Goal: Task Accomplishment & Management: Manage account settings

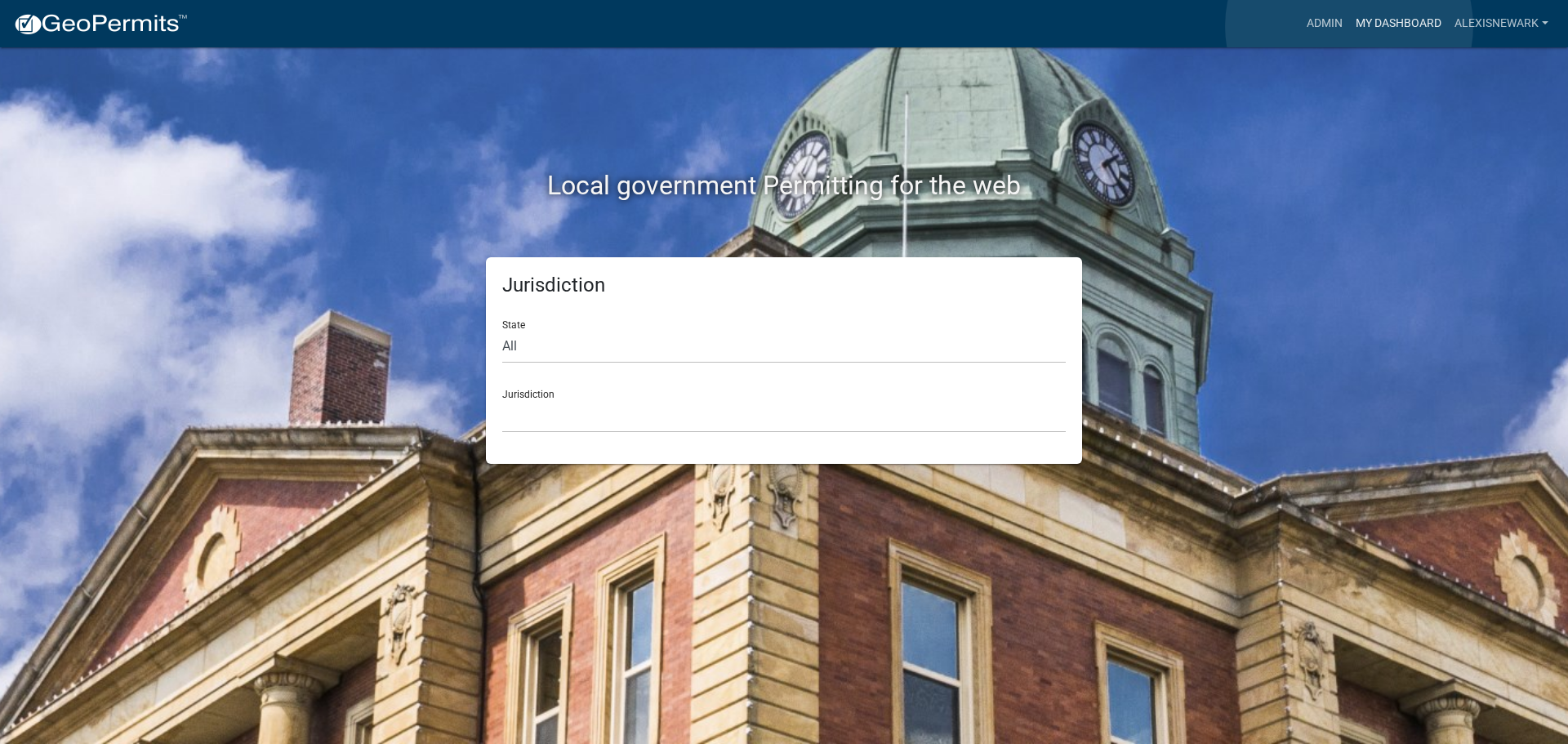
click at [1349, 26] on link "My Dashboard" at bounding box center [1399, 23] width 99 height 31
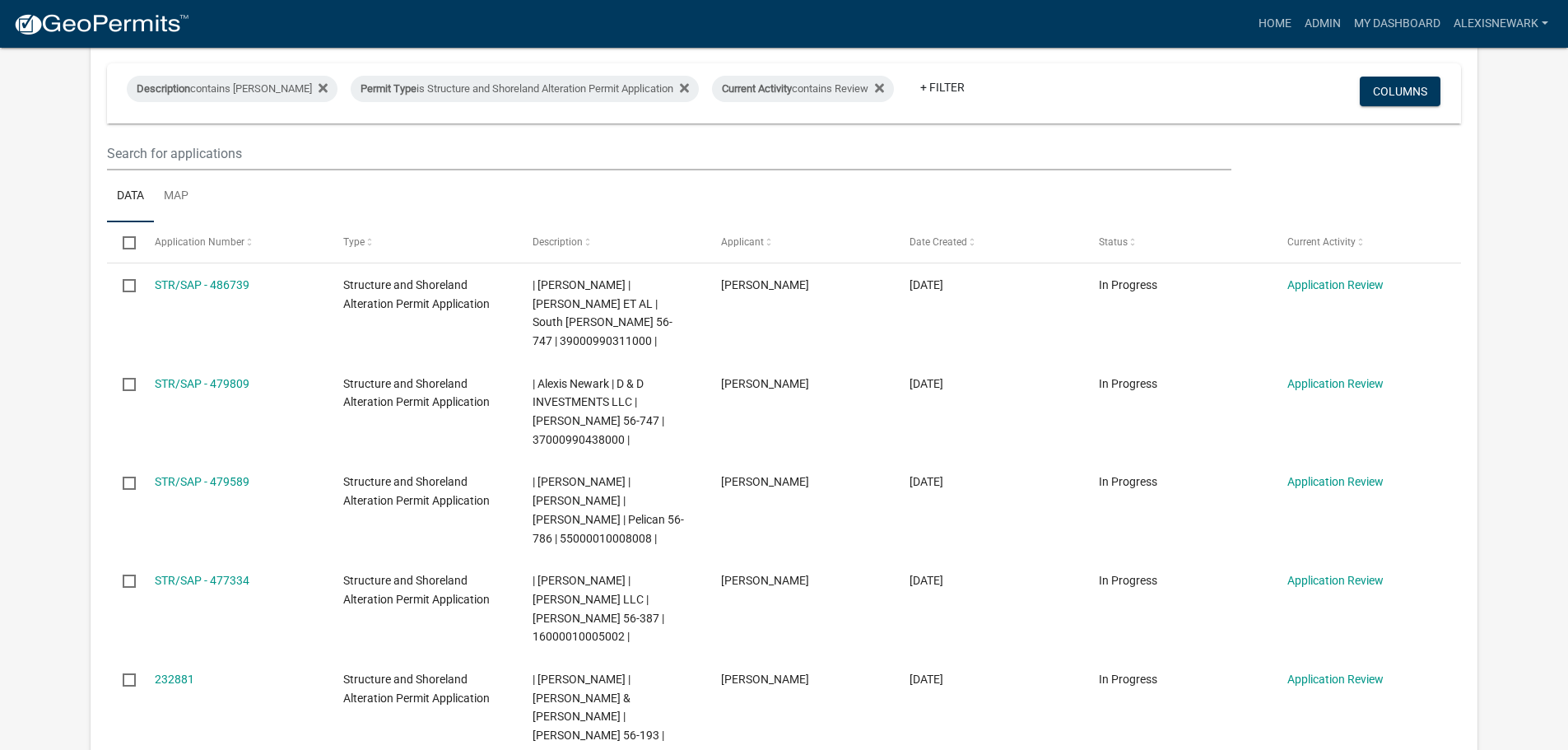
scroll to position [659, 0]
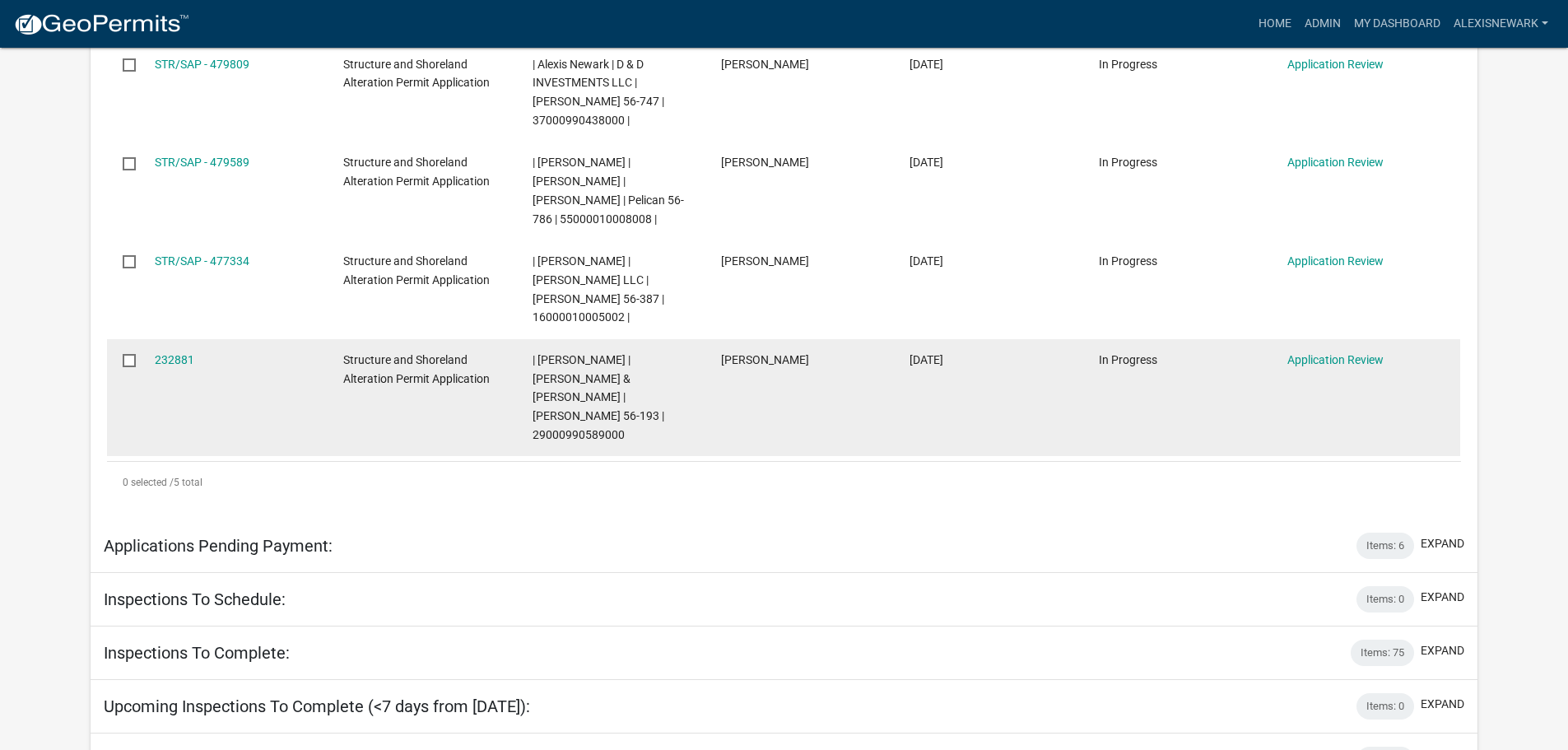
click at [186, 350] on div "232881" at bounding box center [233, 360] width 157 height 19
click at [183, 353] on link "232881" at bounding box center [174, 359] width 39 height 13
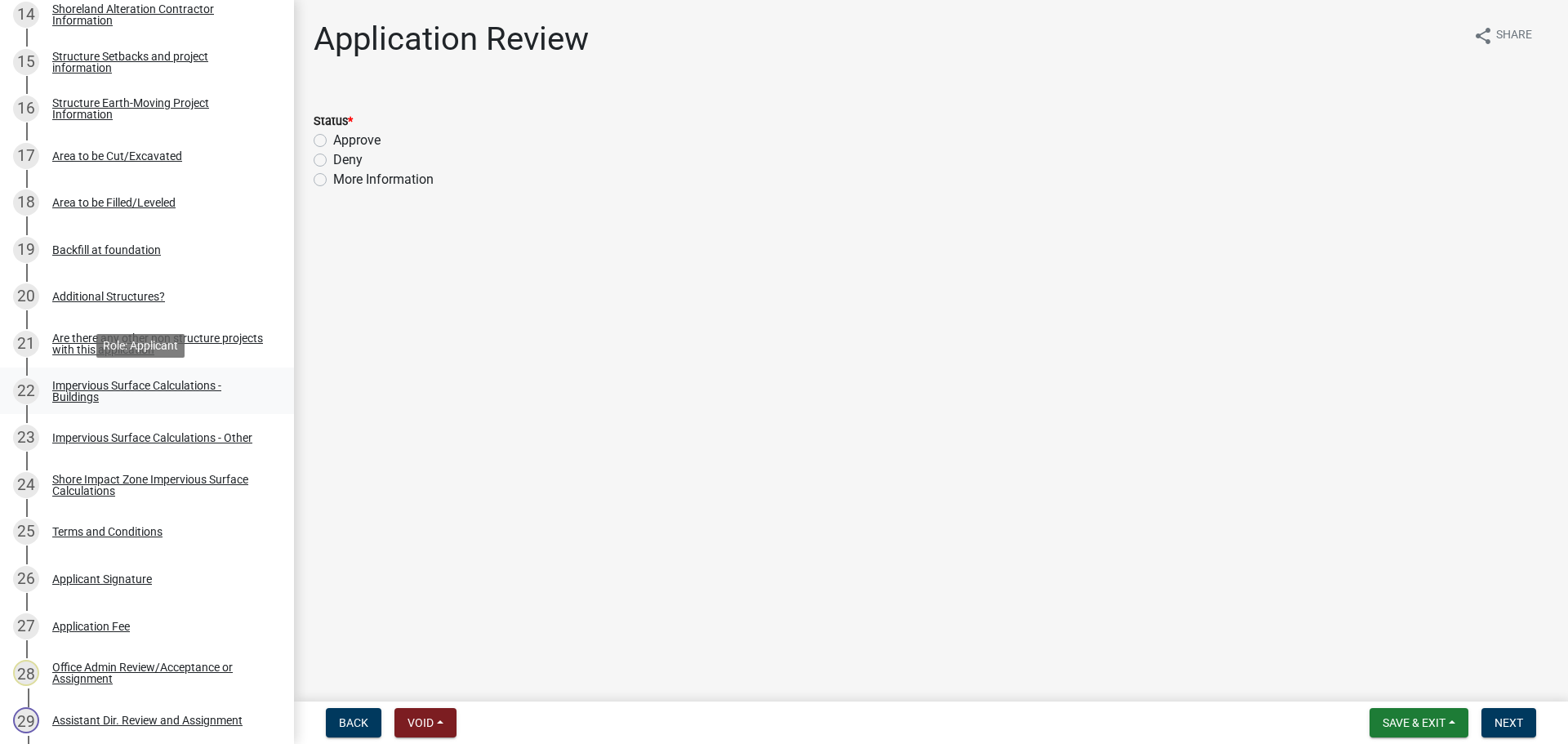
scroll to position [1299, 0]
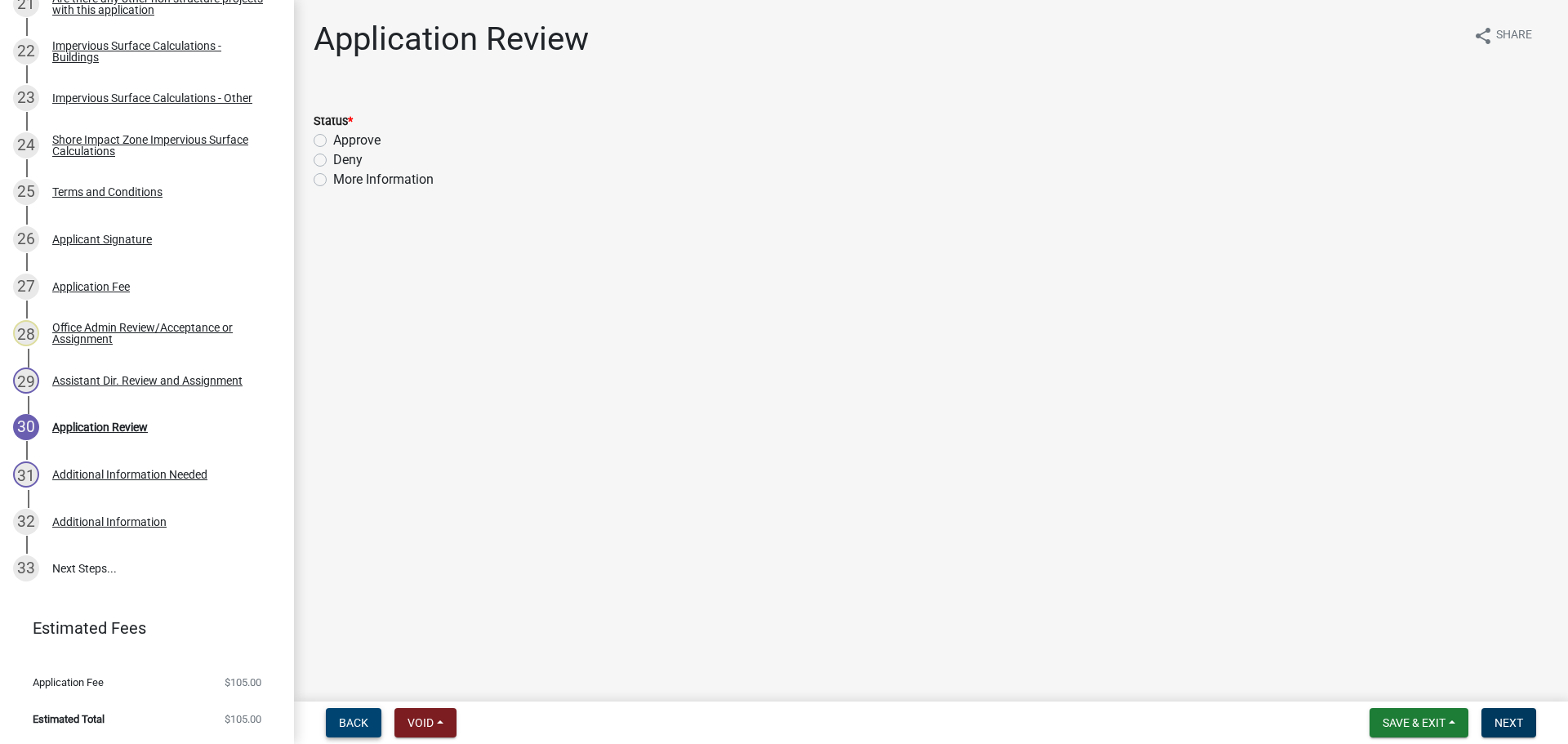
click at [368, 726] on button "Back" at bounding box center [354, 722] width 55 height 29
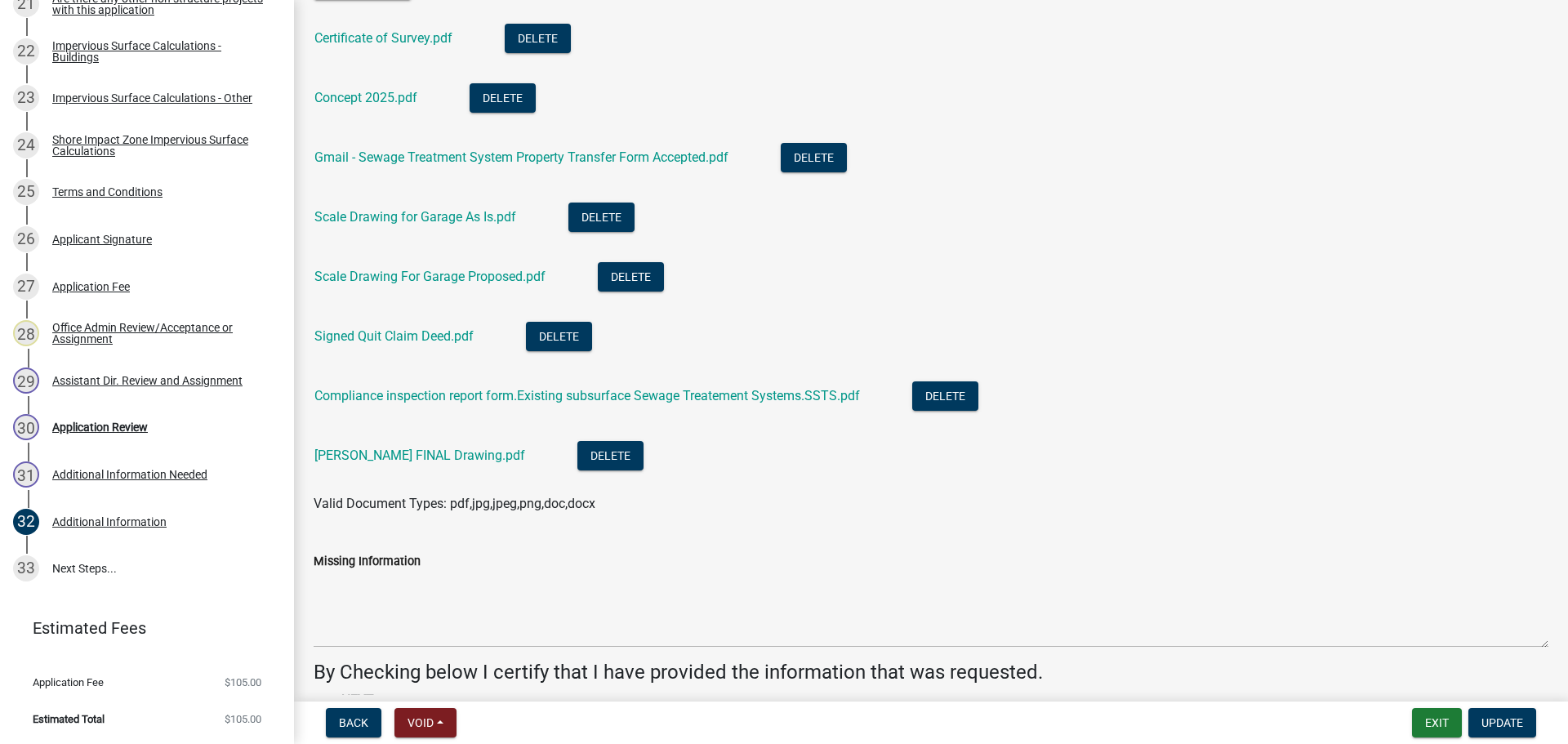
scroll to position [163, 0]
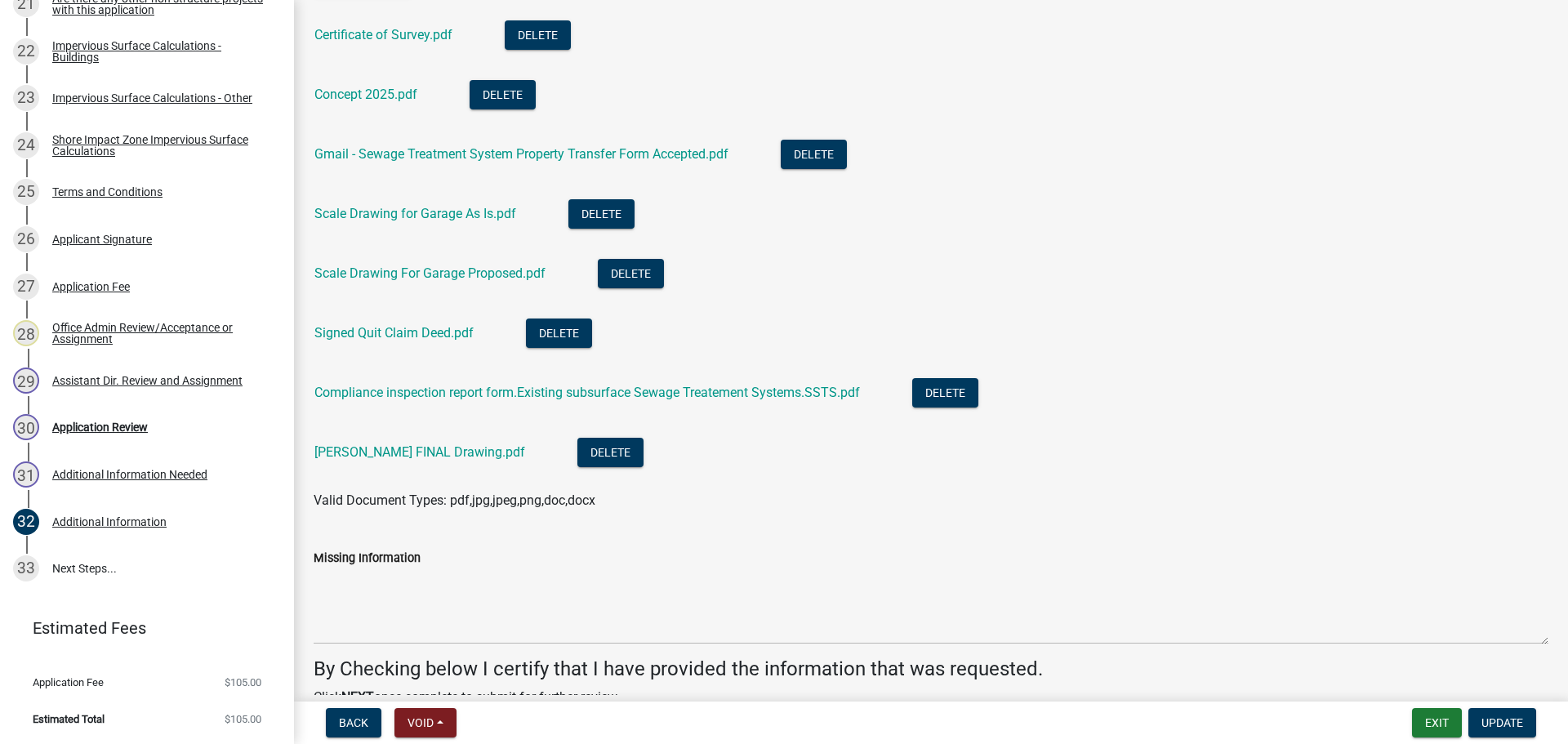
drag, startPoint x: 443, startPoint y: 461, endPoint x: 437, endPoint y: 475, distance: 15.2
click at [437, 475] on li "TROYER FINAL Drawing.pdf Delete" at bounding box center [931, 454] width 1234 height 60
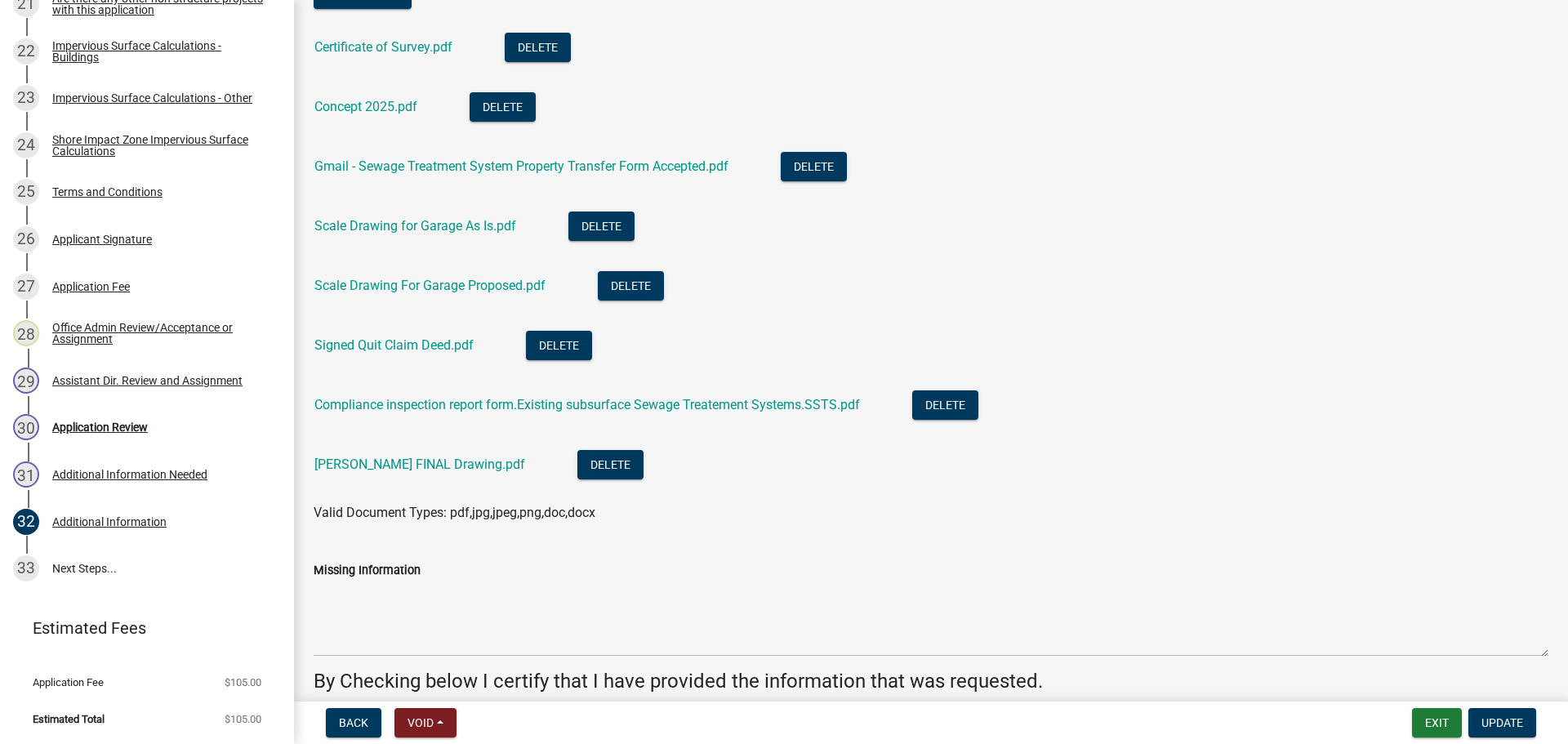
scroll to position [0, 0]
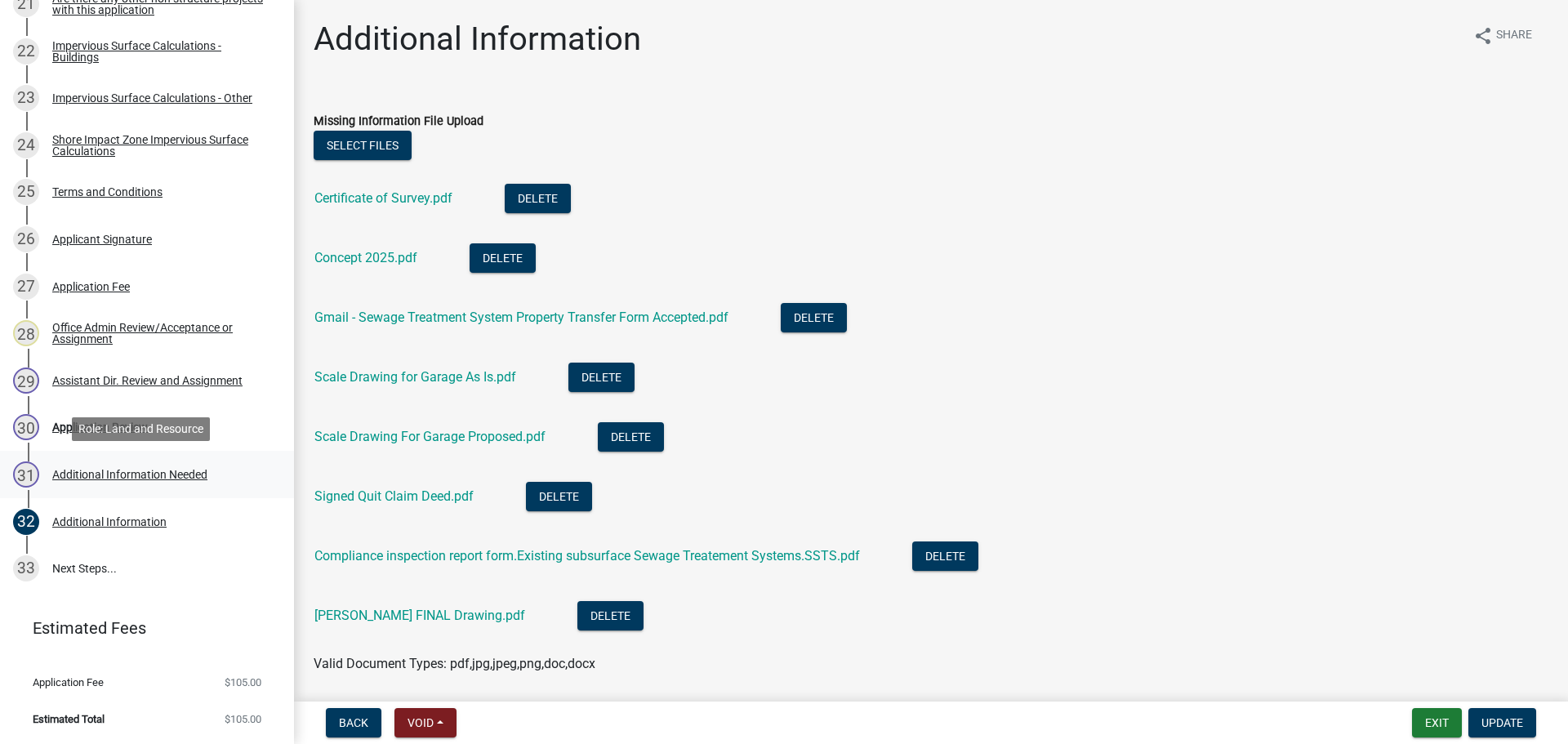
click at [227, 483] on div "31 Additional Information Needed" at bounding box center [140, 474] width 255 height 26
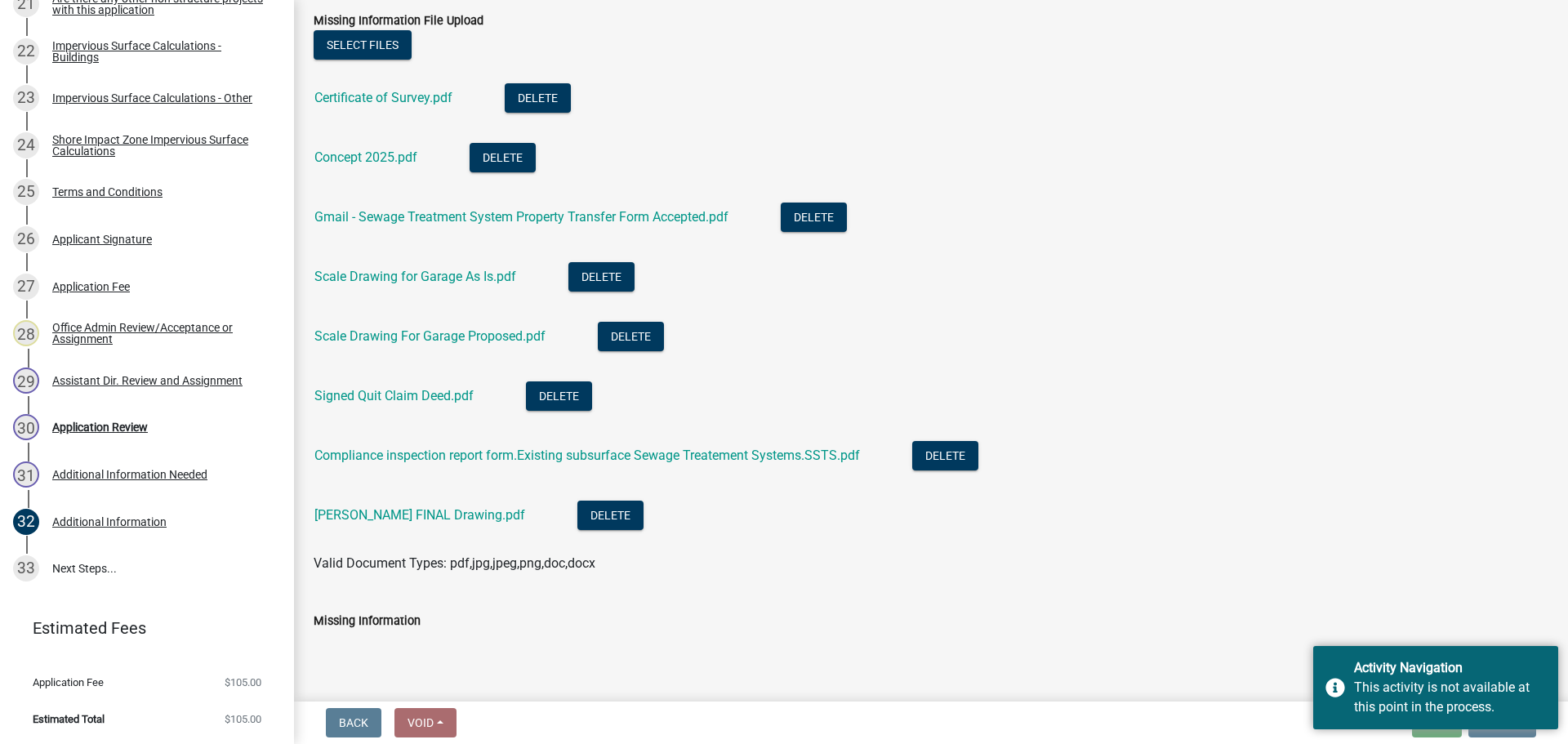
scroll to position [326, 0]
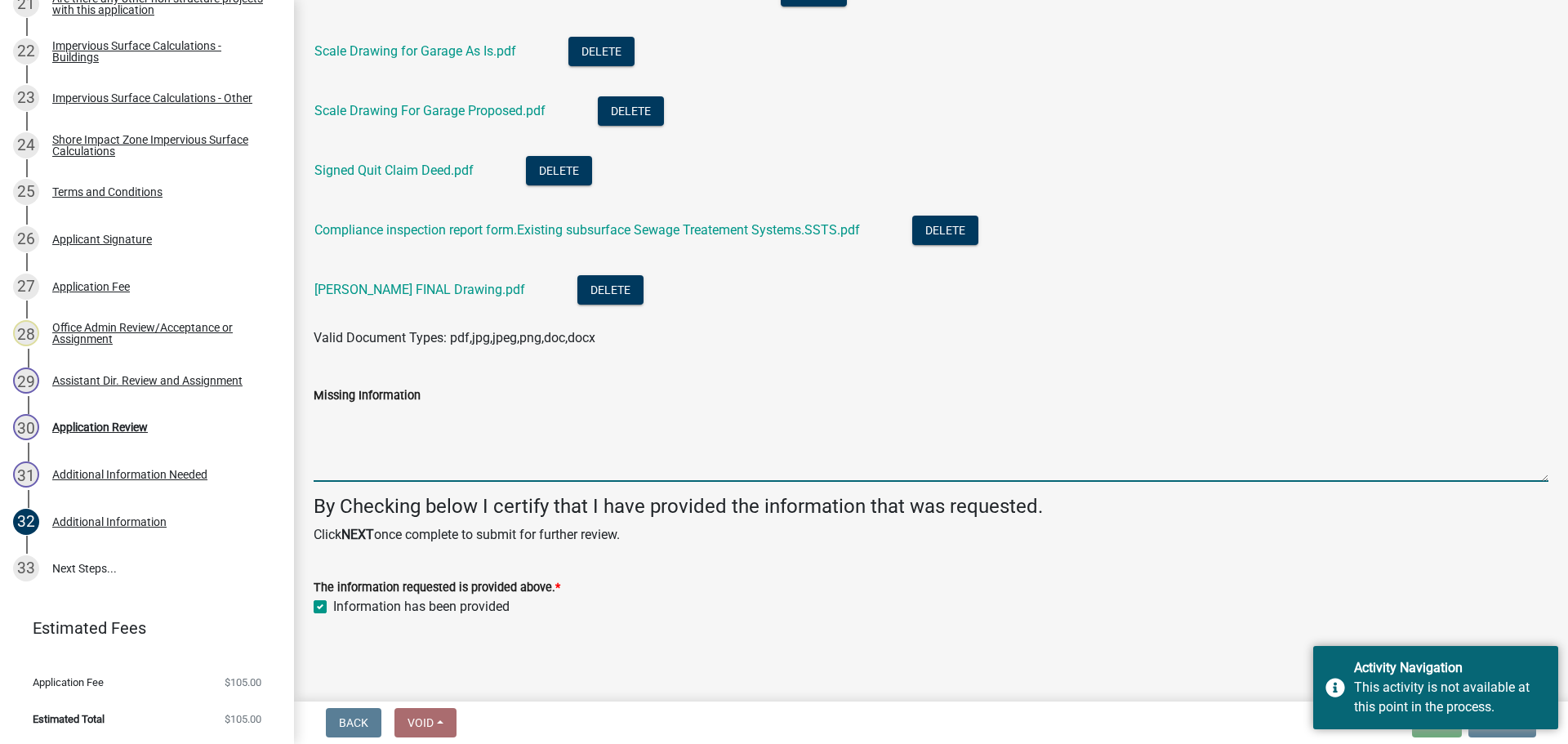
click at [621, 480] on textarea "Missing Information" at bounding box center [931, 443] width 1234 height 77
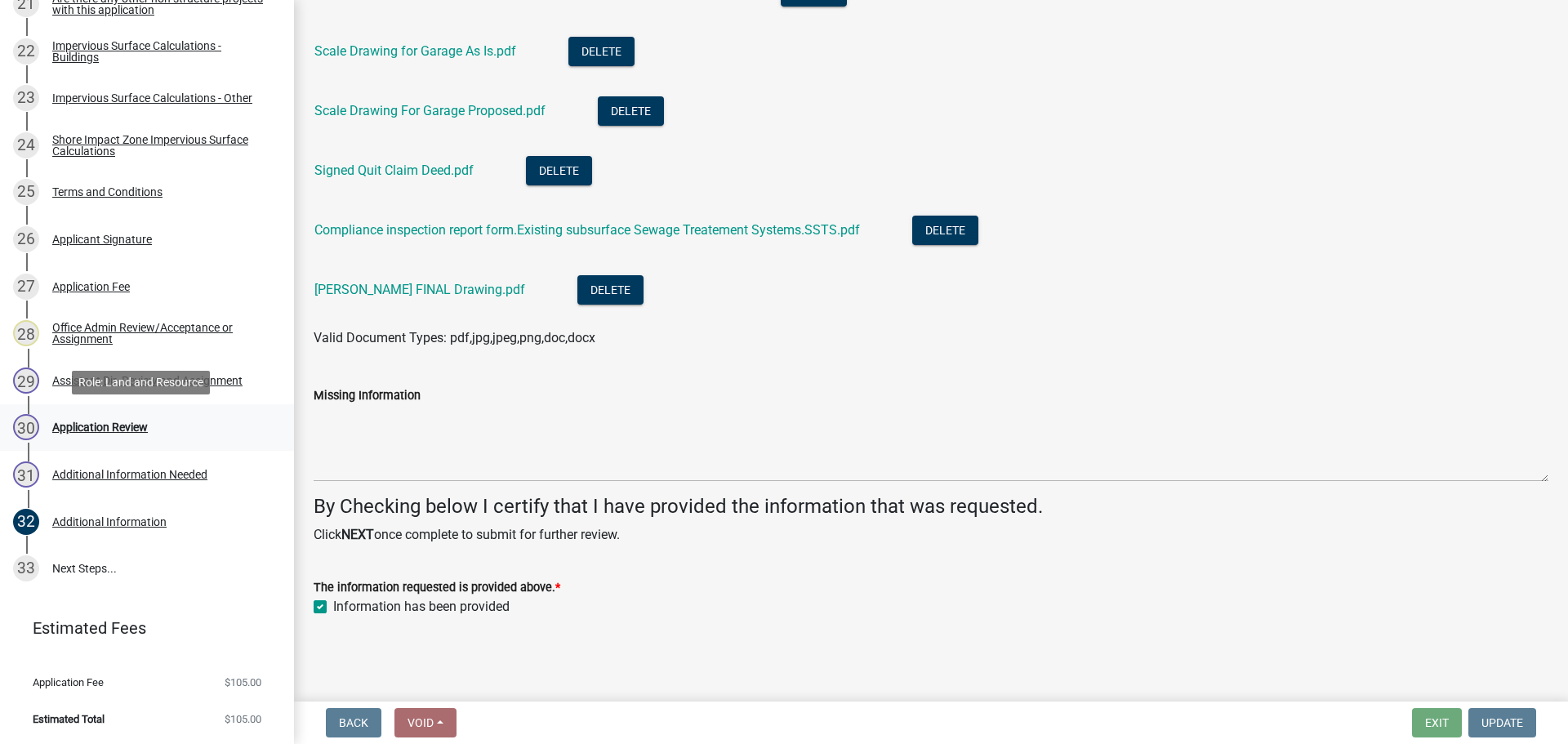
click at [134, 442] on link "30 Application Review" at bounding box center [147, 428] width 294 height 48
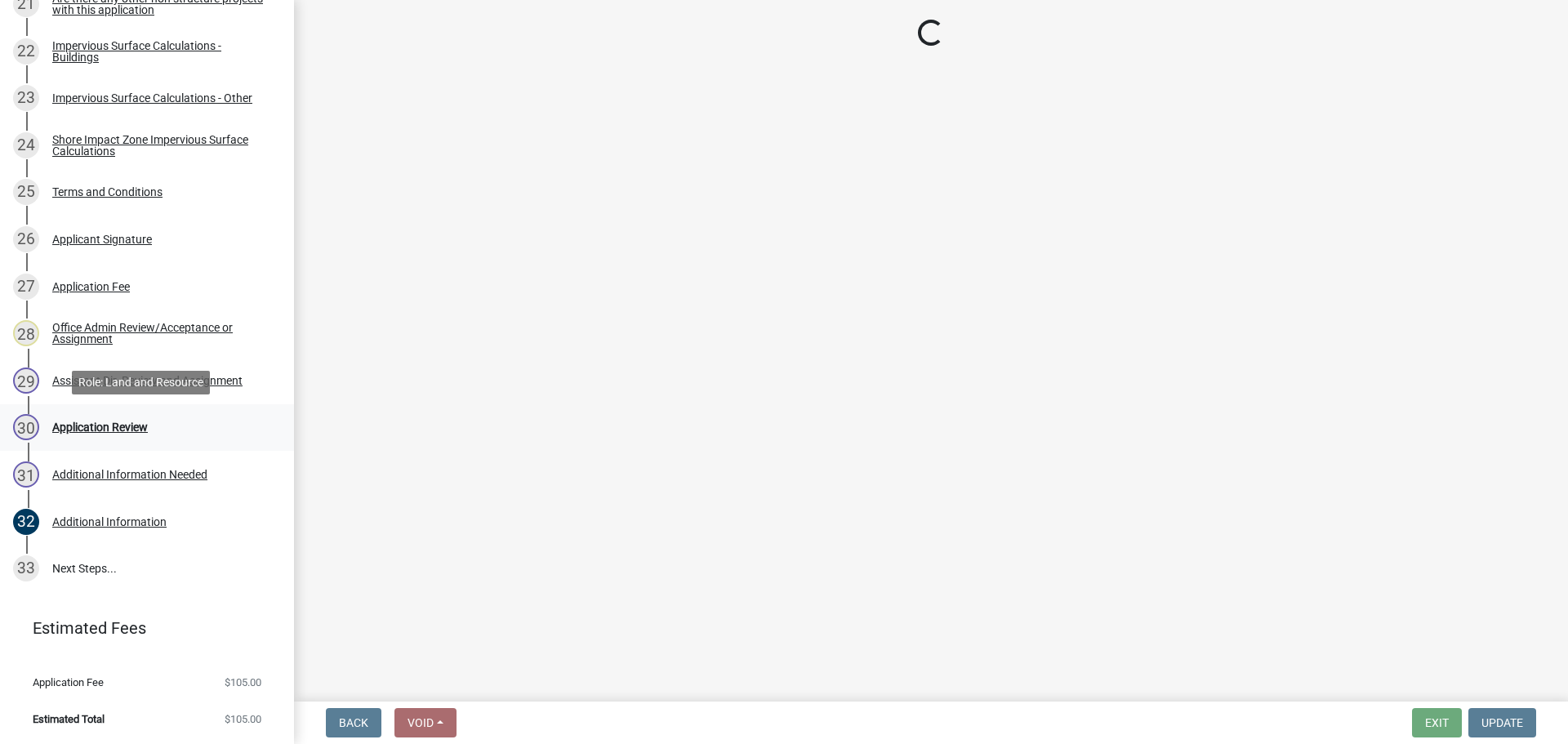
scroll to position [0, 0]
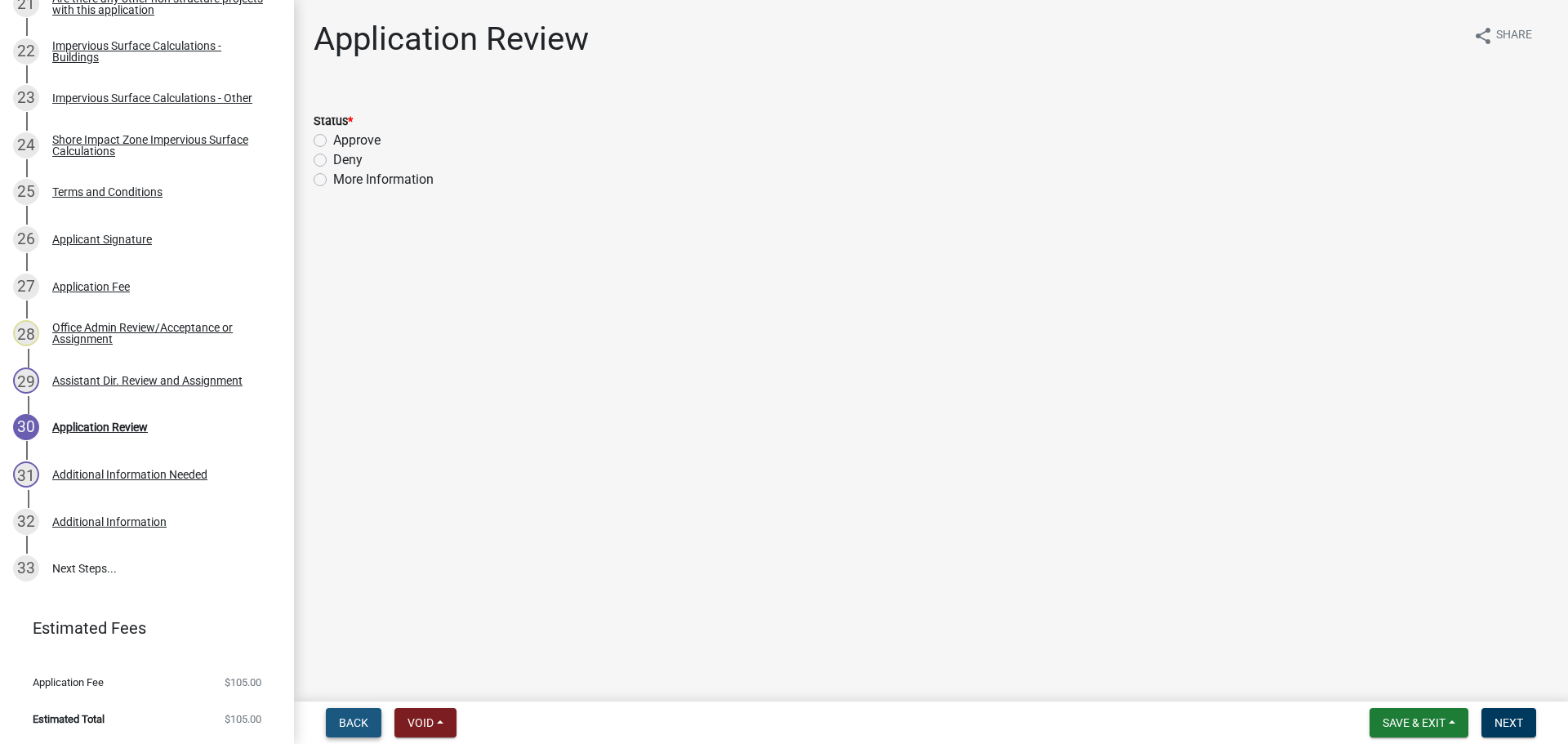
click at [344, 722] on span "Back" at bounding box center [354, 722] width 29 height 13
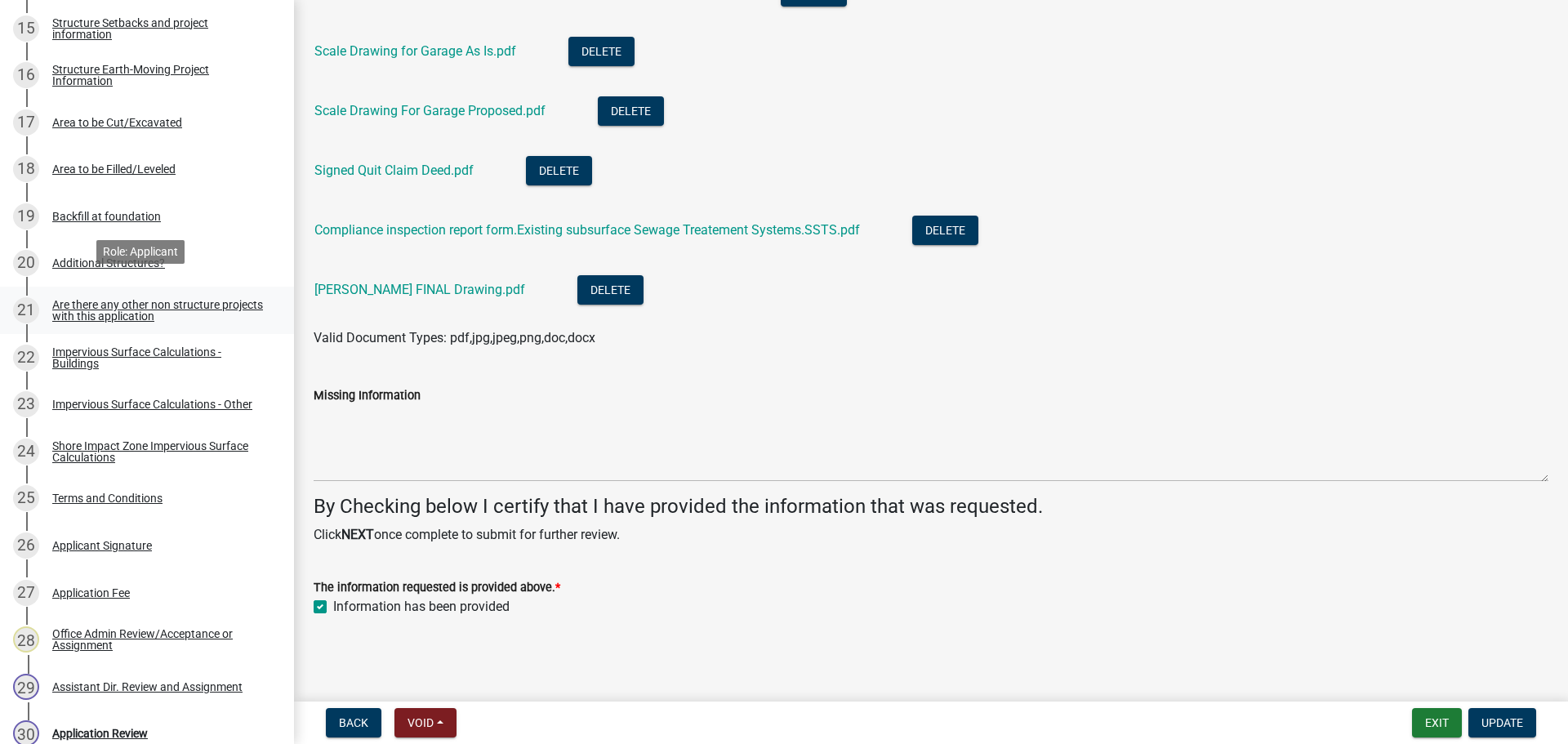
scroll to position [1299, 0]
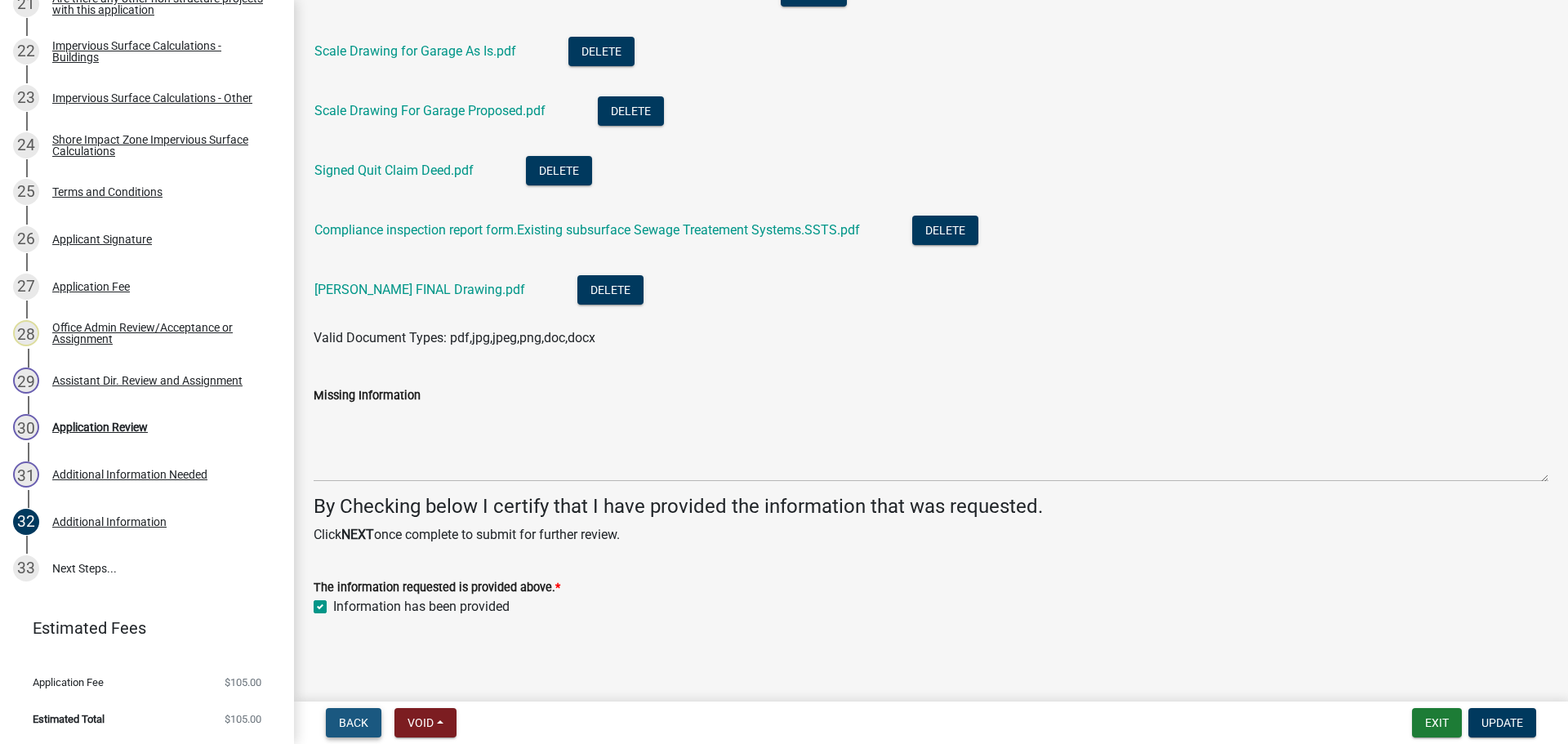
click at [350, 719] on span "Back" at bounding box center [354, 722] width 29 height 13
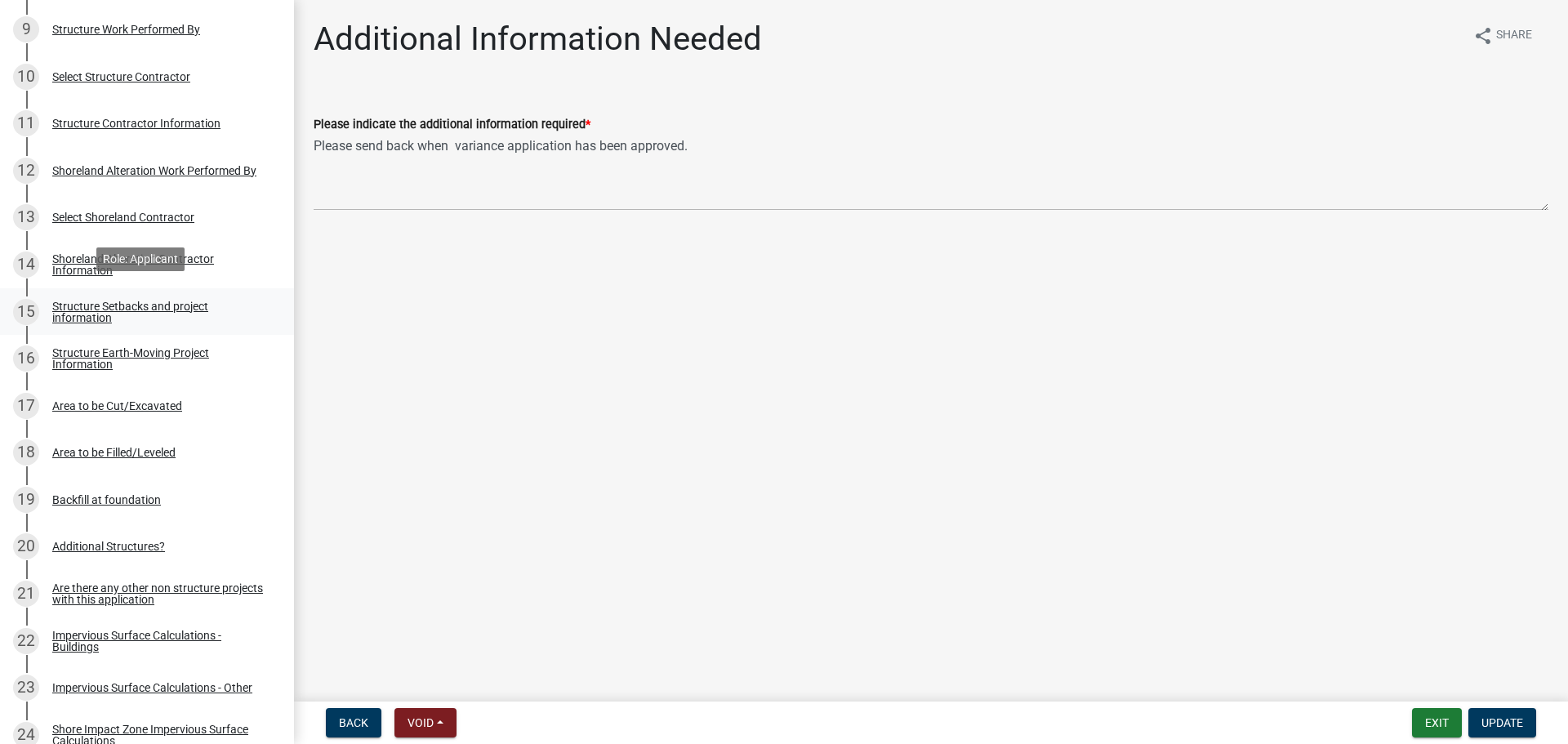
scroll to position [707, 0]
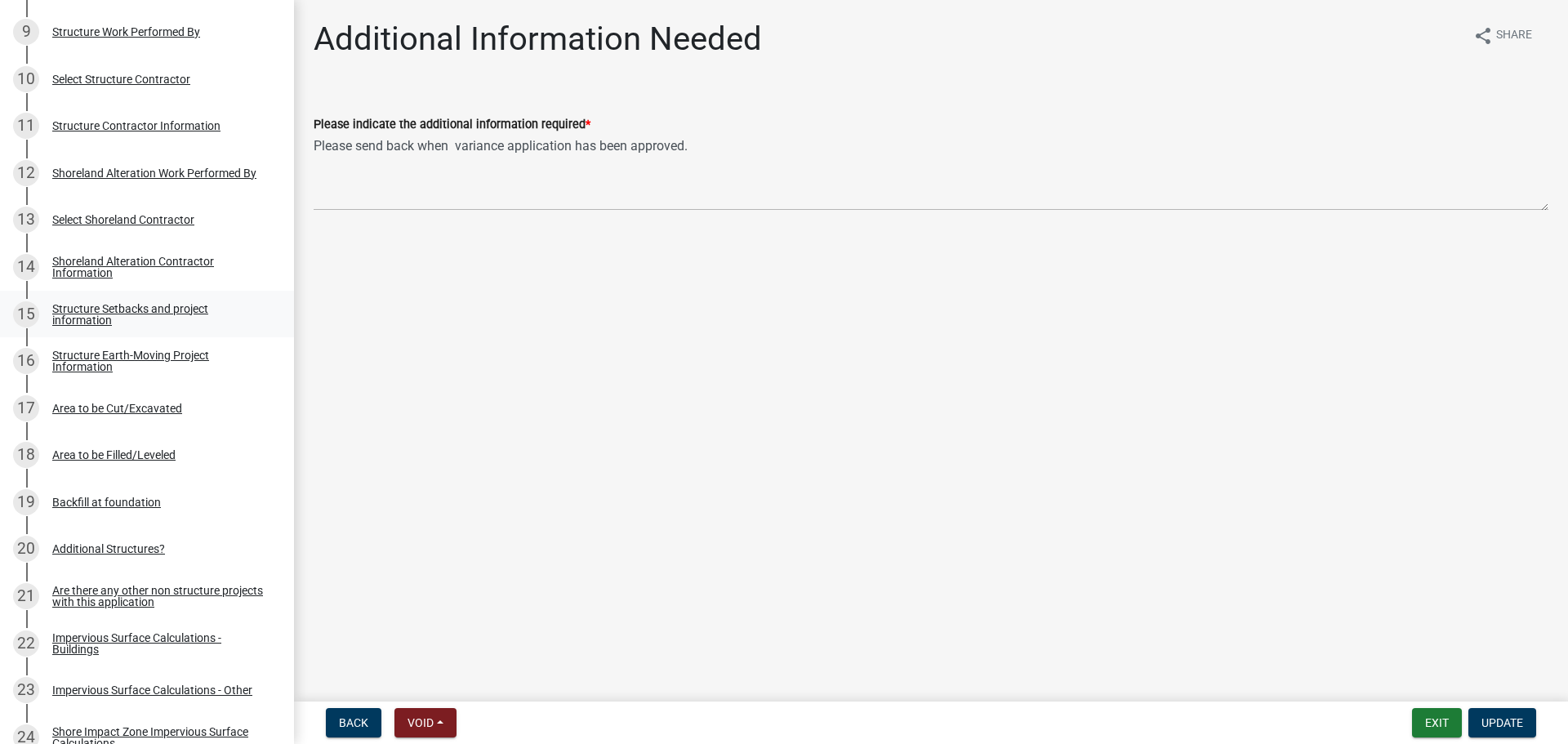
click at [175, 317] on div "Structure Setbacks and project information" at bounding box center [159, 314] width 215 height 22
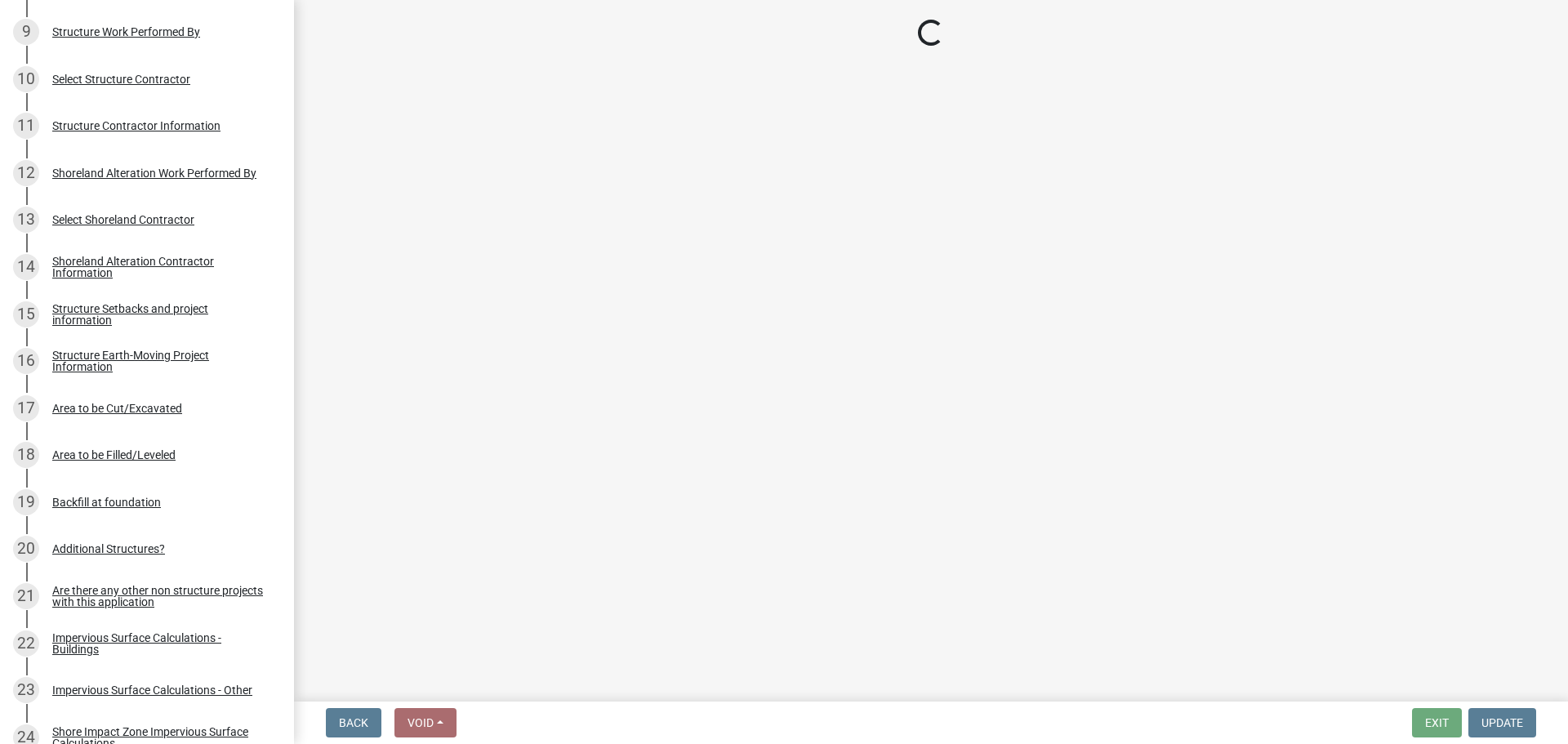
select select "367ae464-a00a-4d51-b12c-ecfde9206520"
select select "c185e313-3403-4239-bd61-bb563c58a77a"
select select "c7270083-09ab-45a0-8e99-c599348f4627"
select select "b13ed3f6-1f73-490c-b6b9-92dfa0212ca3"
select select "e80e3e2c-e9d0-4b64-95b5-c0b12854bba2"
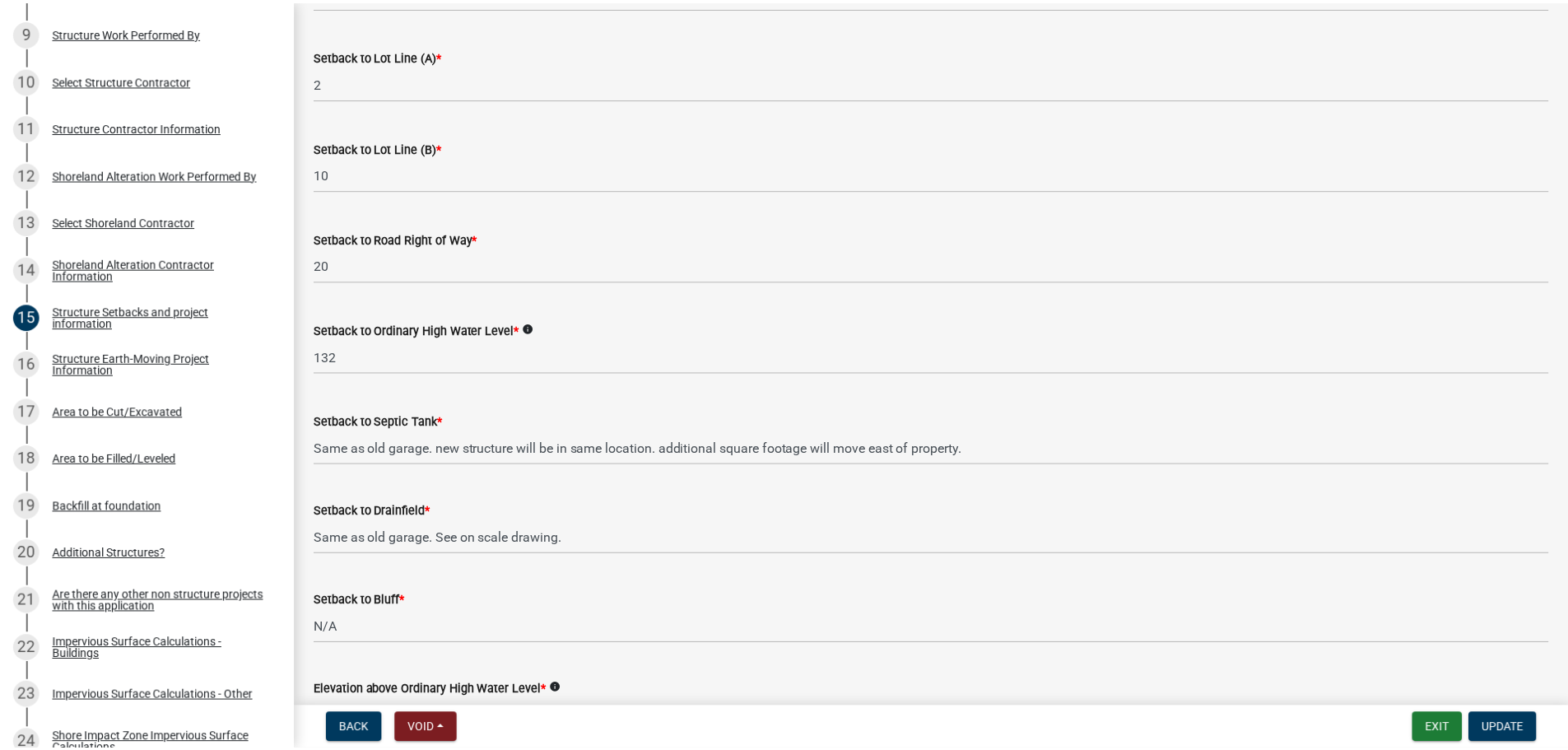
scroll to position [781, 0]
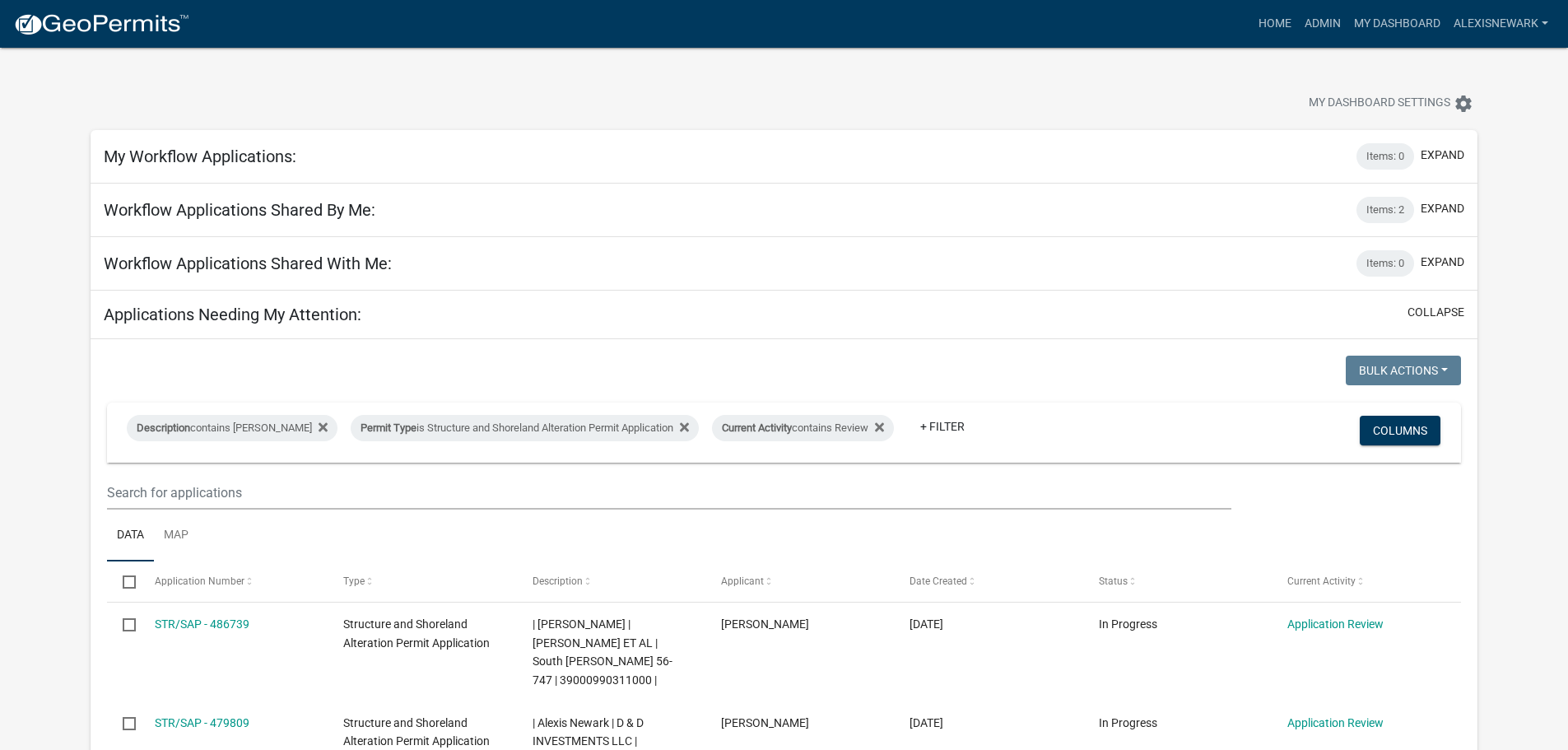
drag, startPoint x: 1247, startPoint y: 454, endPoint x: 801, endPoint y: 391, distance: 450.4
click at [1219, 454] on div "Description contains Alexis Newark Permit Type is Structure and Shoreland Alter…" at bounding box center [783, 432] width 1339 height 60
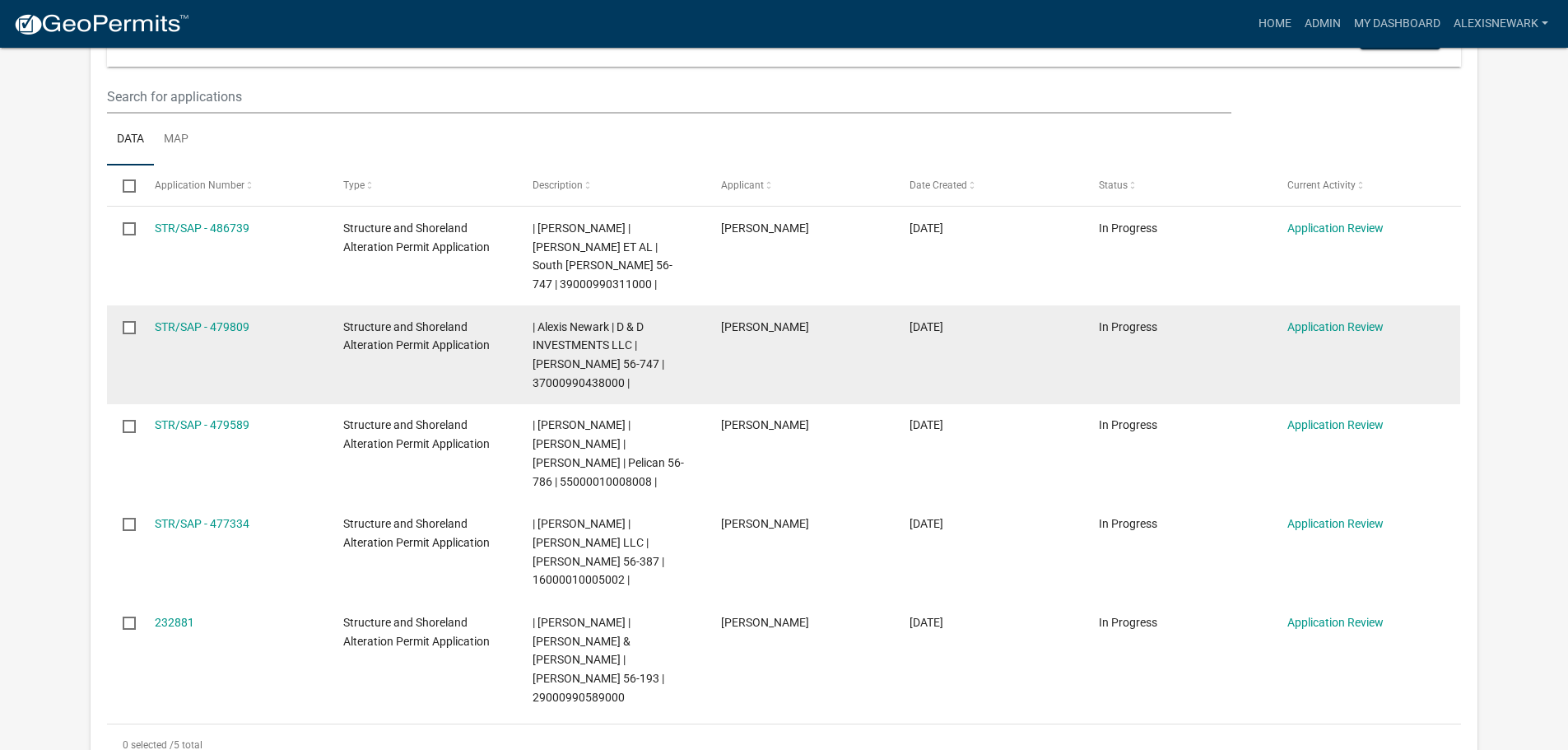
scroll to position [473, 0]
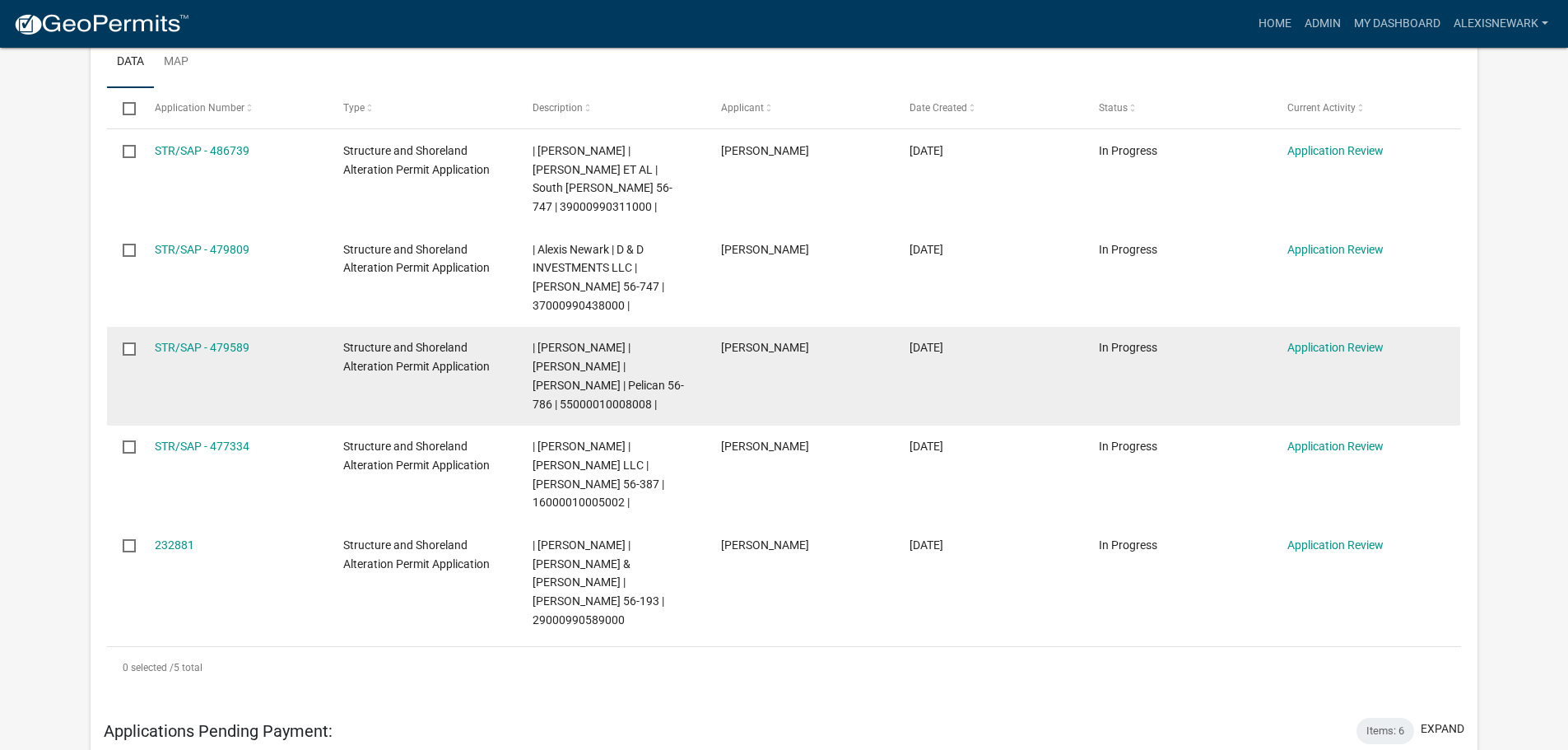
click at [605, 369] on span "| [PERSON_NAME] | [PERSON_NAME] | [PERSON_NAME] | Pelican 56-786 | 550000100080…" at bounding box center [608, 375] width 152 height 69
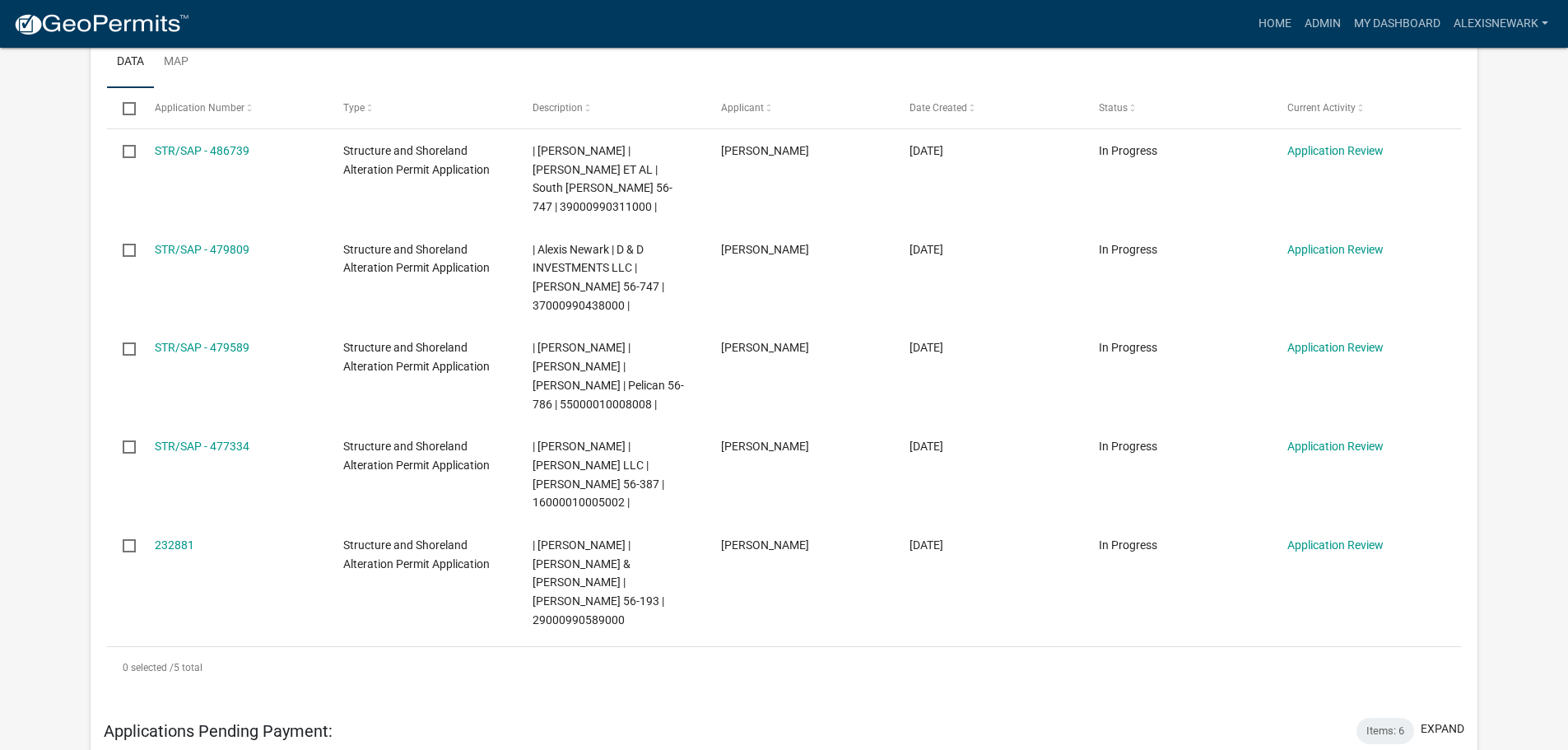
click at [47, 338] on app-user-applications "more_horiz Home Admin My Dashboard alexisnewark Admin Account Logout My Dashboa…" at bounding box center [784, 327] width 1568 height 1504
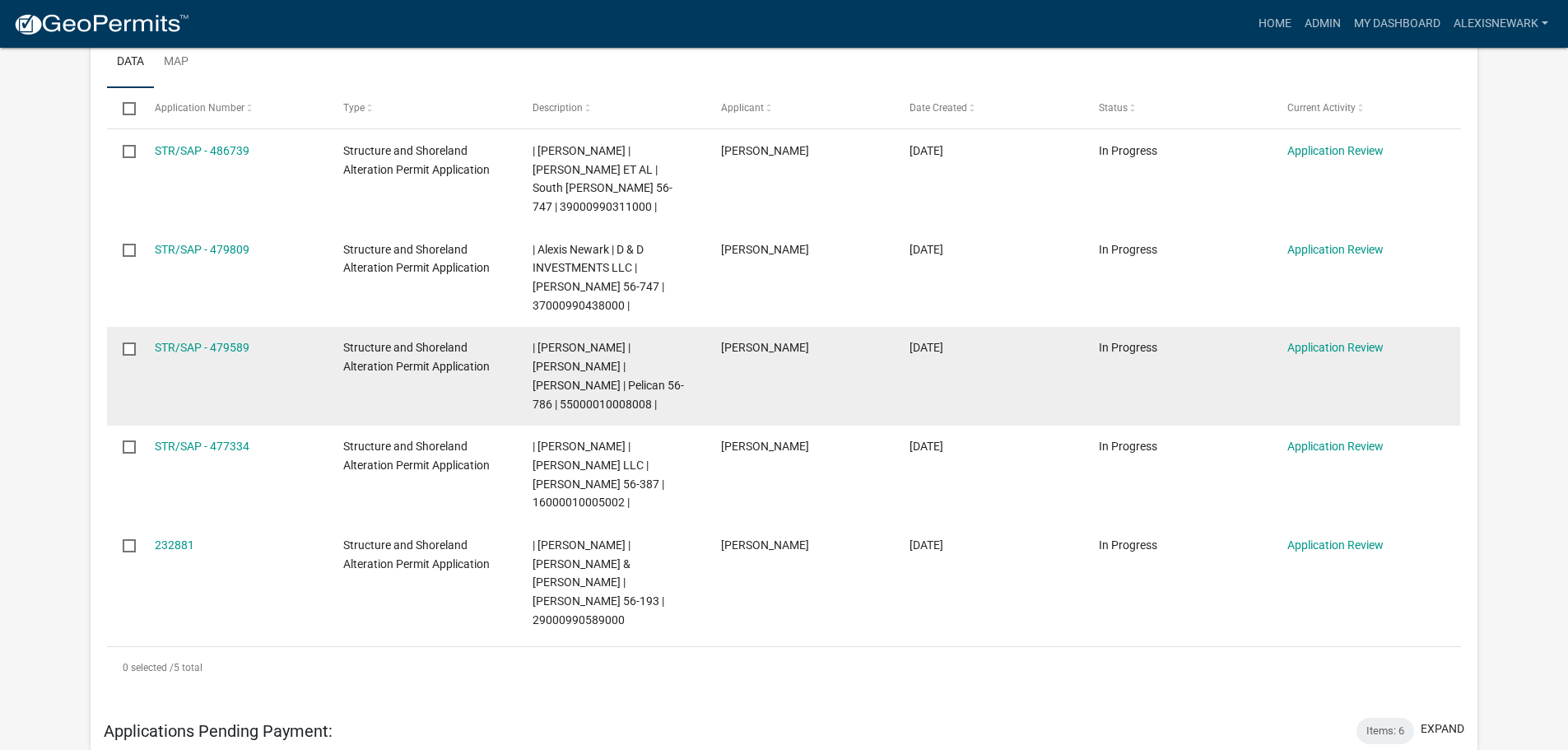
click at [573, 368] on span "| [PERSON_NAME] | [PERSON_NAME] | [PERSON_NAME] | Pelican 56-786 | 550000100080…" at bounding box center [608, 375] width 152 height 69
copy span "55000010008008"
click at [236, 341] on link "STR/SAP - 479589" at bounding box center [202, 347] width 95 height 13
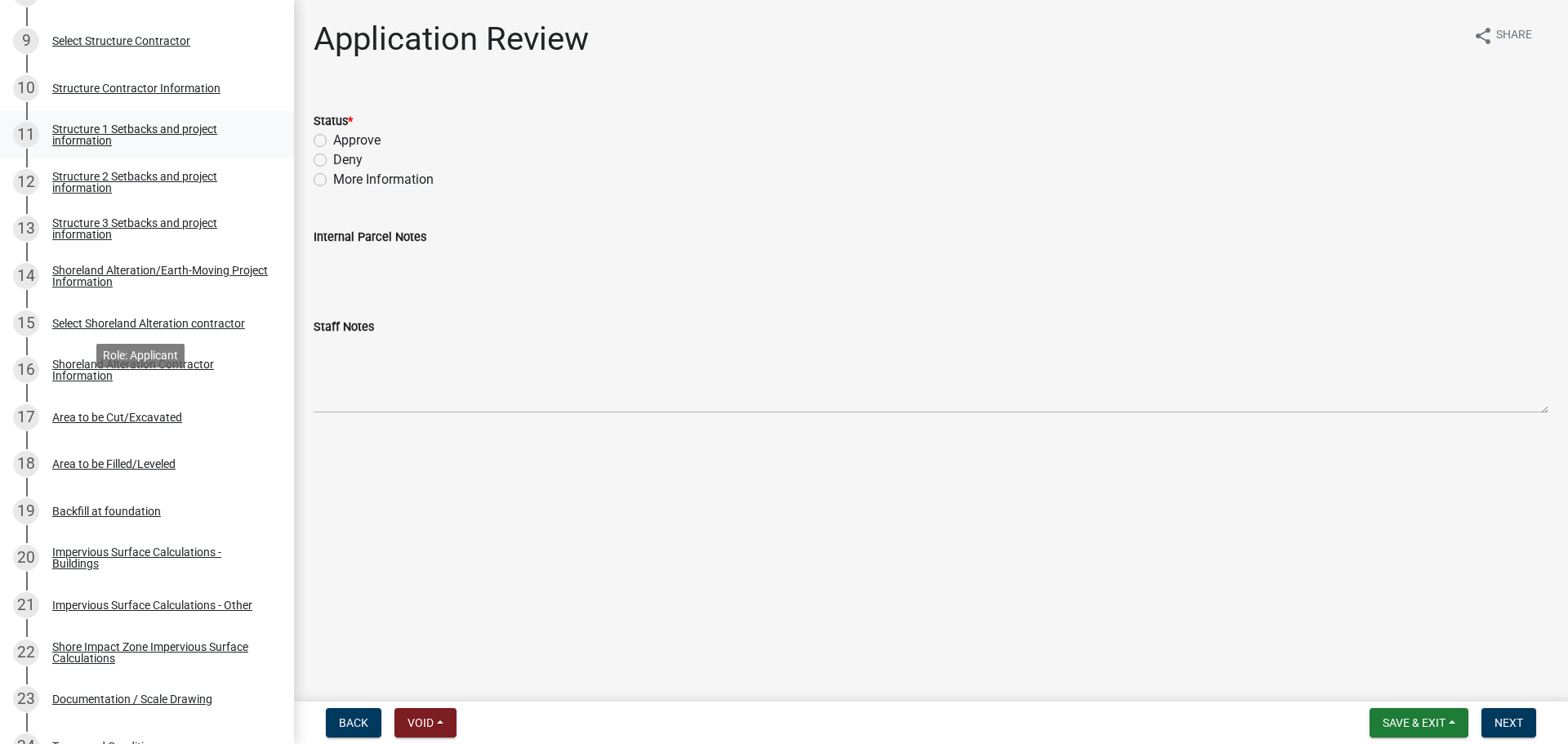
scroll to position [715, 0]
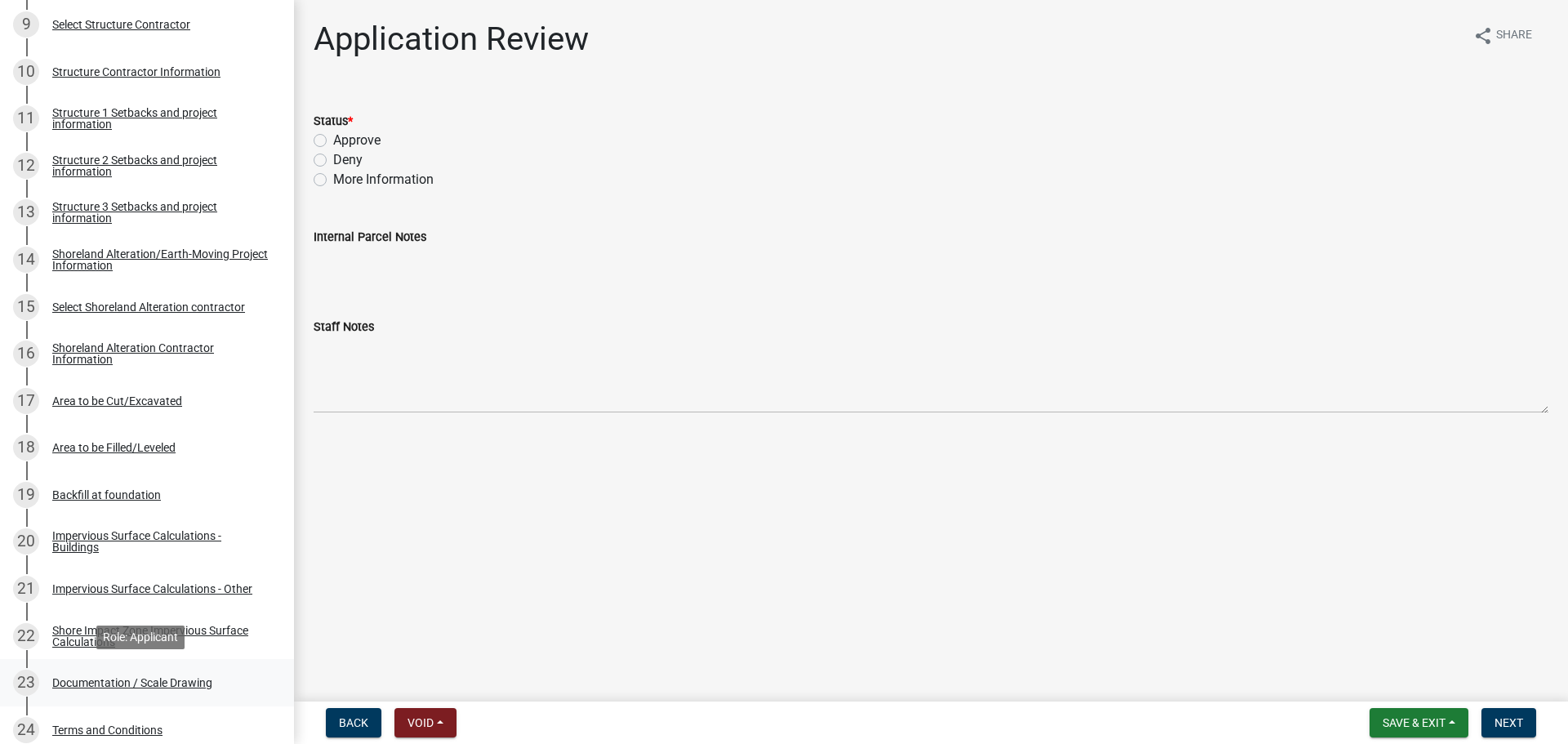
click at [173, 672] on div "23 Documentation / Scale Drawing" at bounding box center [140, 683] width 255 height 26
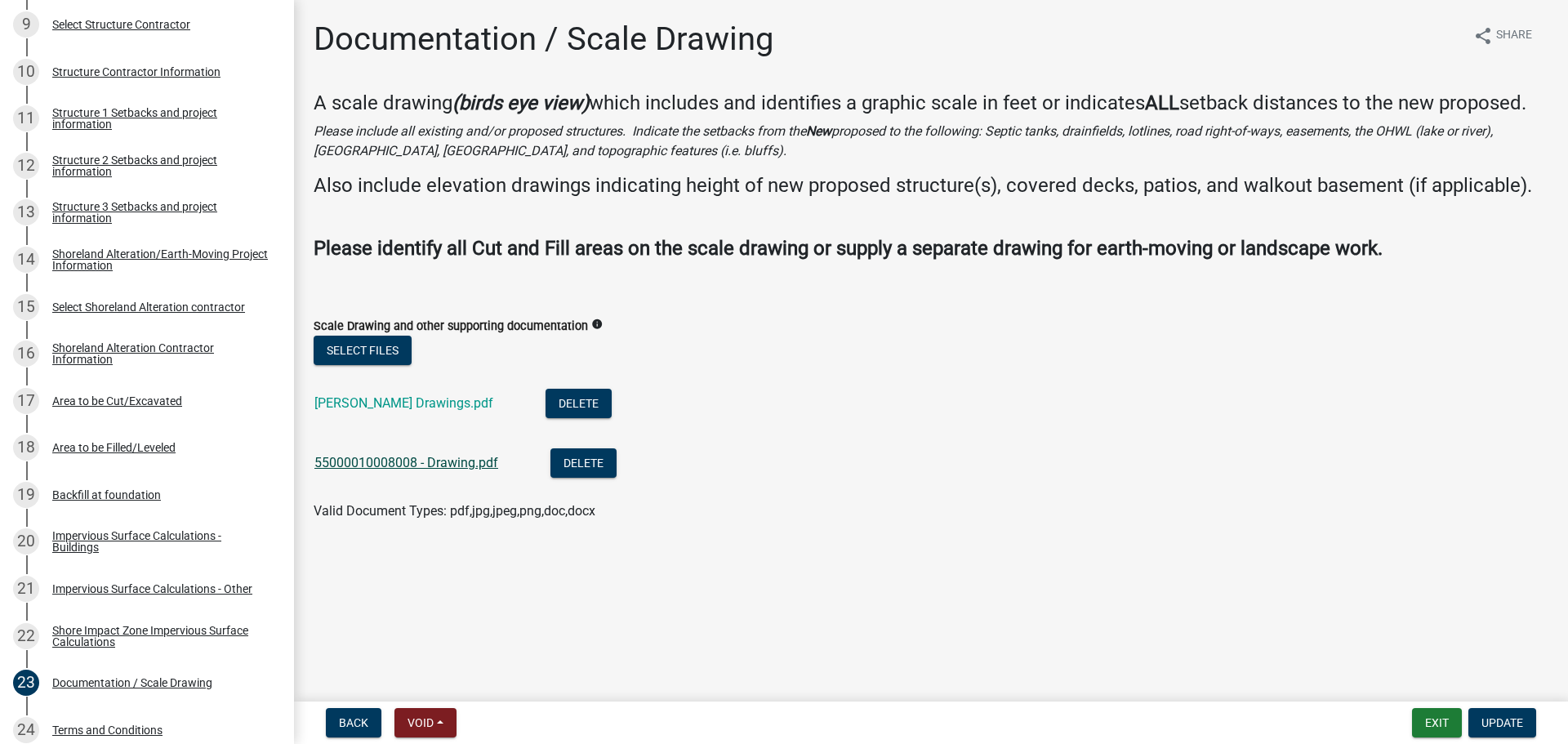
click at [477, 463] on link "55000010008008 - Drawing.pdf" at bounding box center [406, 462] width 184 height 16
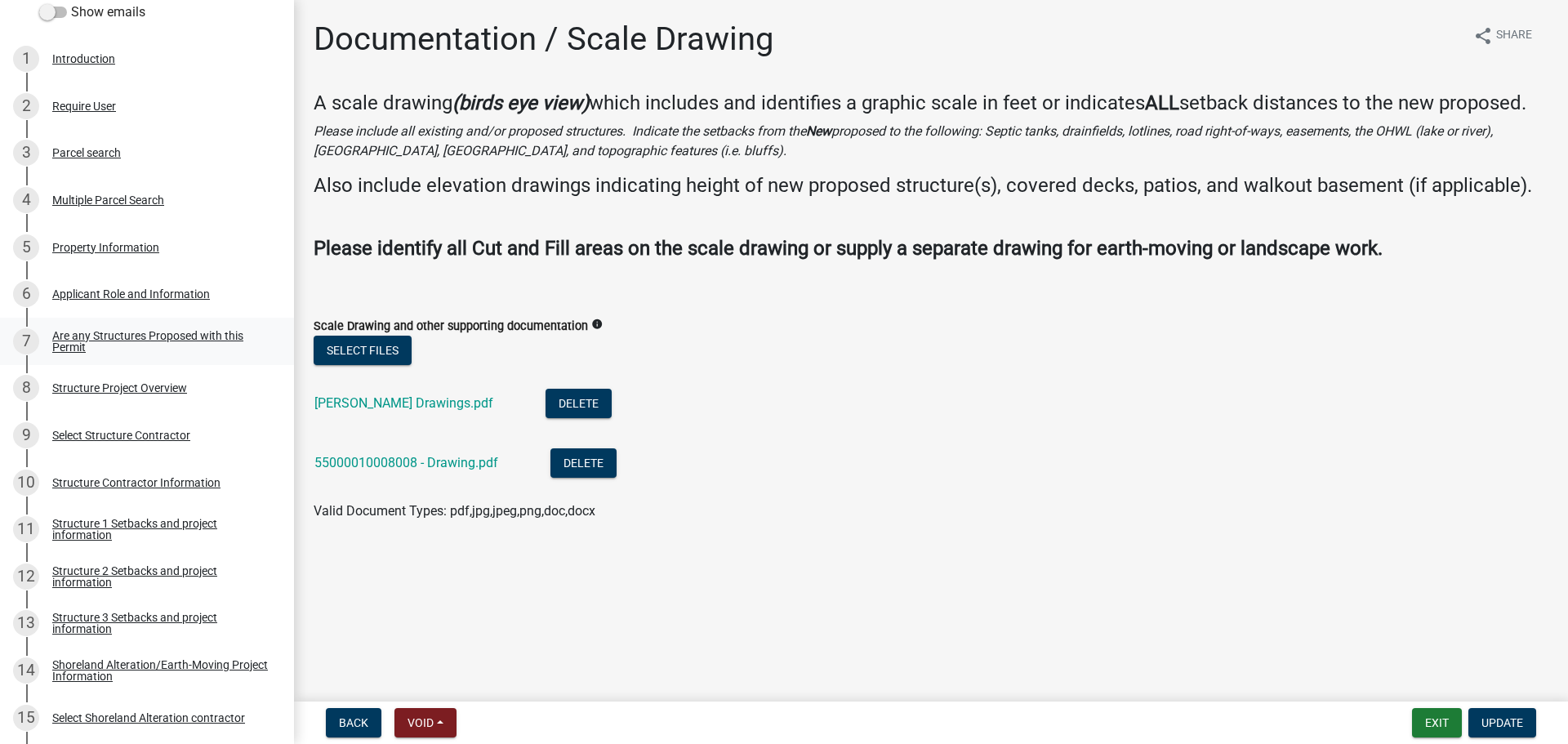
scroll to position [306, 0]
click at [175, 252] on div "5 Property Information" at bounding box center [140, 245] width 255 height 26
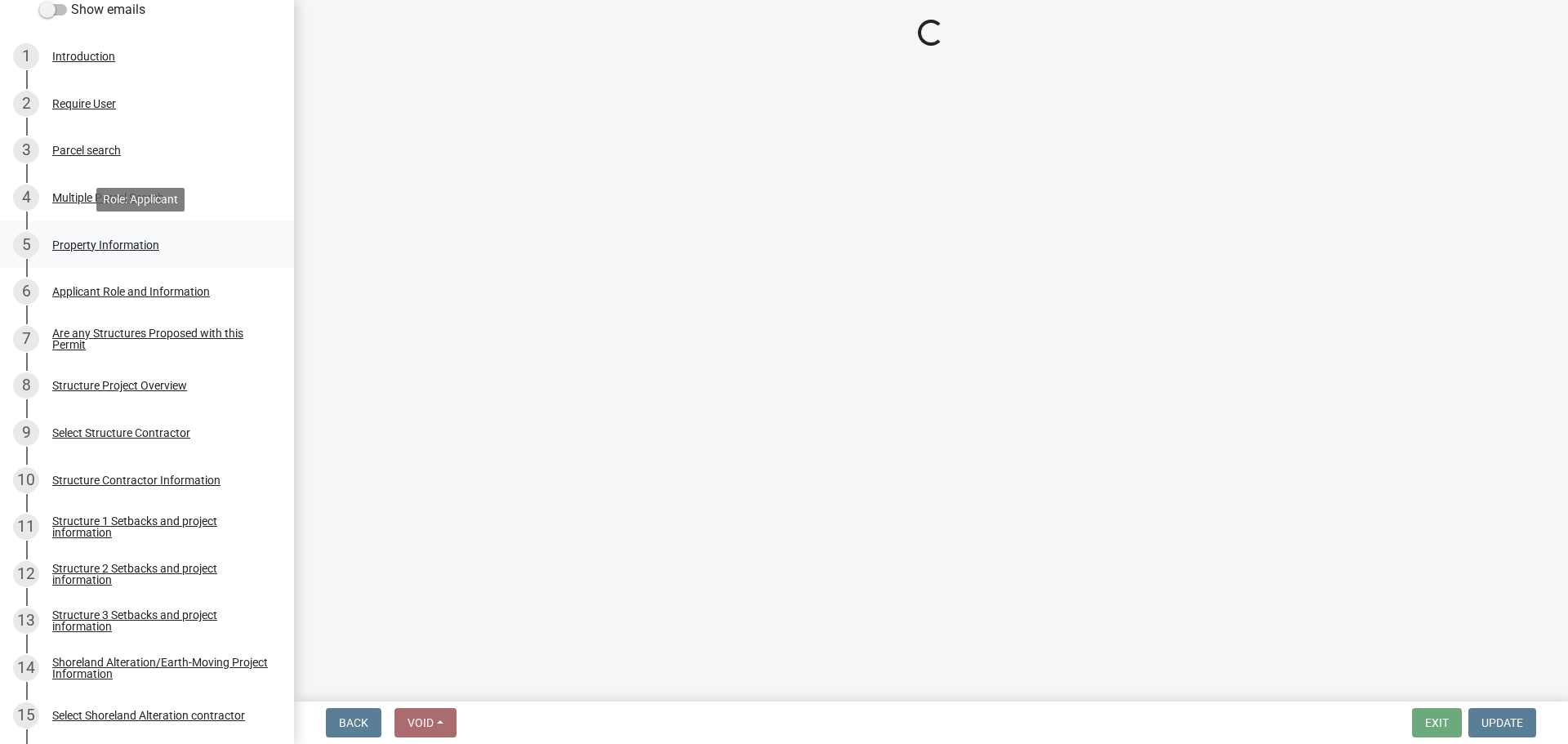
select select "758382b1-a9b7-40fb-b133-d60fa51a6422"
select select "91995f90-6606-463b-bec3-c5862f147548"
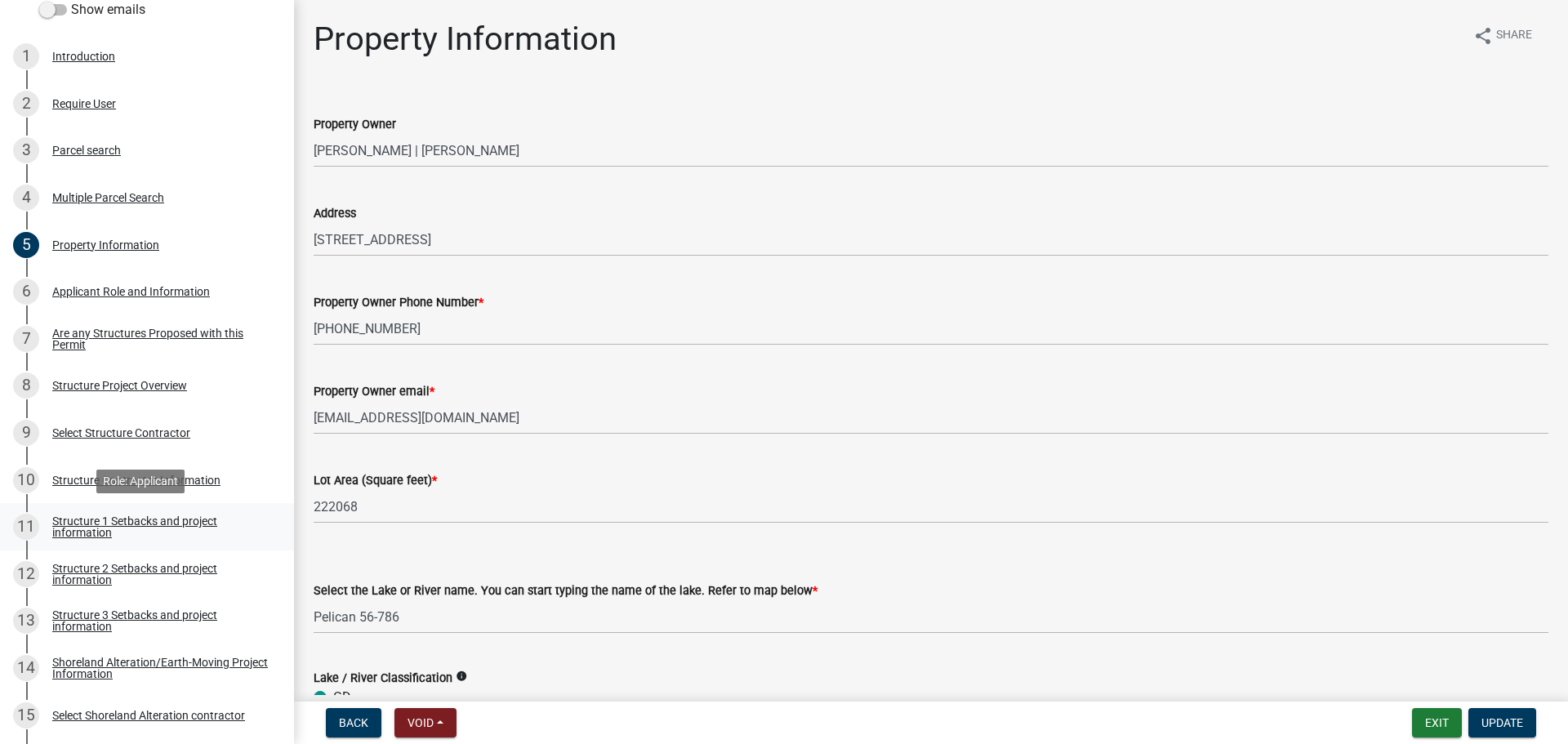
click at [167, 515] on div "Structure 1 Setbacks and project information" at bounding box center [159, 526] width 215 height 22
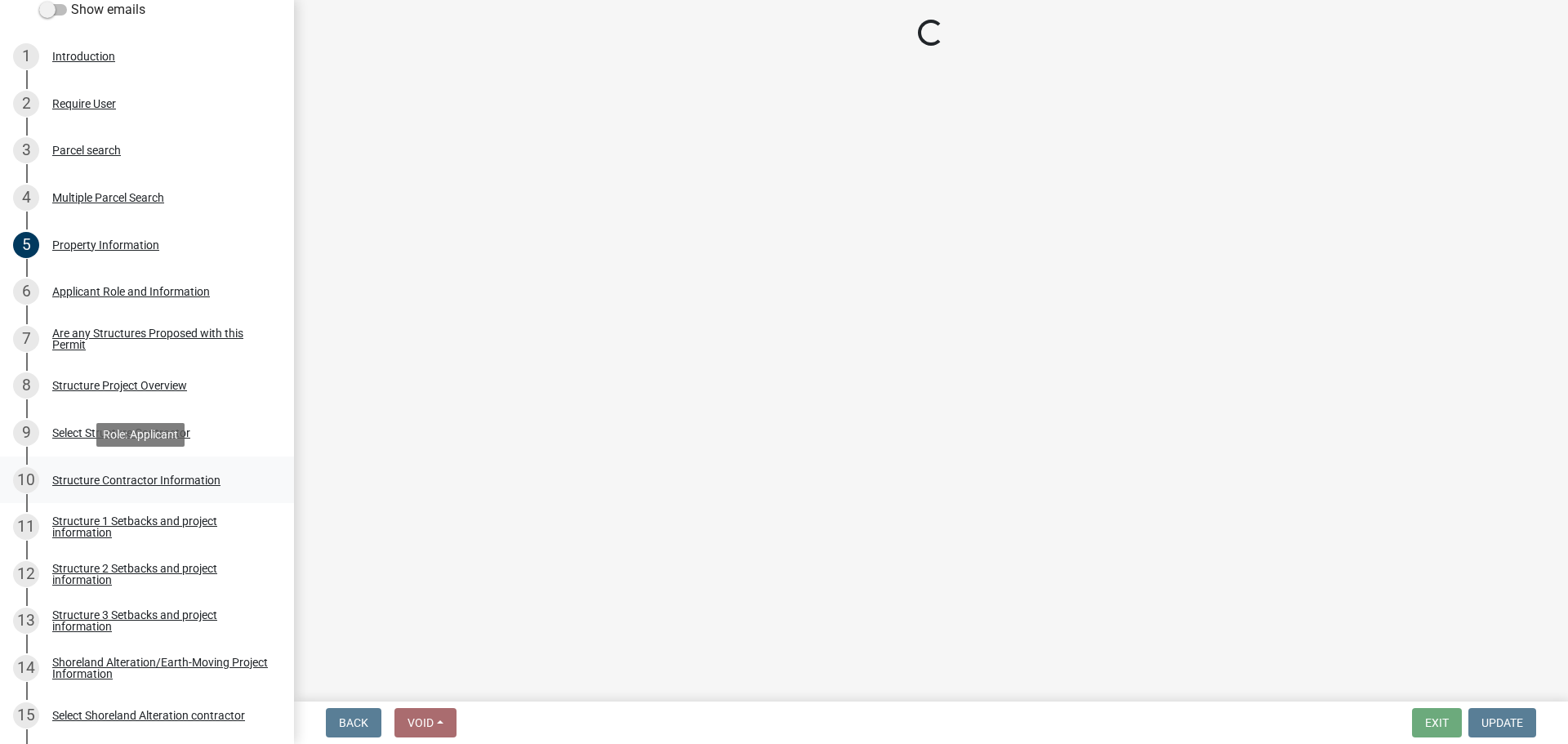
select select "c185e313-3403-4239-bd61-bb563c58a77a"
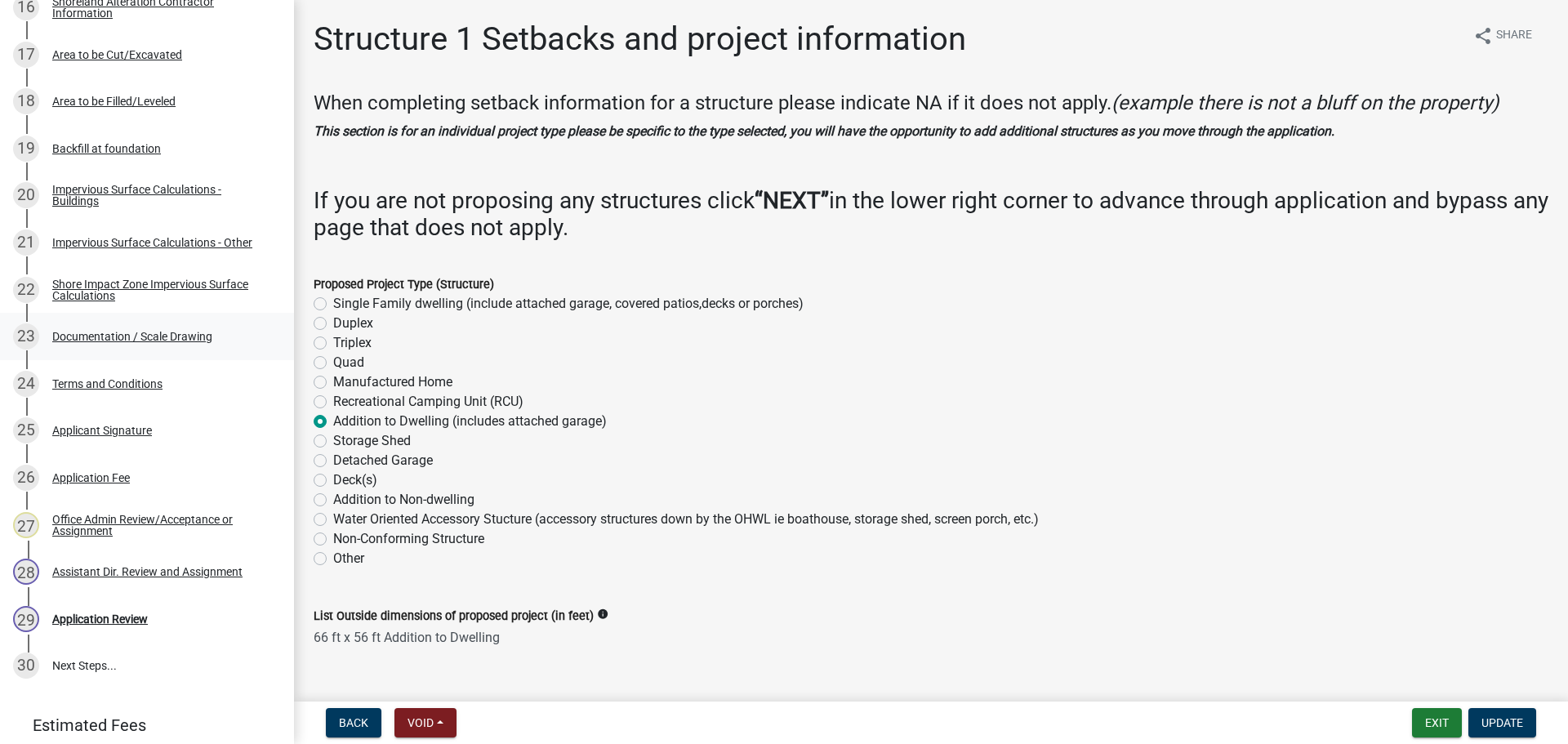
scroll to position [1061, 0]
click at [177, 332] on div "Documentation / Scale Drawing" at bounding box center [131, 335] width 160 height 11
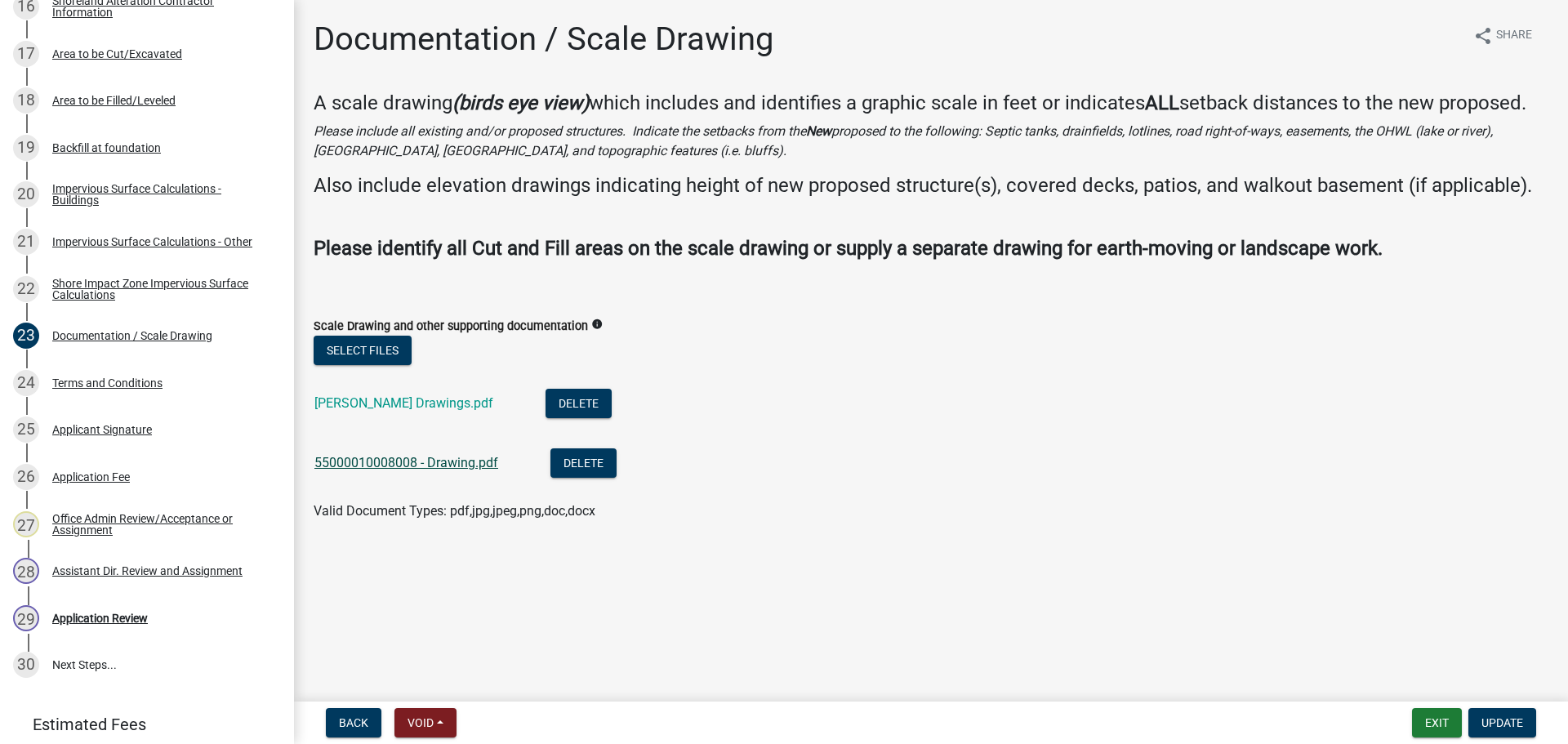
click at [461, 461] on link "55000010008008 - Drawing.pdf" at bounding box center [406, 462] width 184 height 16
click at [391, 354] on button "Select files" at bounding box center [362, 350] width 98 height 29
click at [388, 353] on button "Select files" at bounding box center [362, 350] width 98 height 29
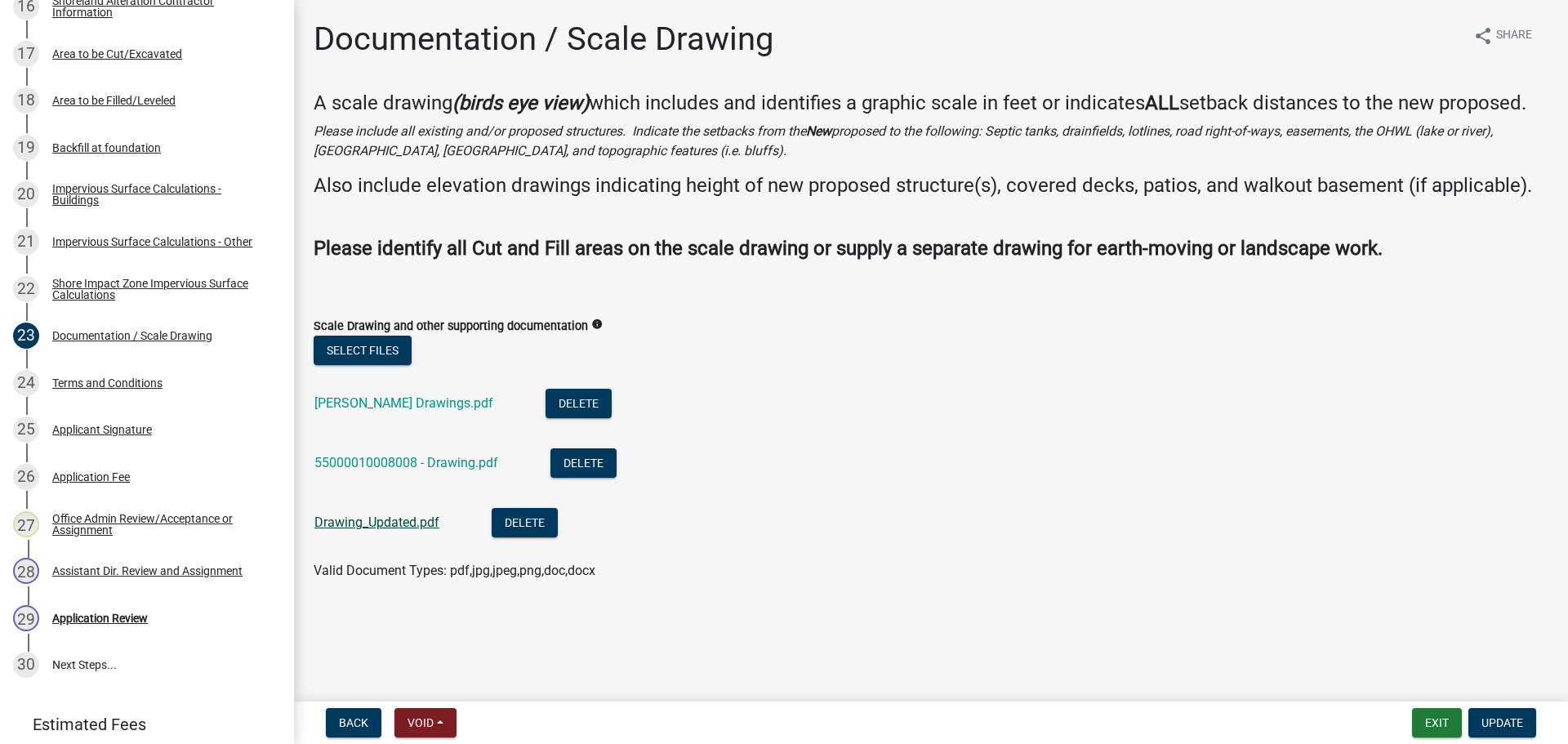
click at [428, 525] on link "Drawing_Updated.pdf" at bounding box center [377, 522] width 125 height 16
click at [513, 525] on button "Delete" at bounding box center [525, 523] width 67 height 29
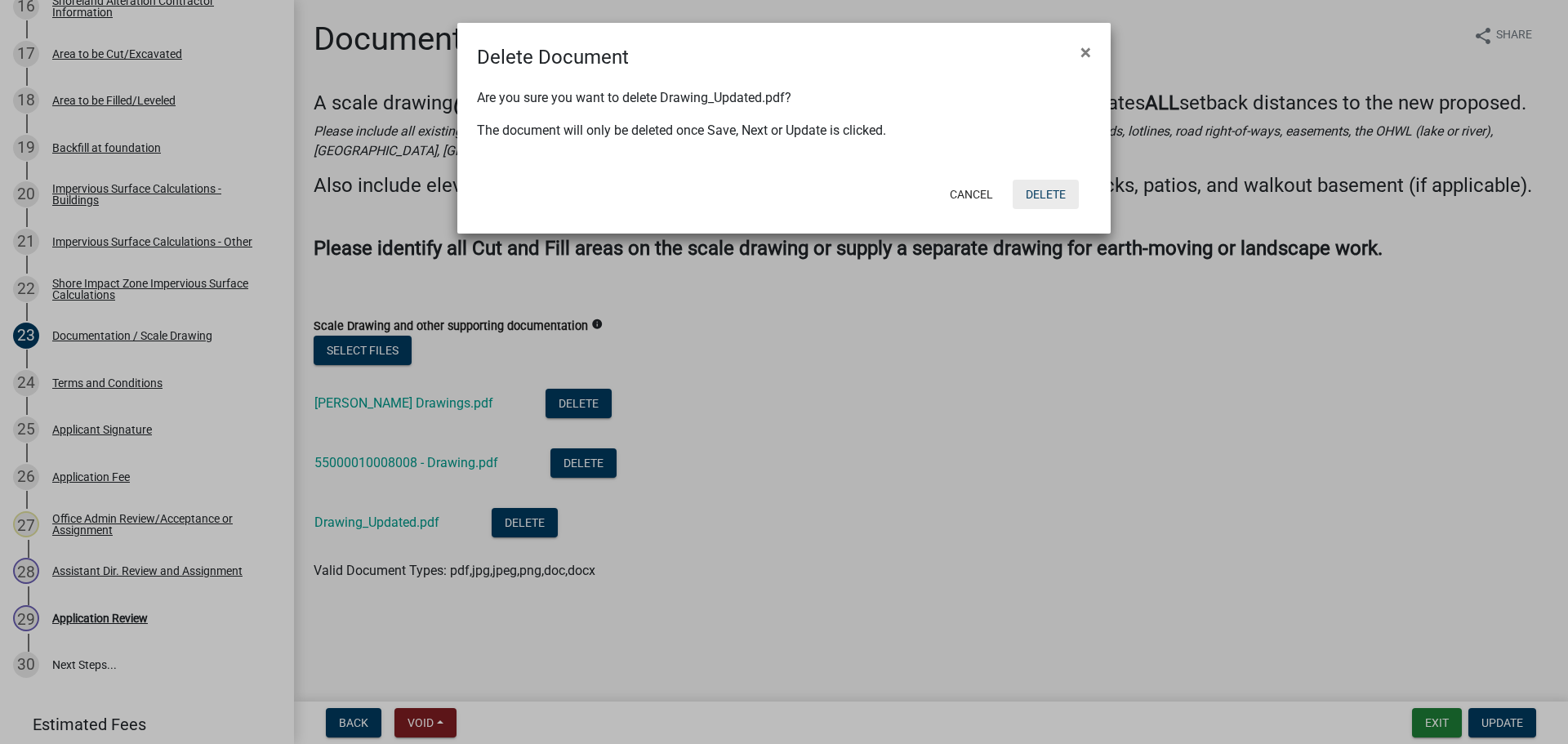
click at [1059, 191] on button "Delete" at bounding box center [1045, 194] width 67 height 29
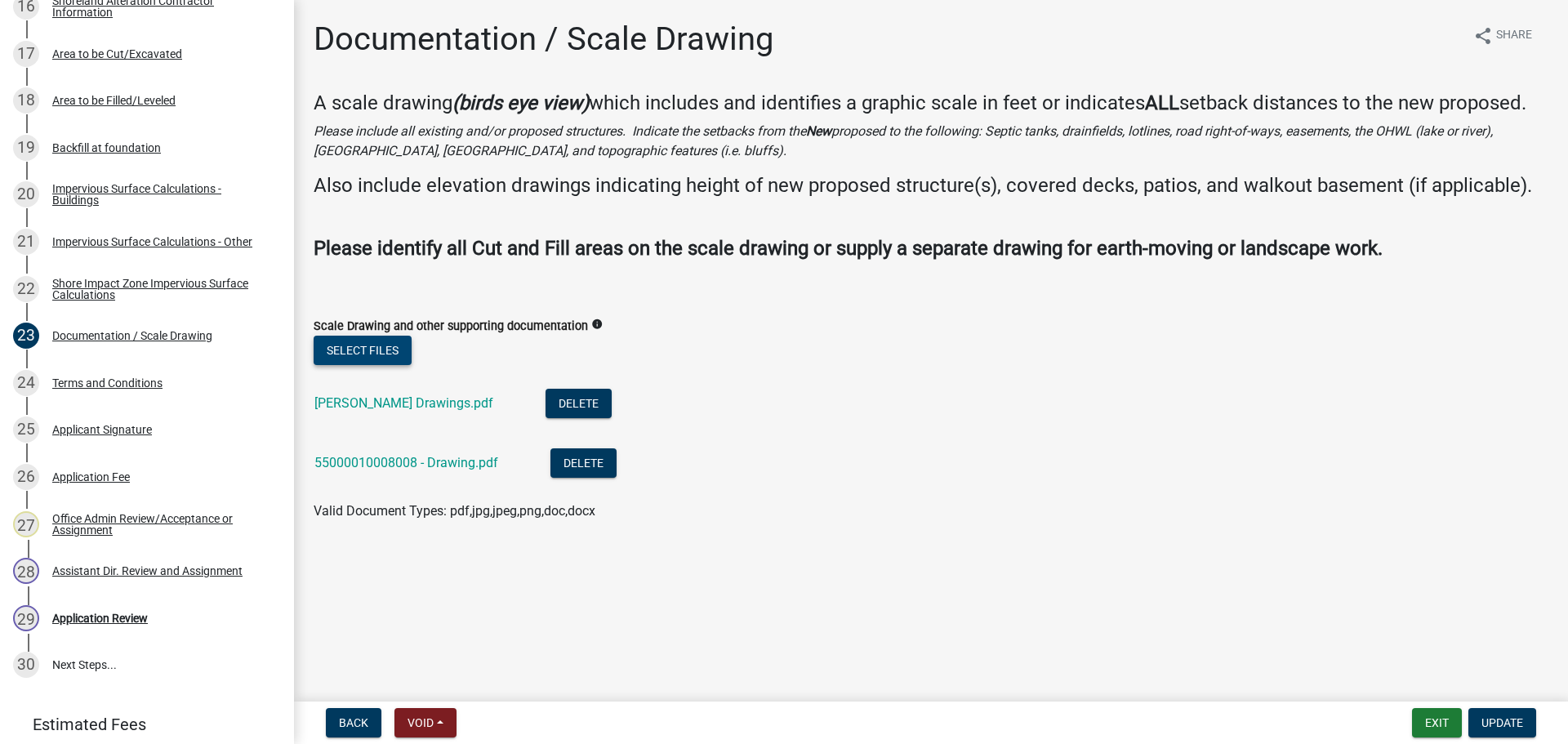
click at [395, 347] on button "Select files" at bounding box center [362, 350] width 98 height 29
click at [409, 518] on link "Drawing_Updated.pdf" at bounding box center [377, 522] width 125 height 16
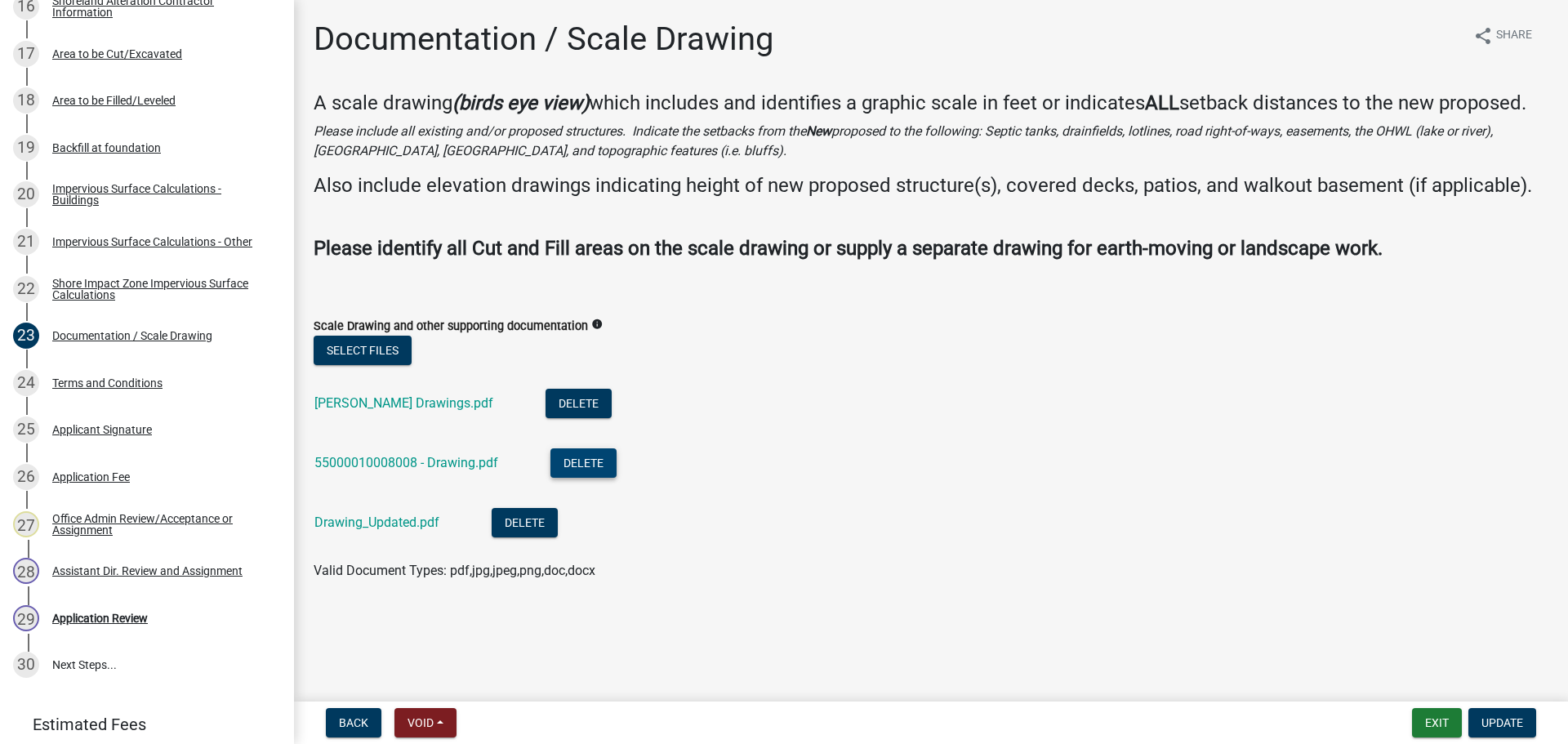
click at [576, 465] on button "Delete" at bounding box center [583, 463] width 67 height 29
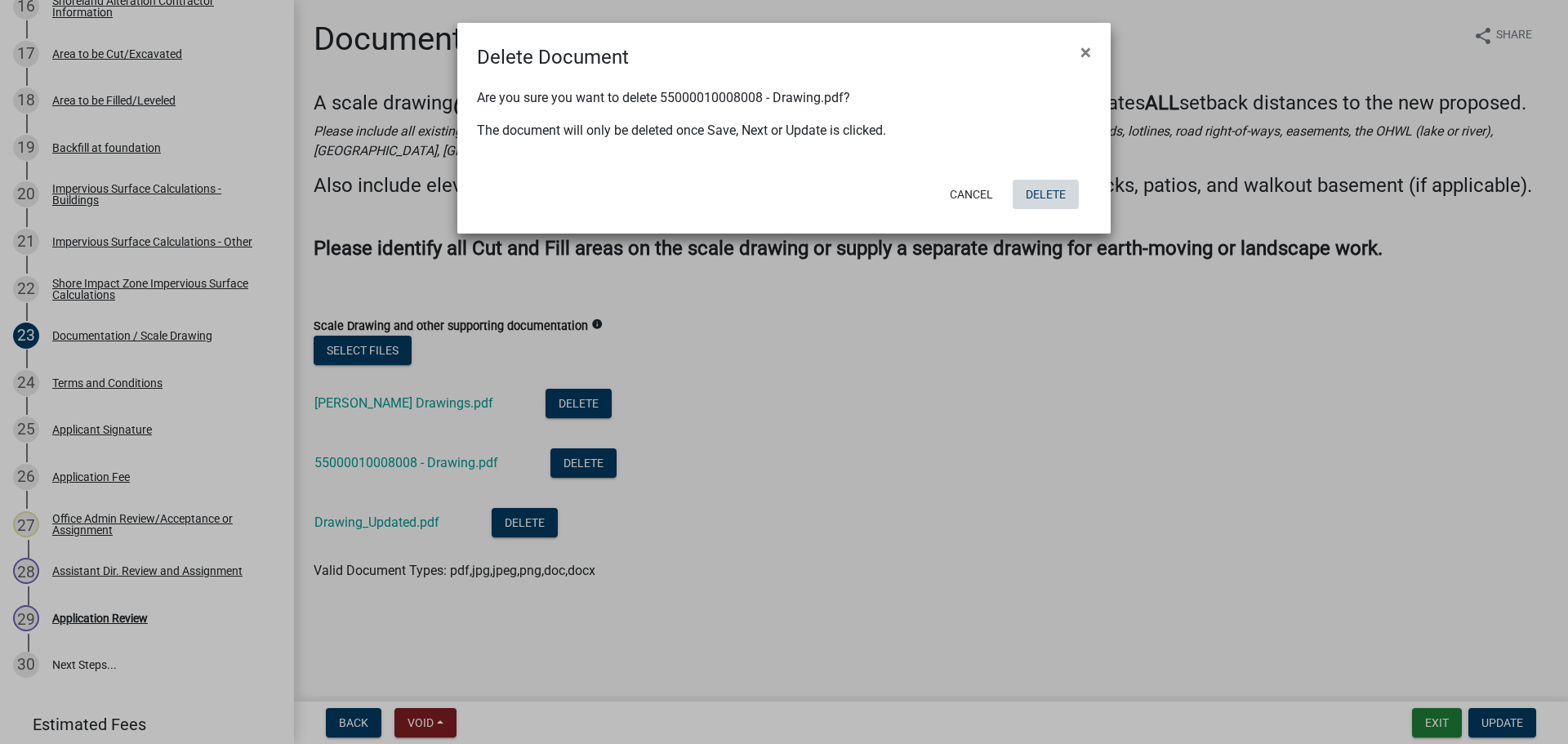
click at [1039, 195] on button "Delete" at bounding box center [1045, 194] width 67 height 29
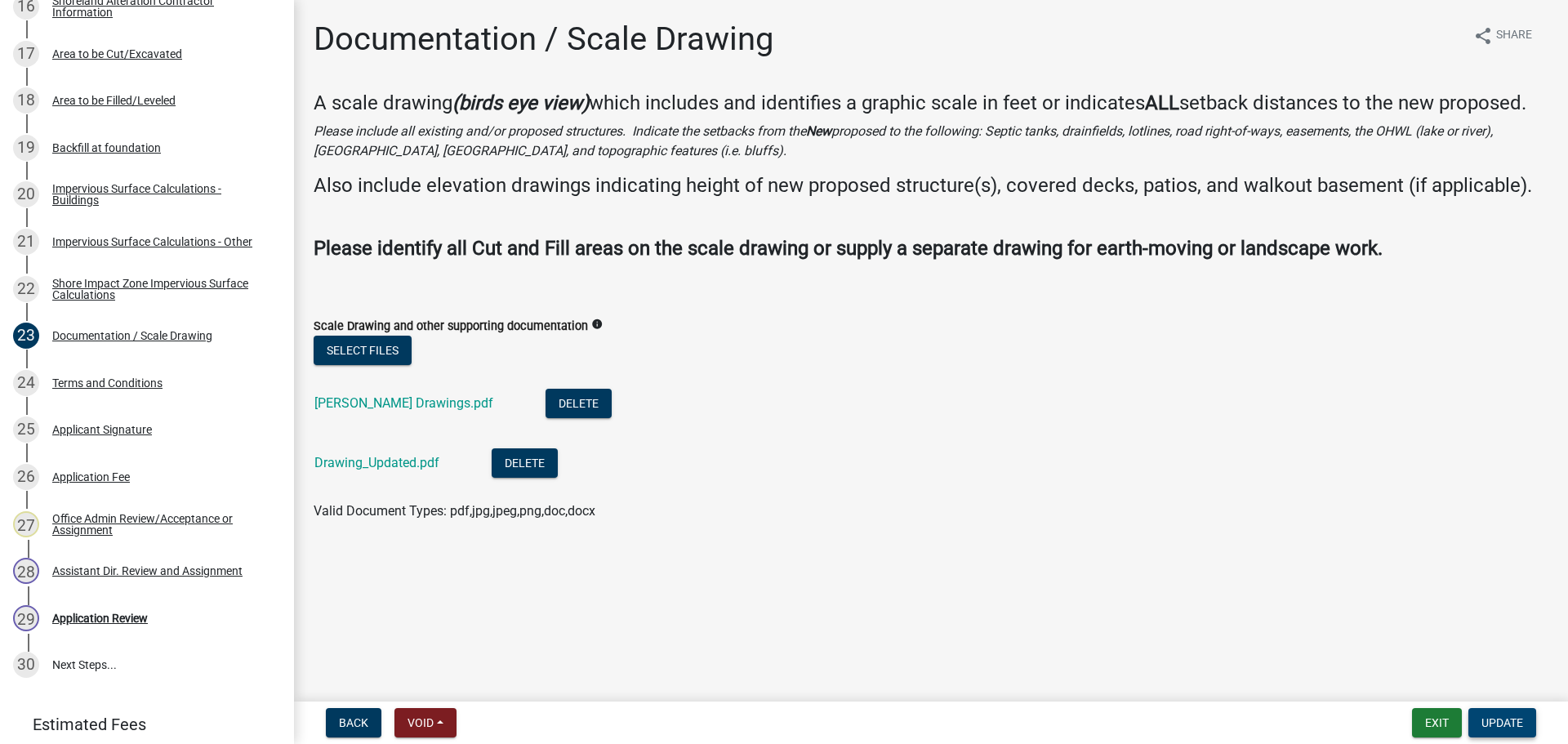
click at [1520, 719] on span "Update" at bounding box center [1502, 722] width 41 height 13
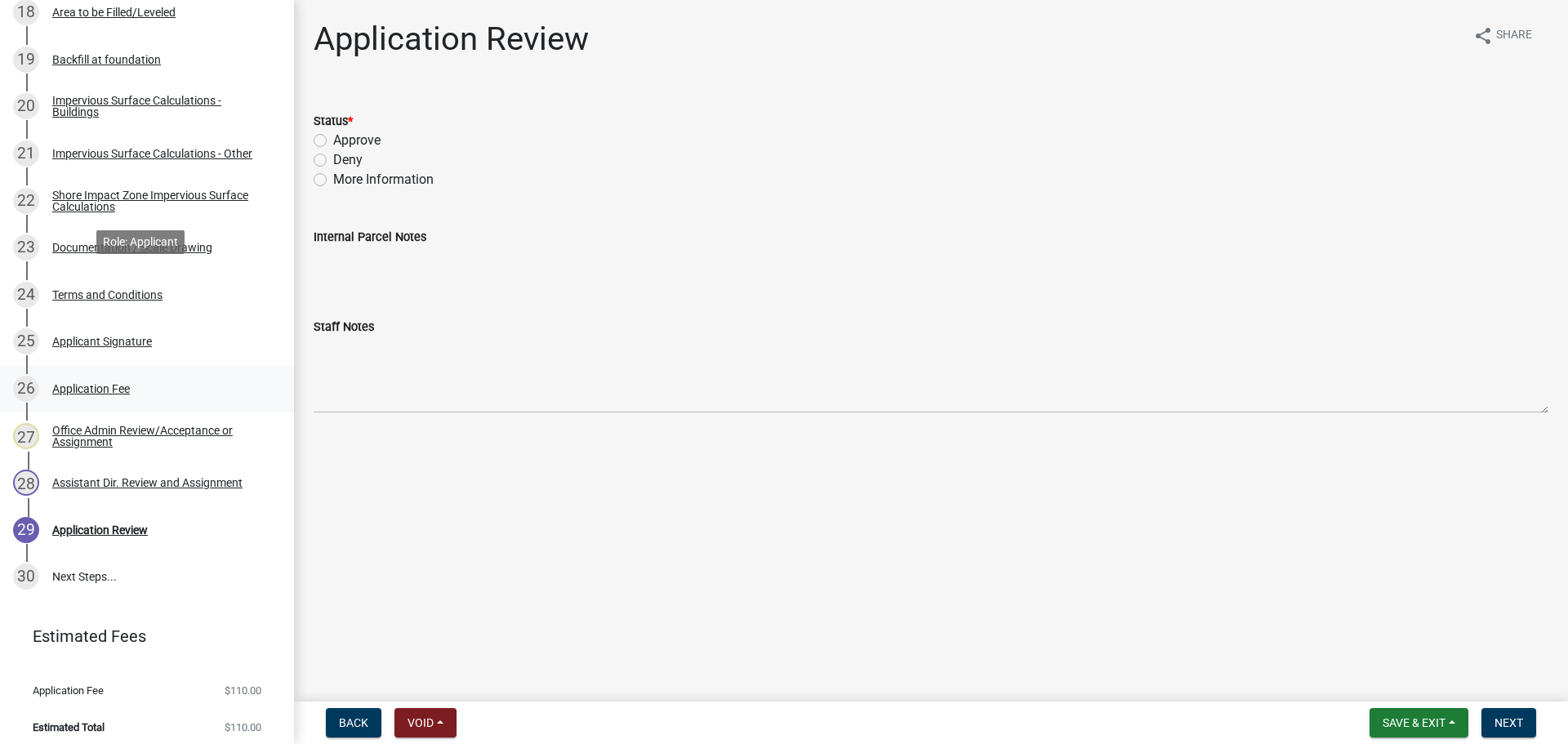
scroll to position [1158, 0]
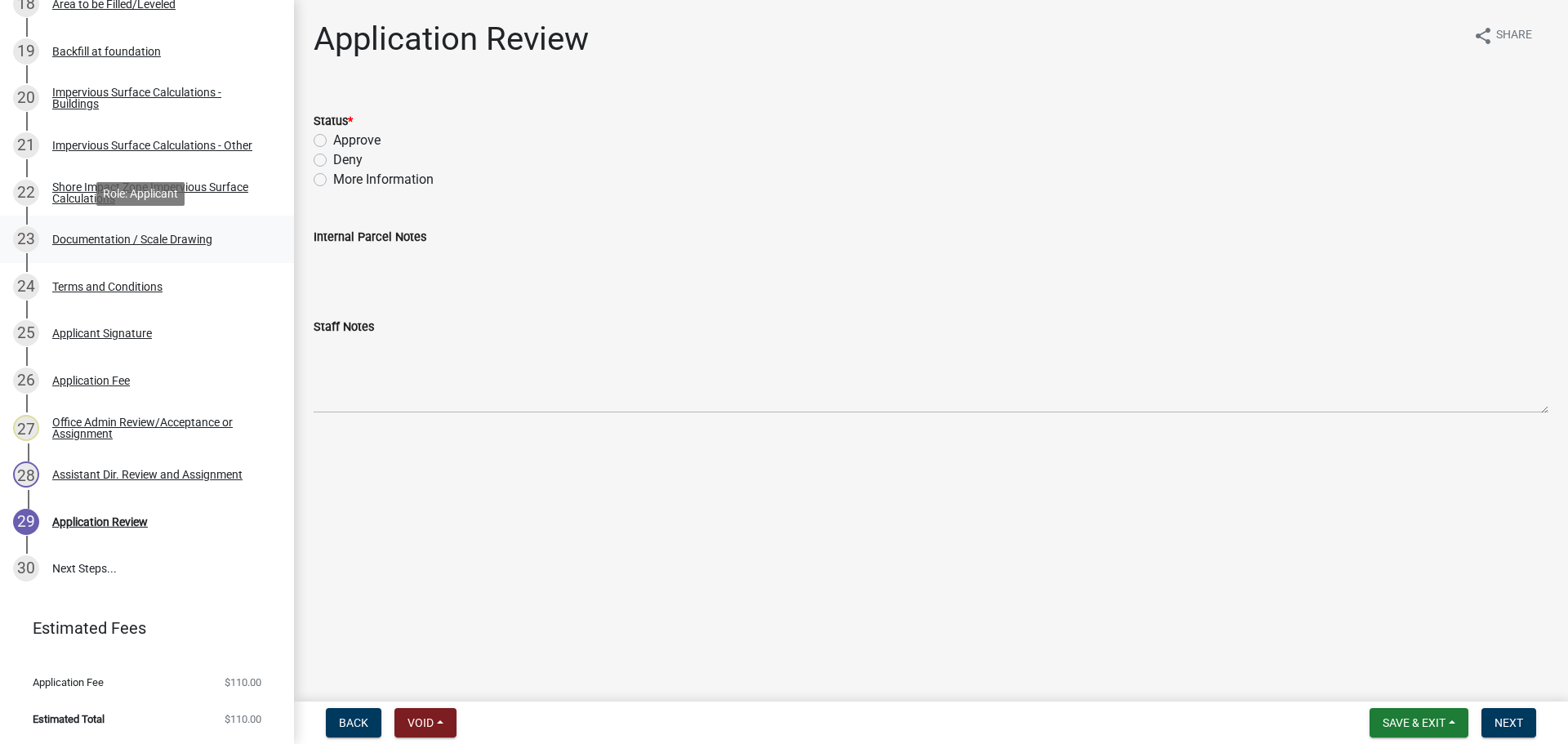
click at [193, 229] on div "23 Documentation / Scale Drawing" at bounding box center [140, 239] width 255 height 26
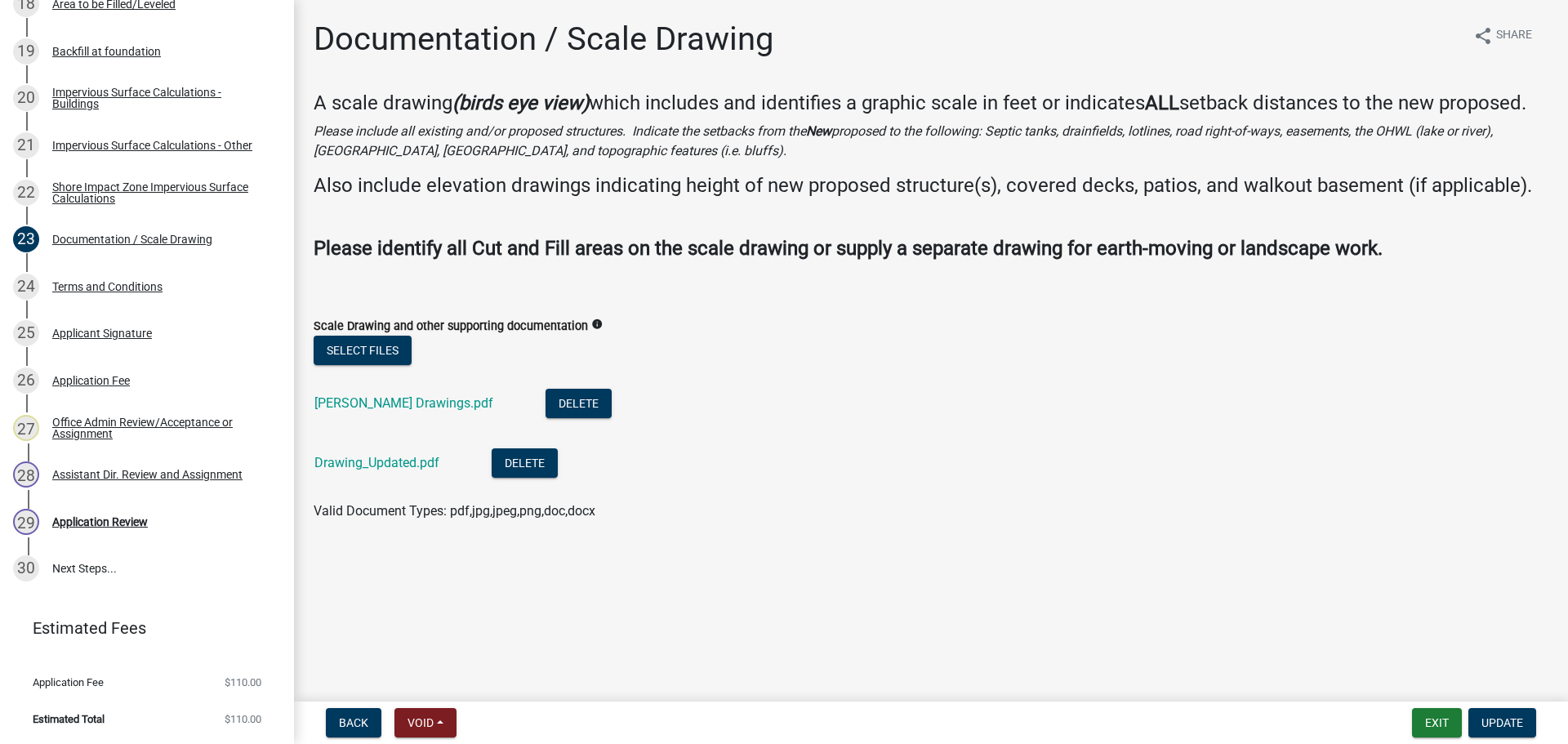
click at [1536, 730] on form "Exit Update" at bounding box center [1476, 722] width 131 height 29
click at [1520, 727] on span "Update" at bounding box center [1502, 722] width 41 height 13
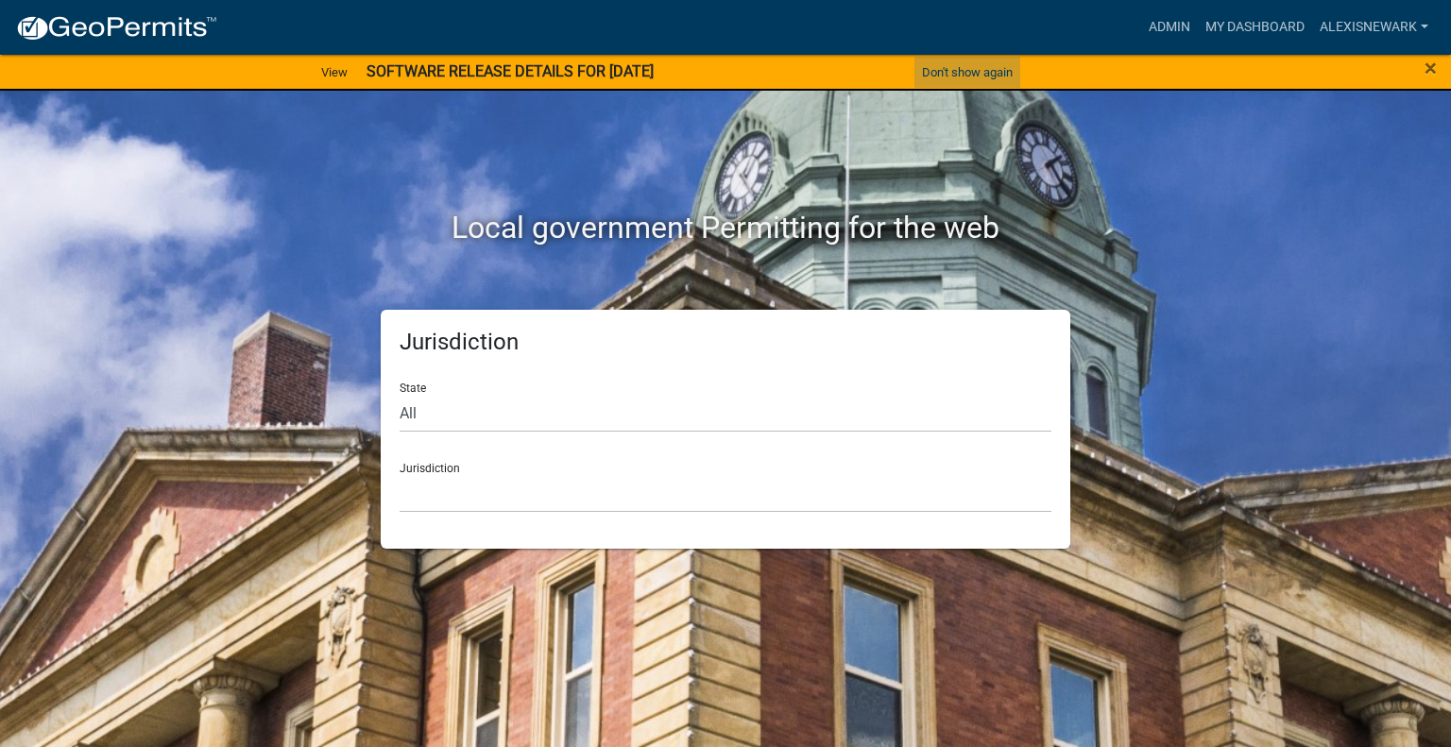
click at [994, 71] on button "Don't show again" at bounding box center [967, 72] width 106 height 31
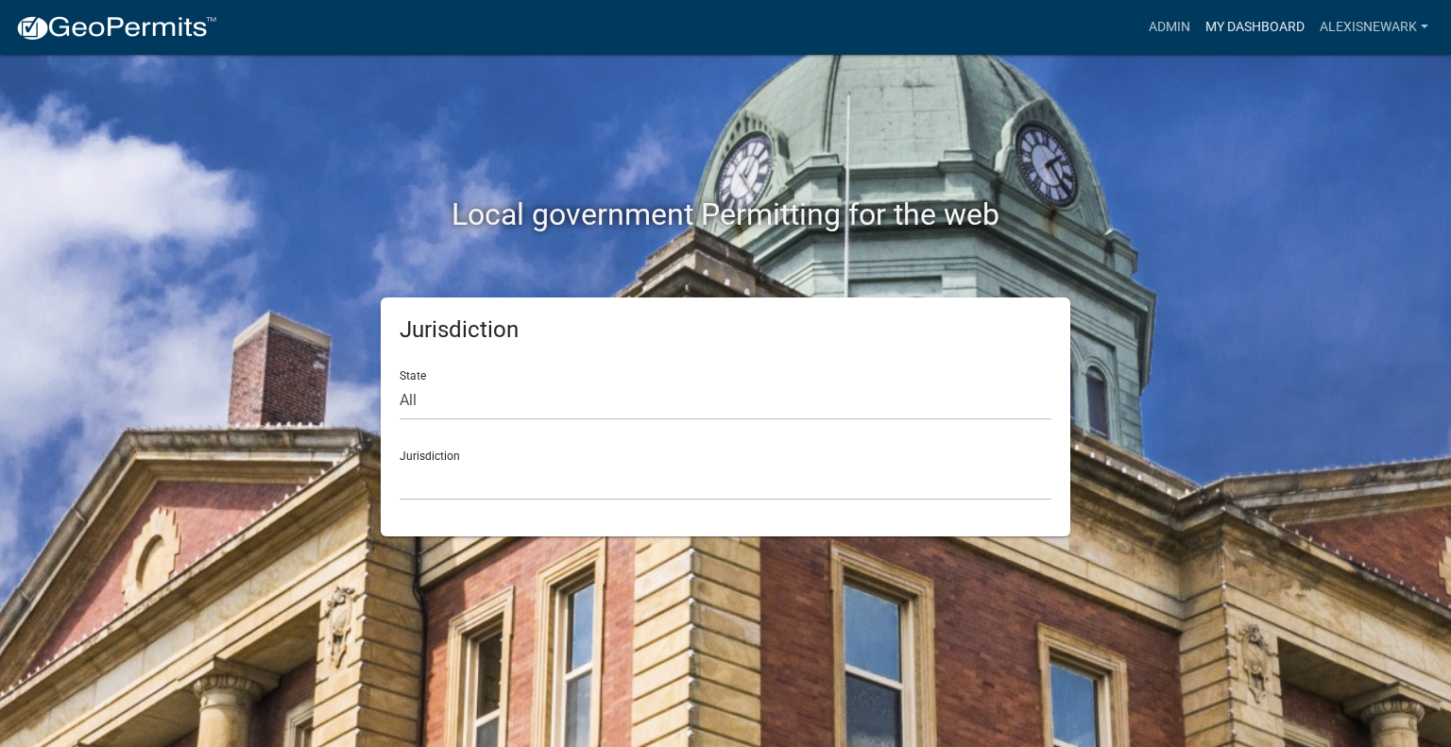
click at [1243, 37] on link "My Dashboard" at bounding box center [1255, 27] width 114 height 36
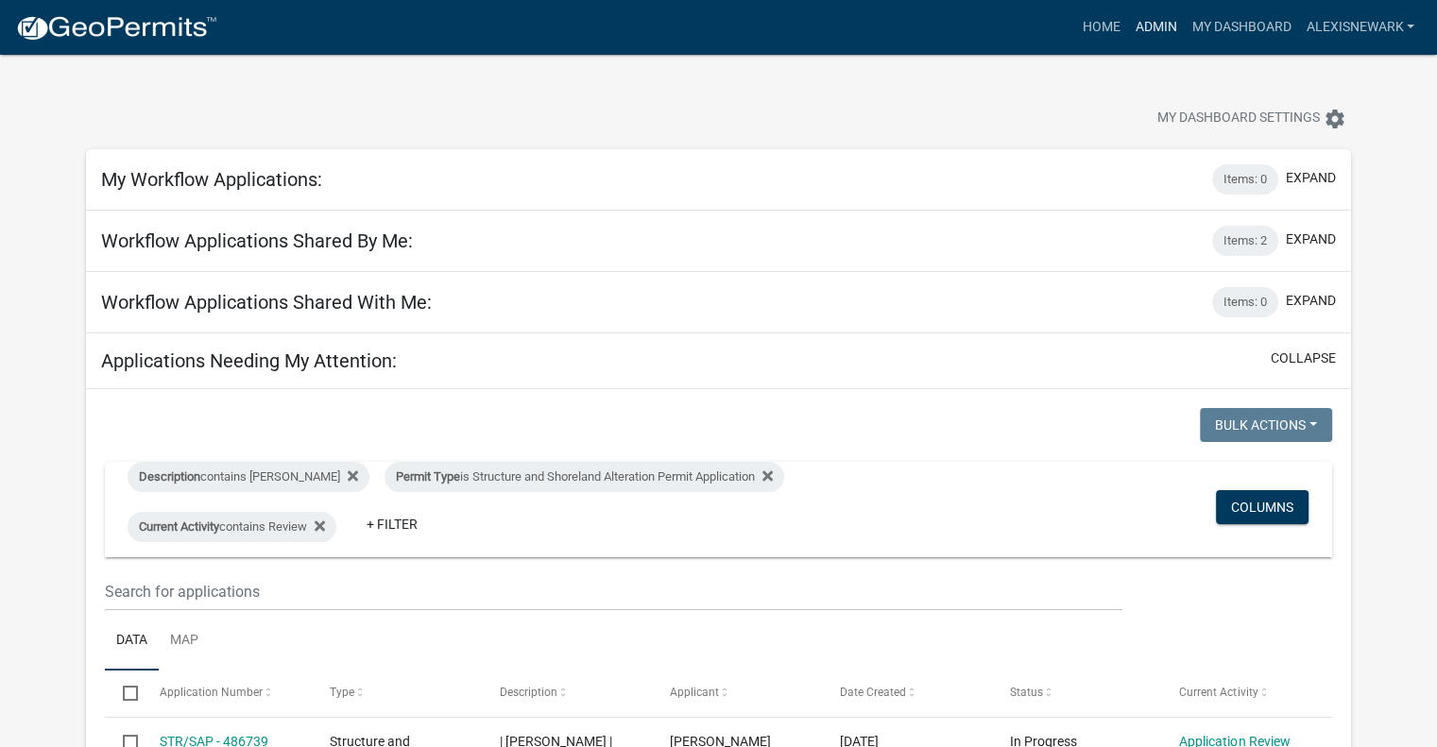
click at [1161, 19] on link "Admin" at bounding box center [1155, 27] width 57 height 36
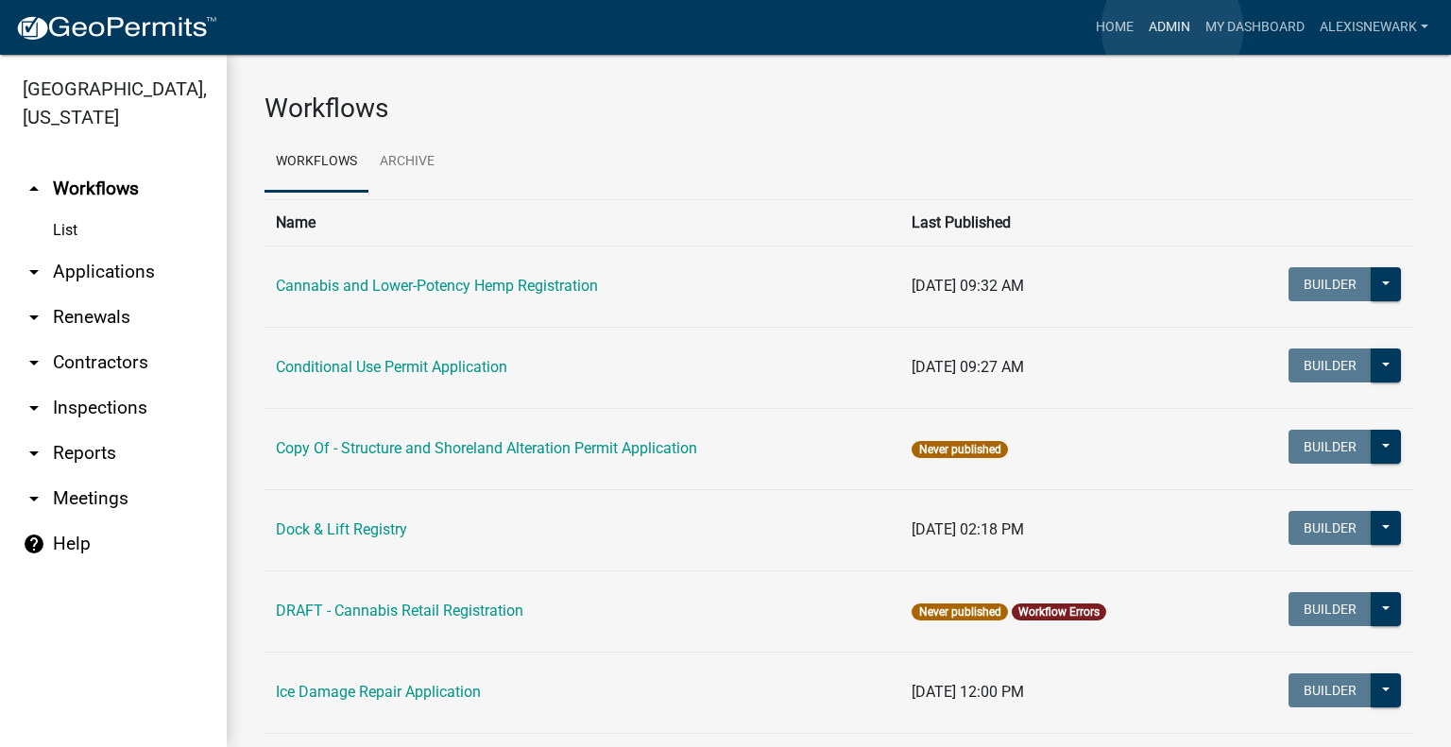
click at [1172, 29] on link "Admin" at bounding box center [1169, 27] width 57 height 36
click at [120, 400] on link "arrow_drop_down Inspections" at bounding box center [113, 407] width 227 height 45
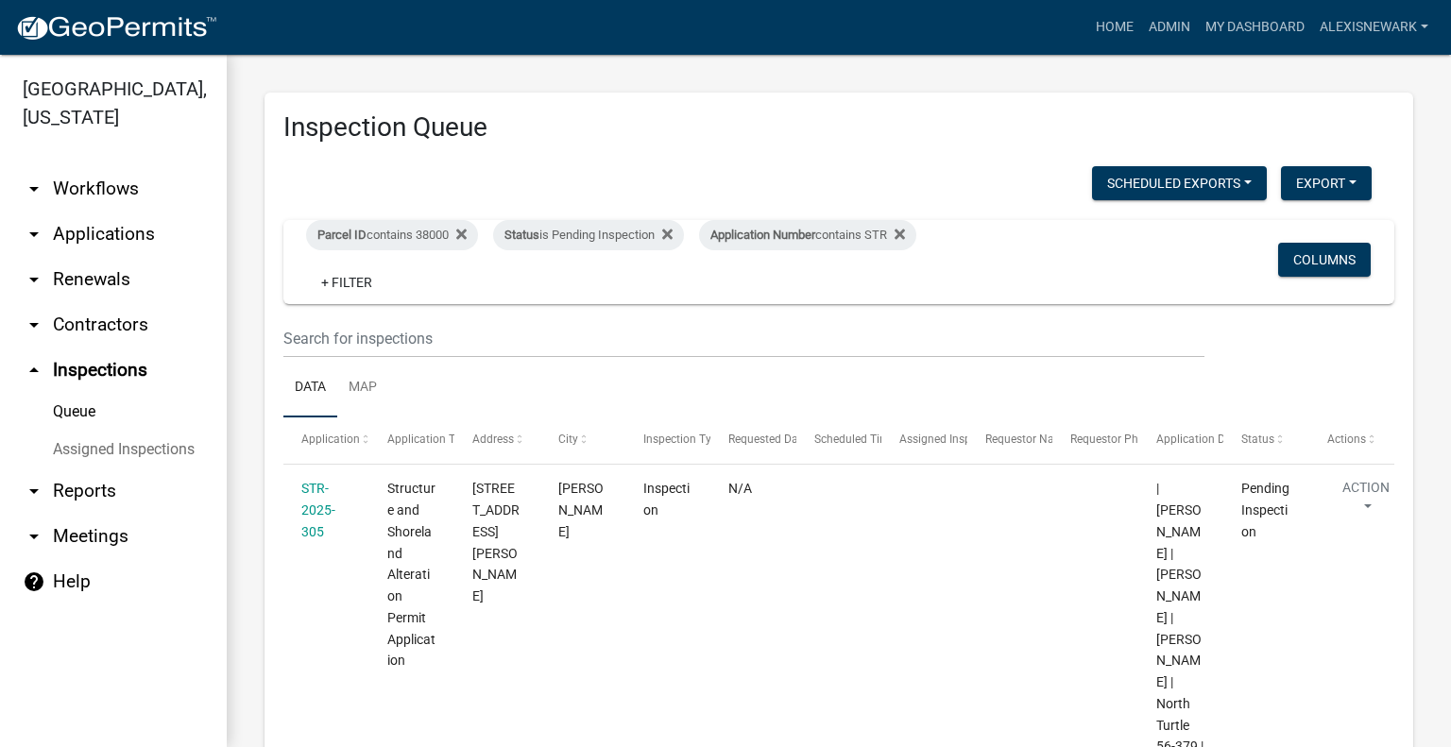
click at [147, 190] on link "arrow_drop_down Workflows" at bounding box center [113, 188] width 227 height 45
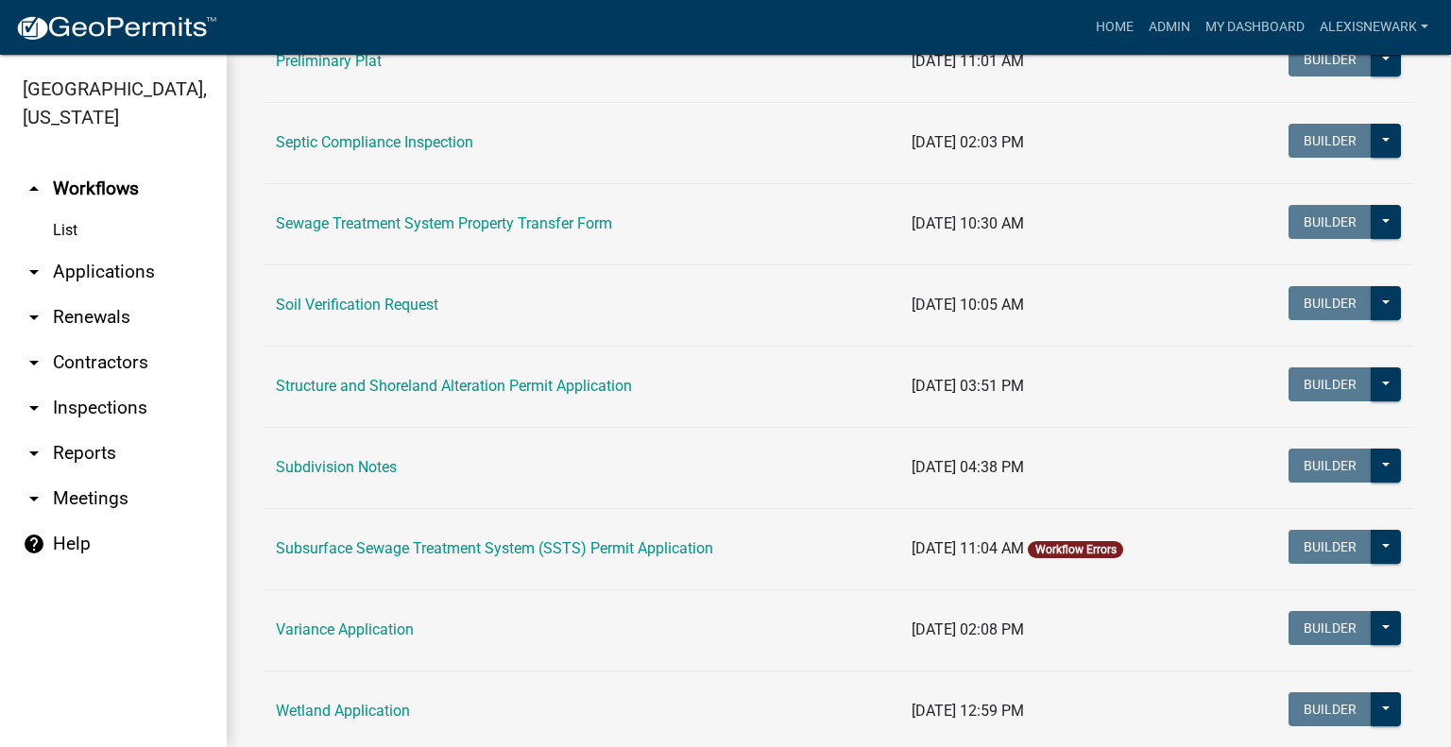
scroll to position [1062, 0]
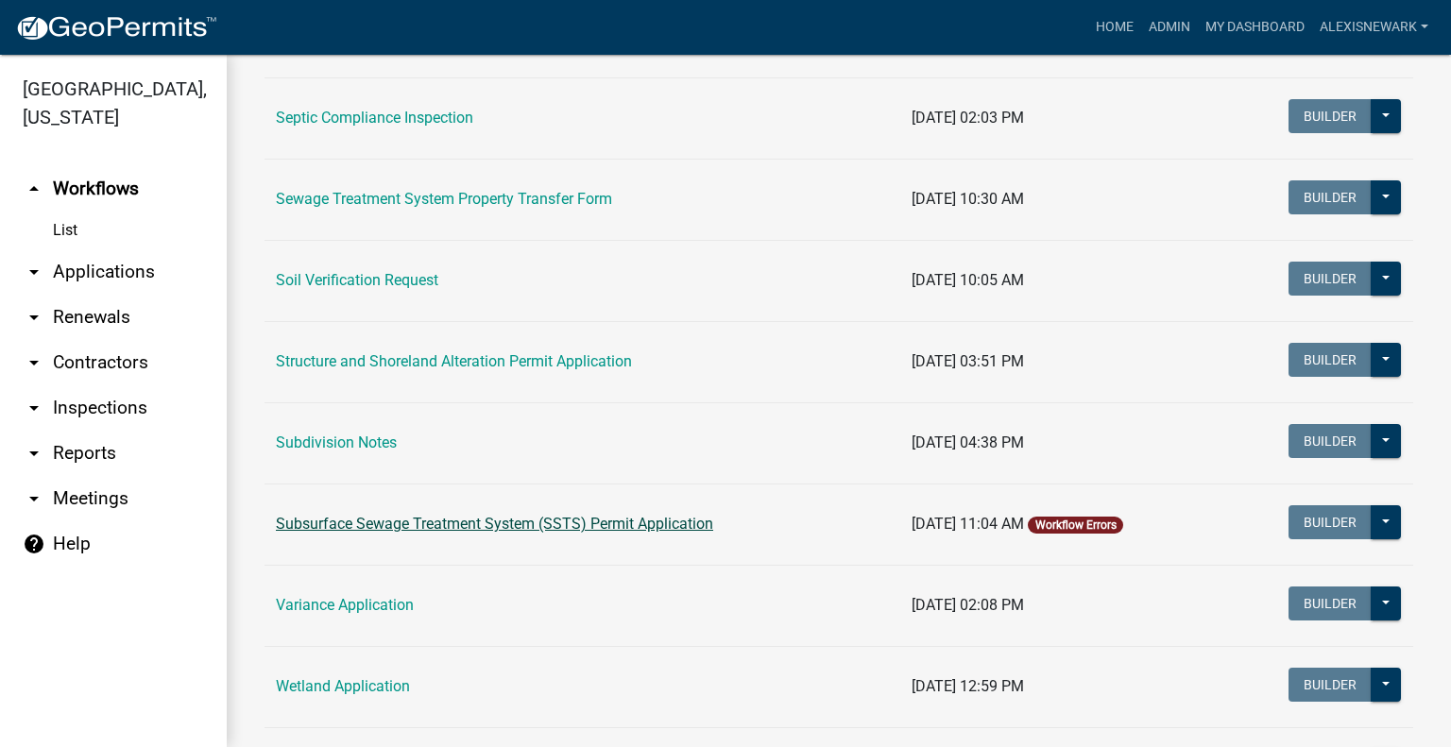
click at [514, 525] on link "Subsurface Sewage Treatment System (SSTS) Permit Application" at bounding box center [494, 524] width 437 height 18
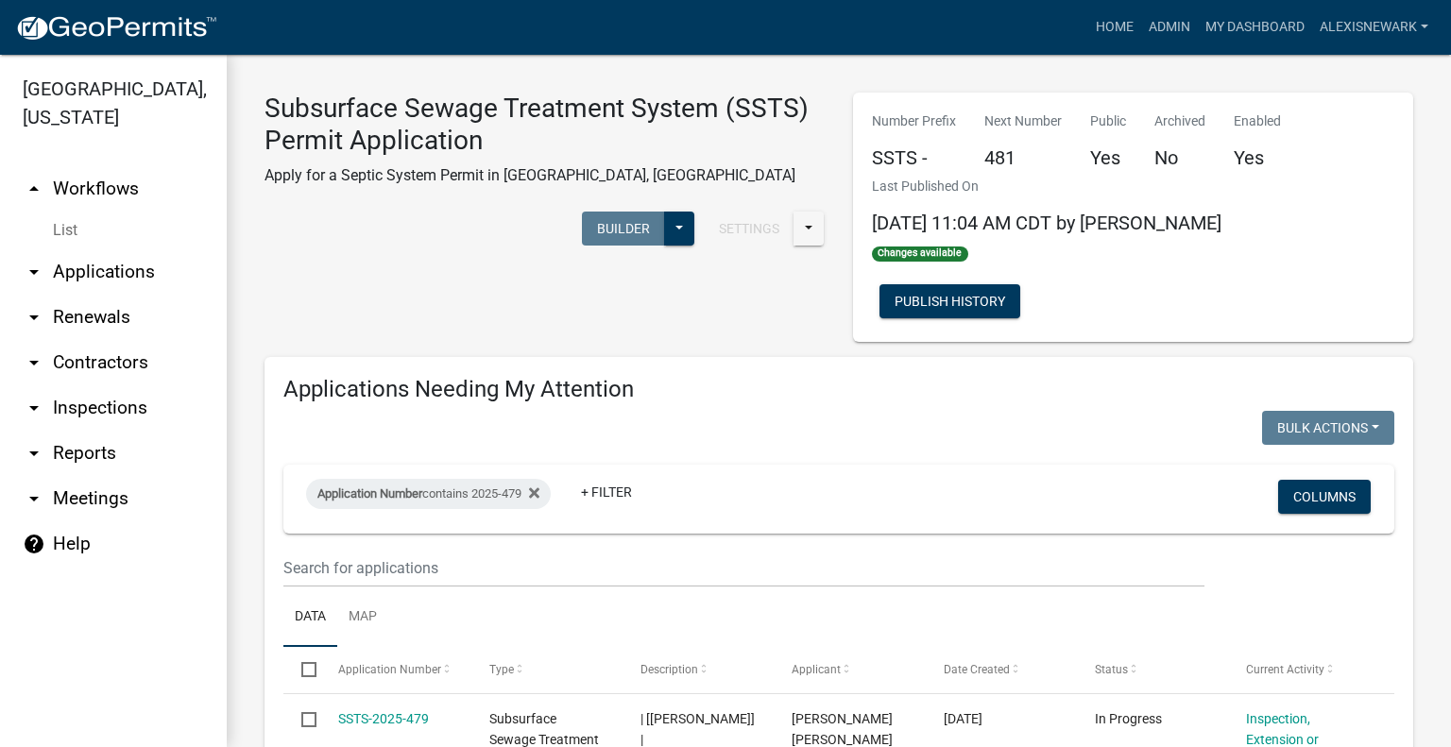
click at [128, 276] on link "arrow_drop_down Applications" at bounding box center [113, 271] width 227 height 45
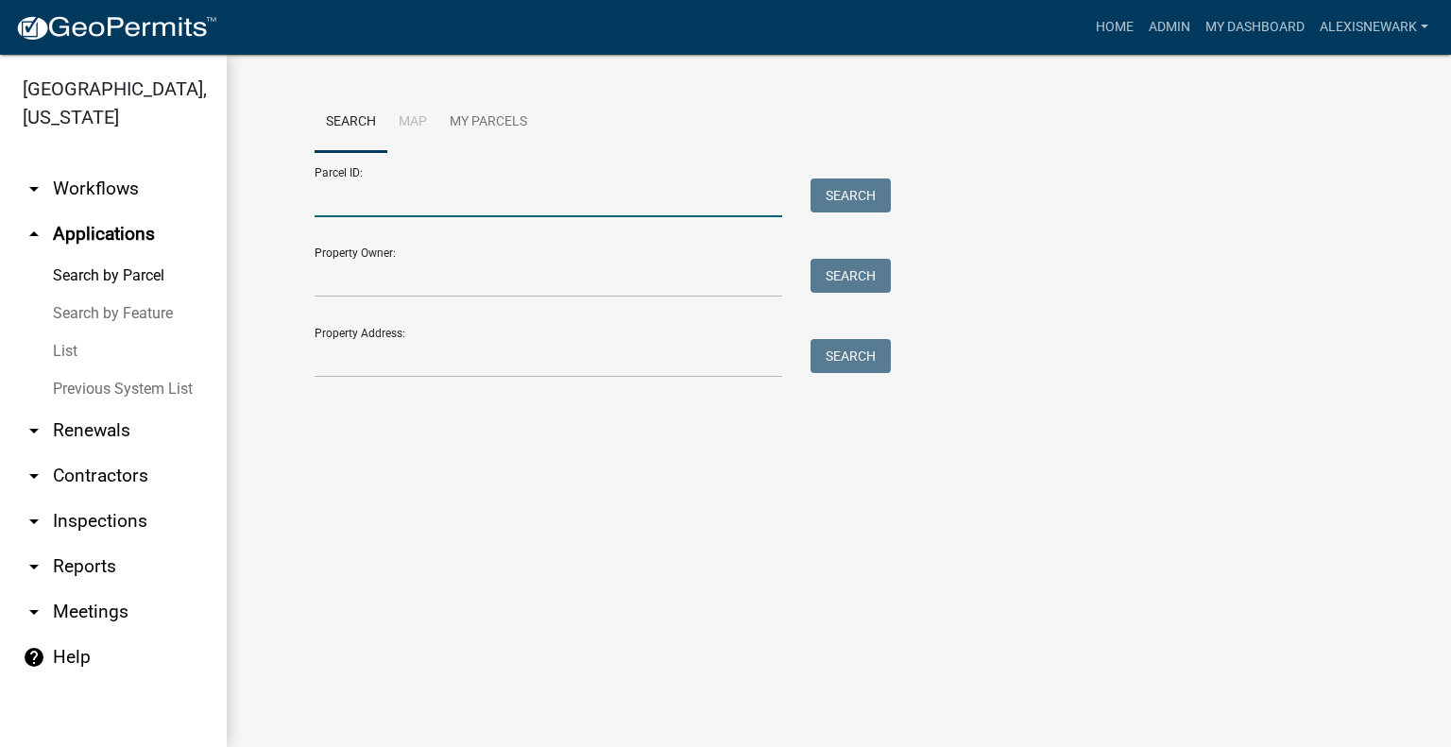
click at [497, 207] on input "Parcel ID:" at bounding box center [549, 198] width 468 height 39
paste input "55000010008008"
type input "55000010008008"
click at [876, 180] on button "Search" at bounding box center [851, 196] width 80 height 34
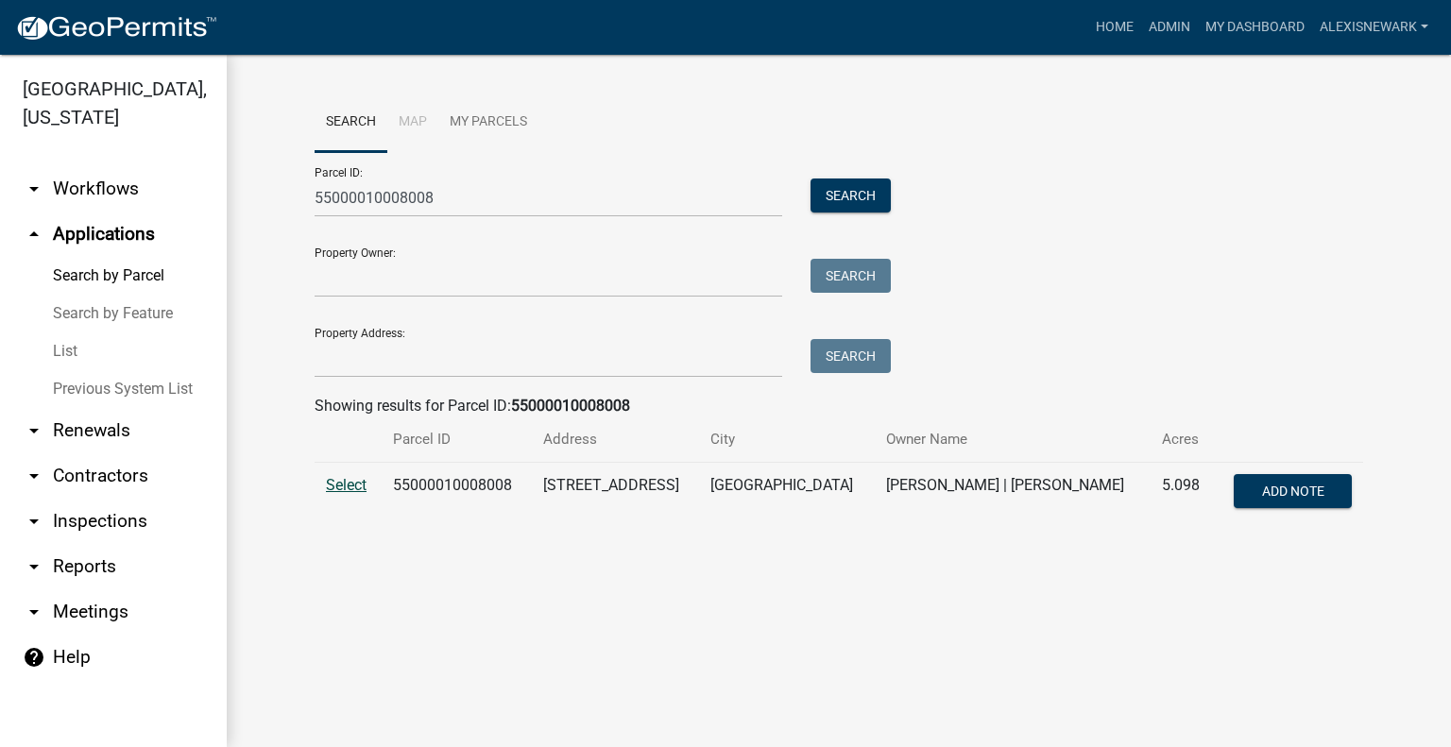
click at [329, 483] on span "Select" at bounding box center [346, 485] width 41 height 18
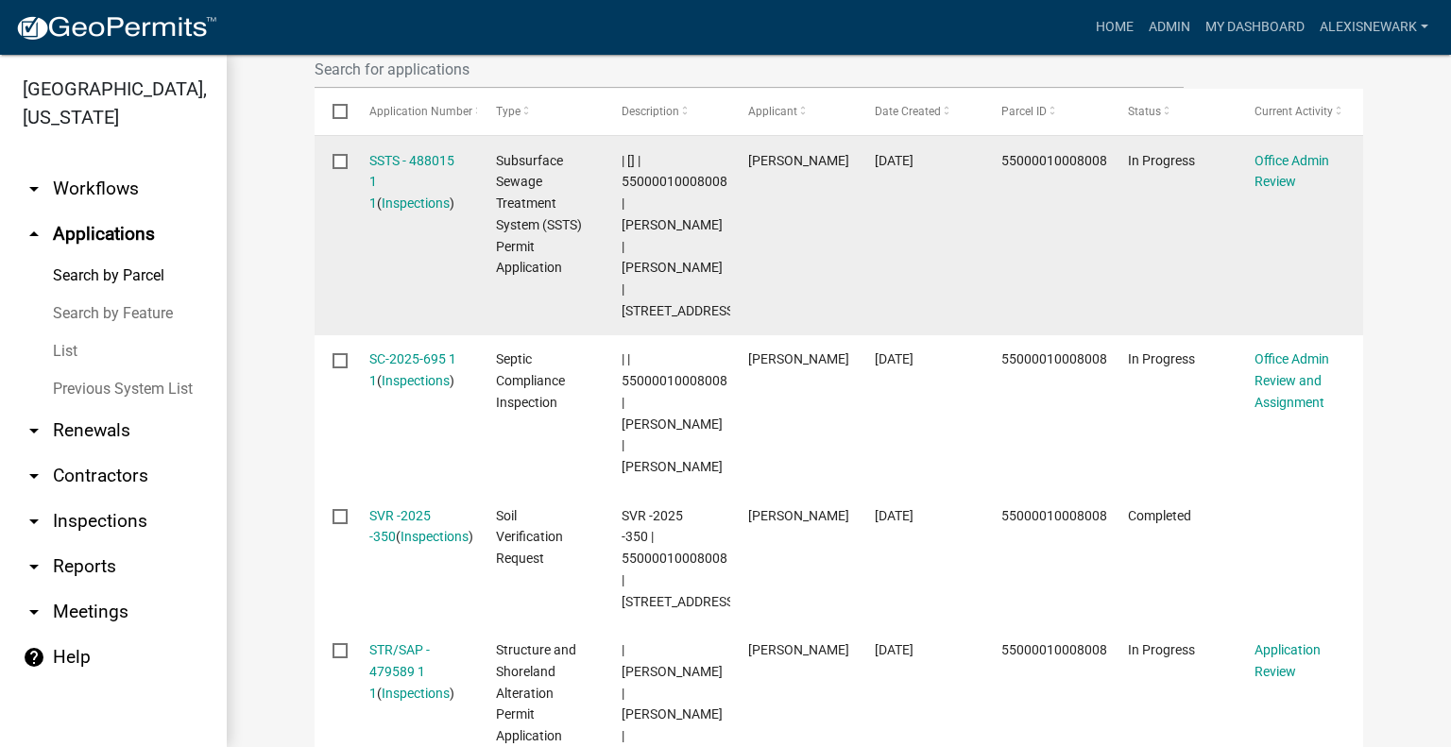
scroll to position [660, 0]
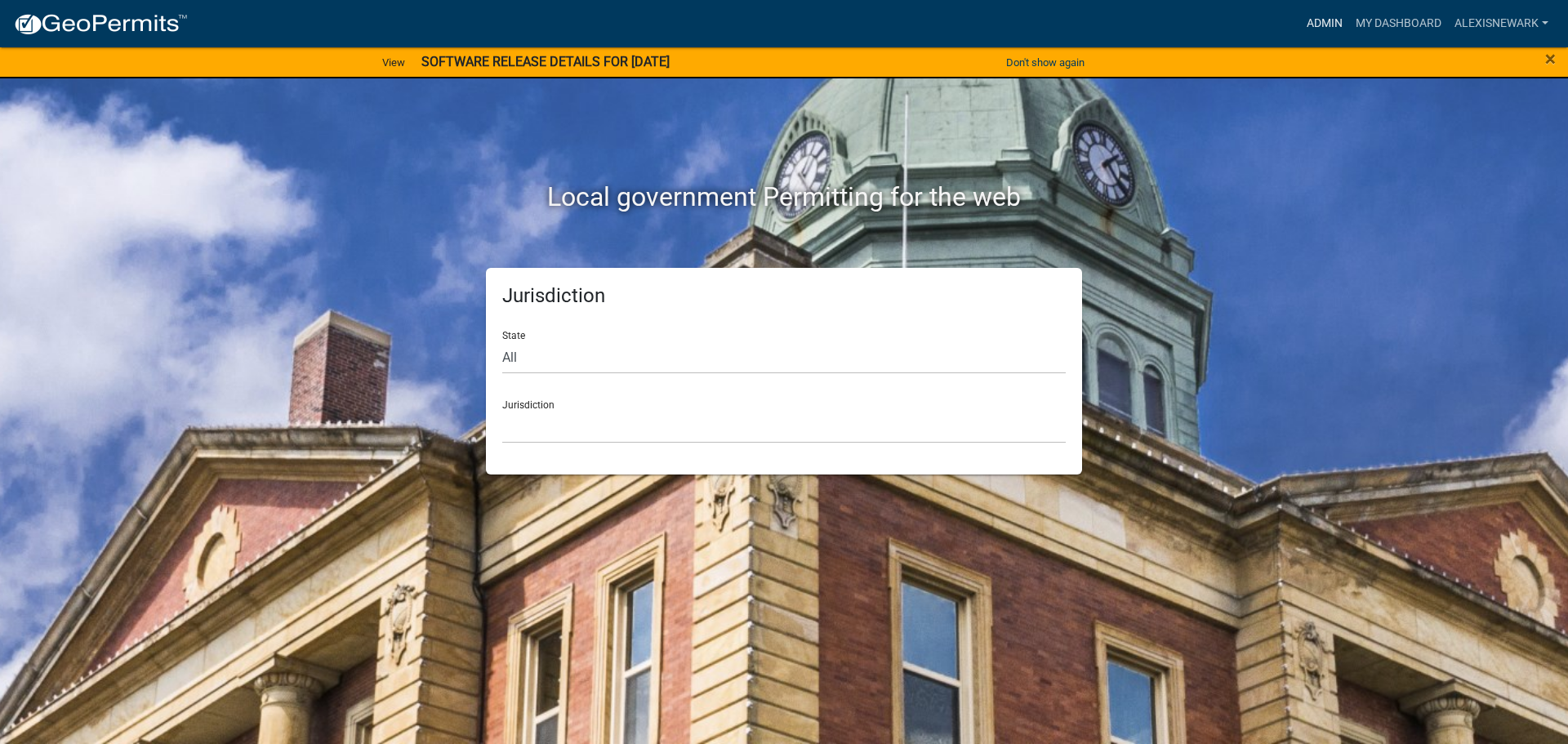
click at [1336, 8] on link "Admin" at bounding box center [1324, 23] width 49 height 31
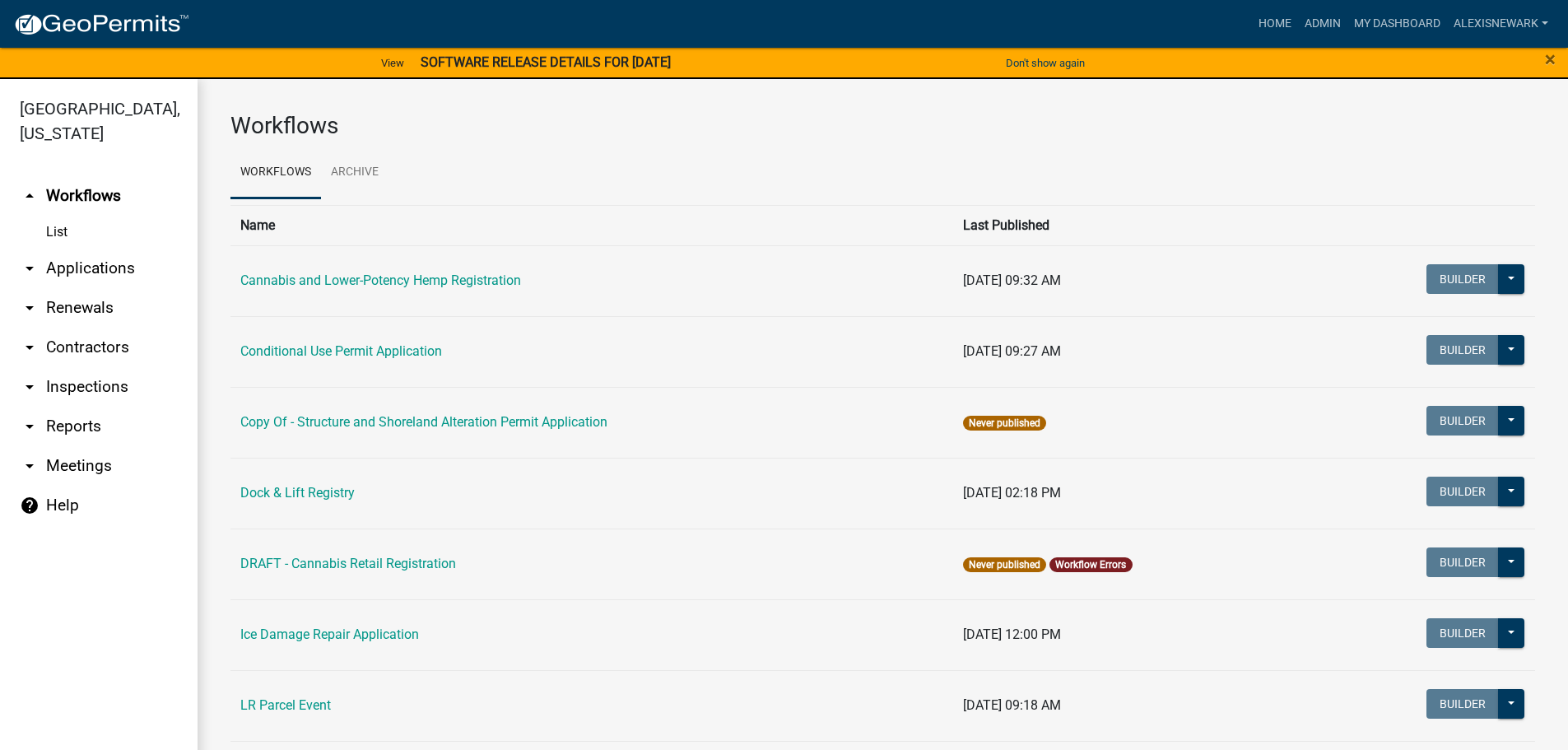
click at [82, 265] on link "arrow_drop_down Applications" at bounding box center [98, 267] width 198 height 39
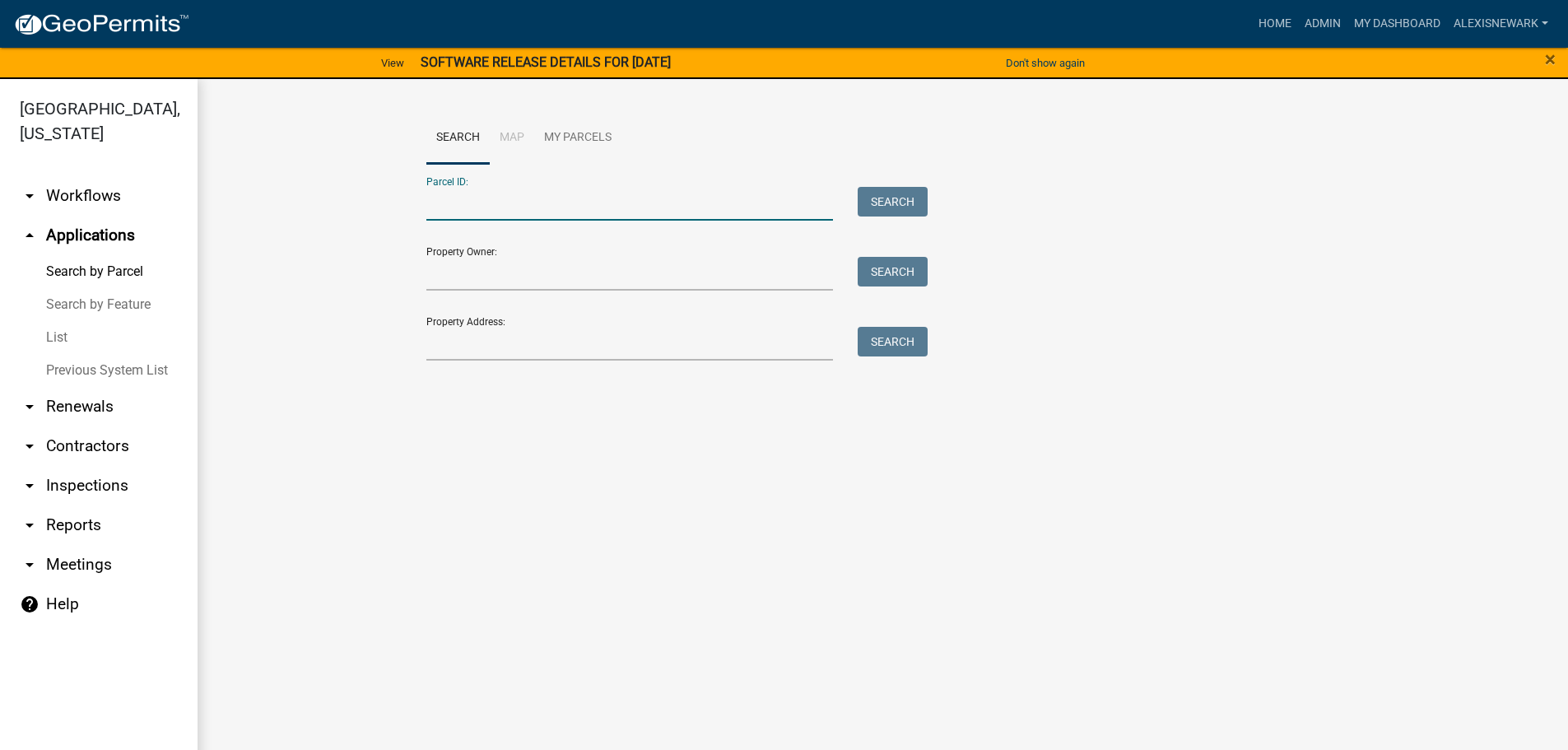
click at [465, 192] on input "Parcel ID:" at bounding box center [630, 203] width 408 height 34
click at [449, 352] on input "Property Address:" at bounding box center [630, 343] width 408 height 34
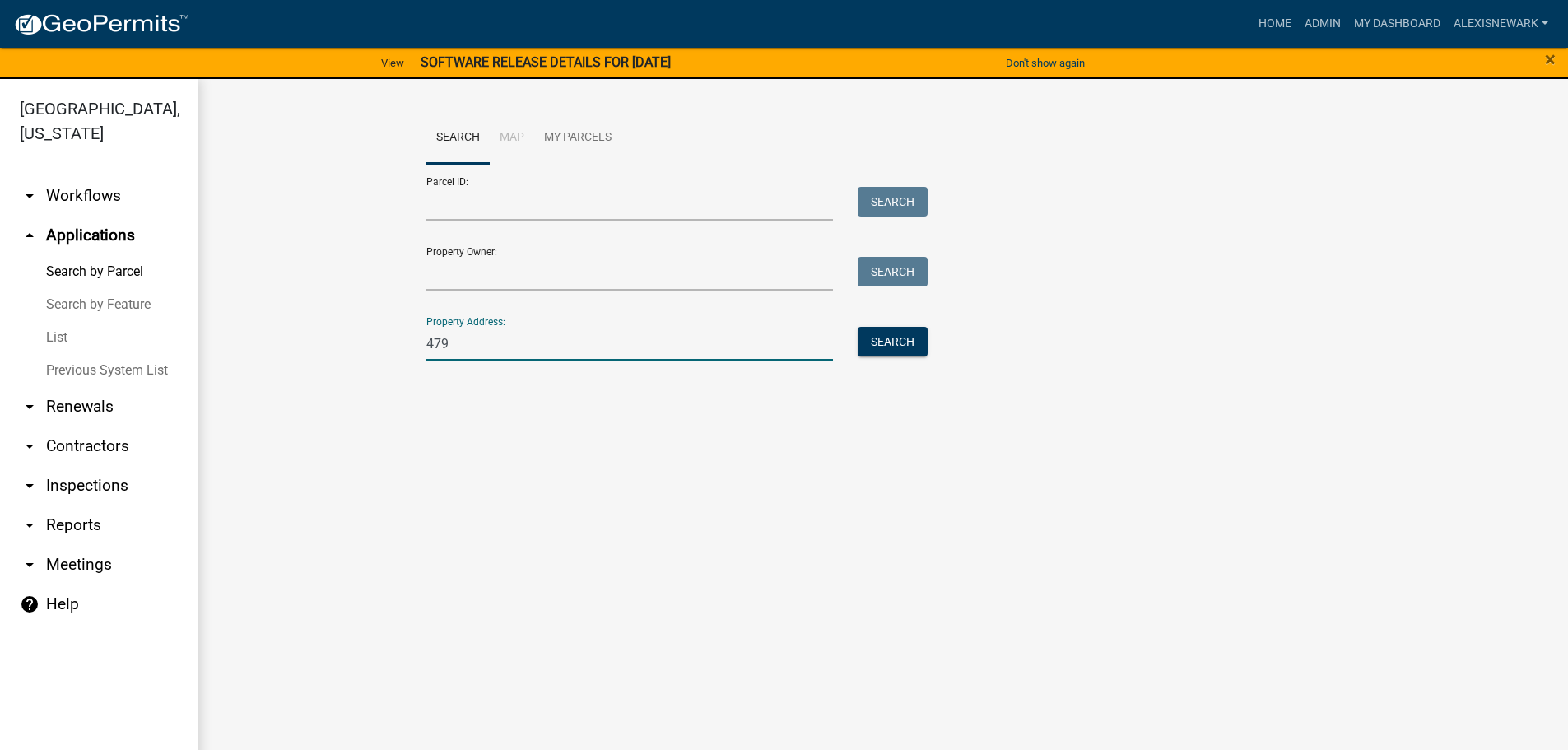
type input "479"
click at [124, 191] on link "arrow_drop_down Workflows" at bounding box center [98, 195] width 198 height 39
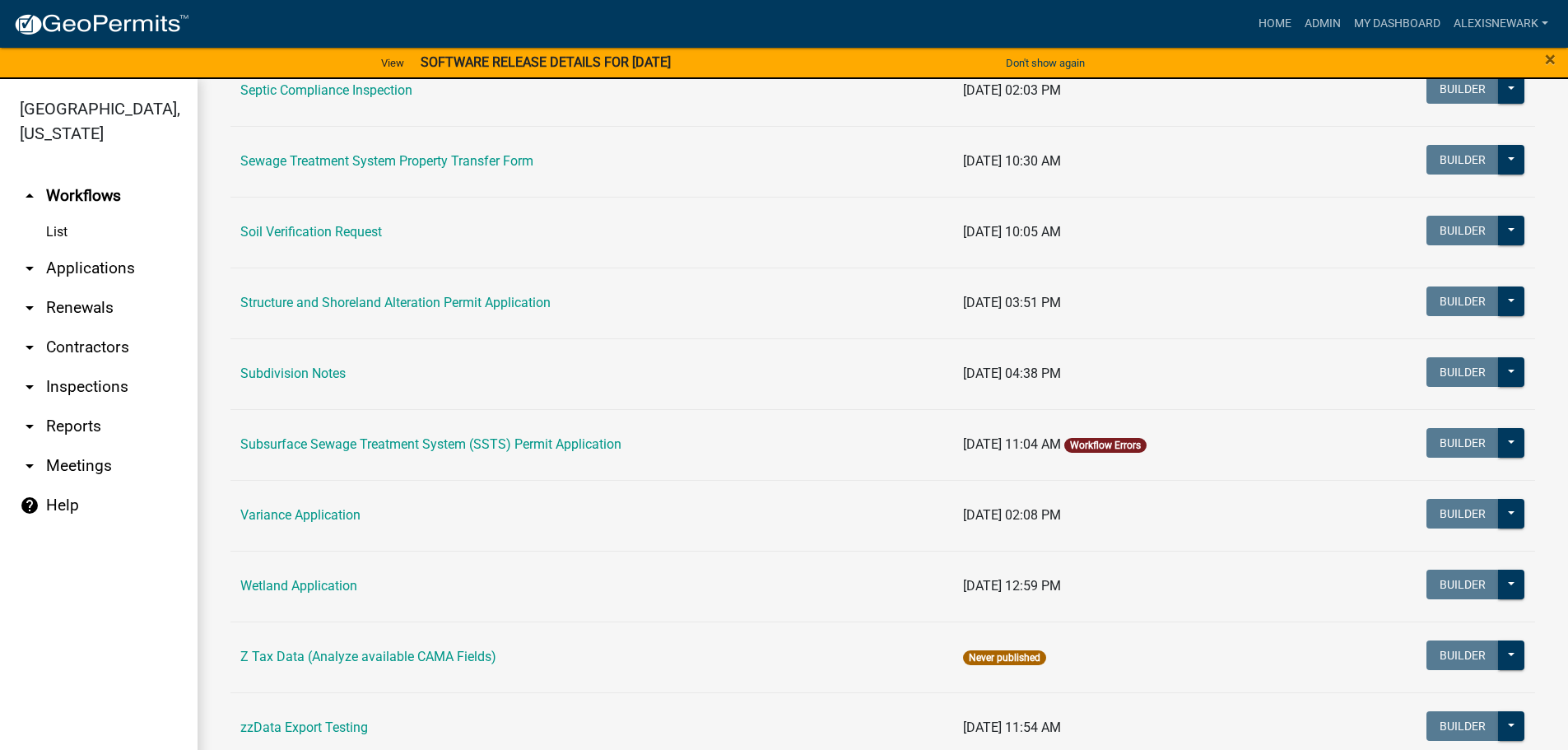
scroll to position [988, 0]
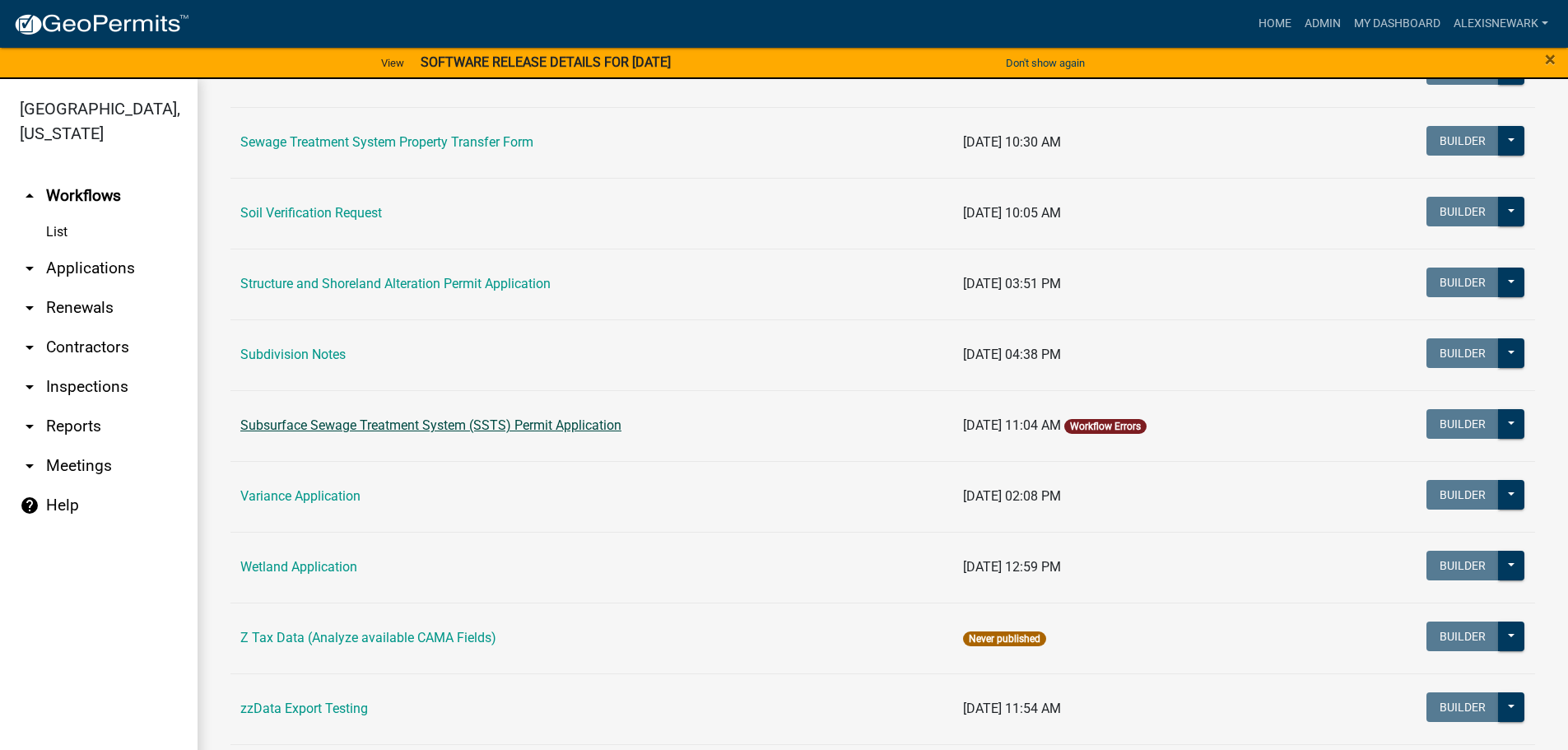
click at [443, 429] on link "Subsurface Sewage Treatment System (SSTS) Permit Application" at bounding box center [430, 425] width 381 height 16
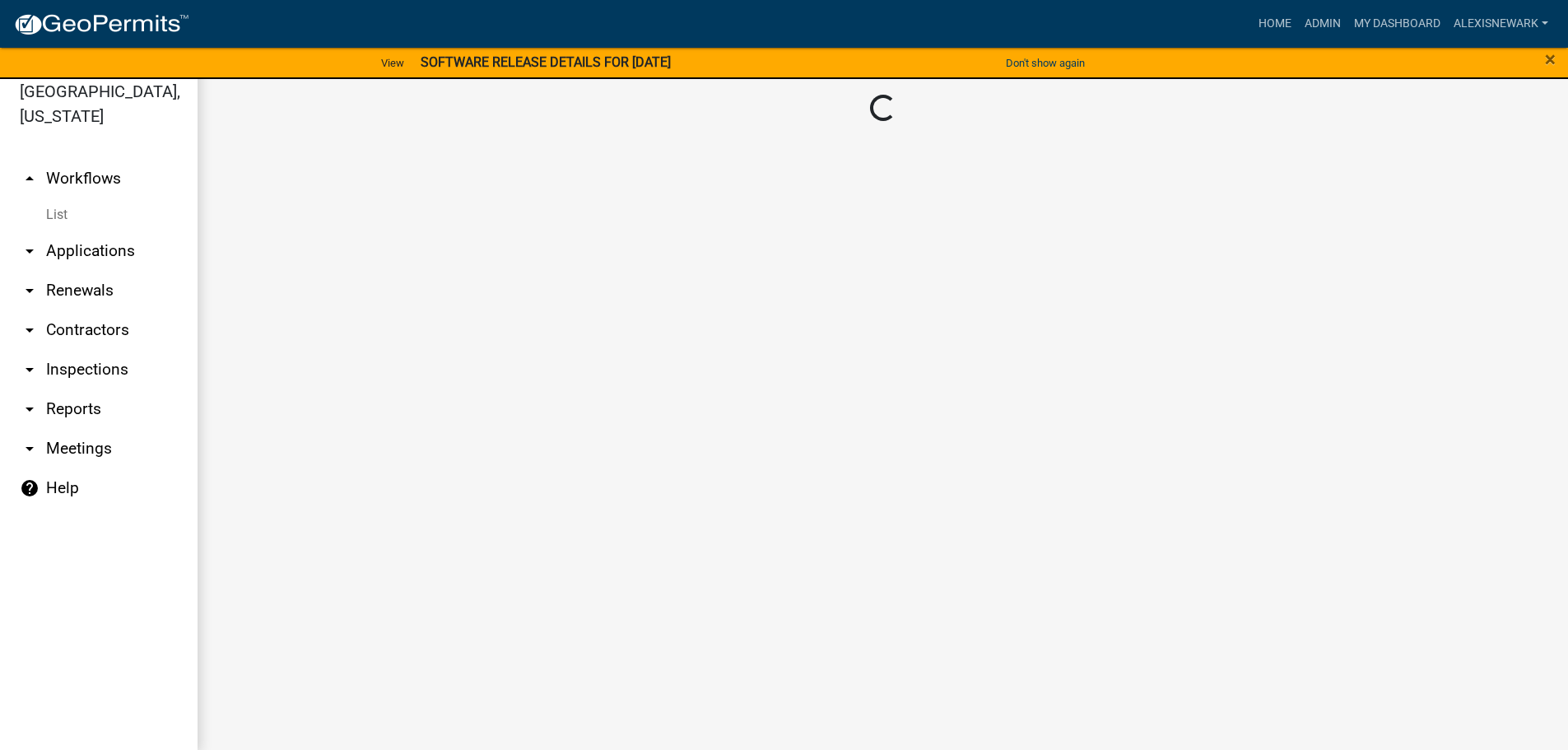
scroll to position [20, 0]
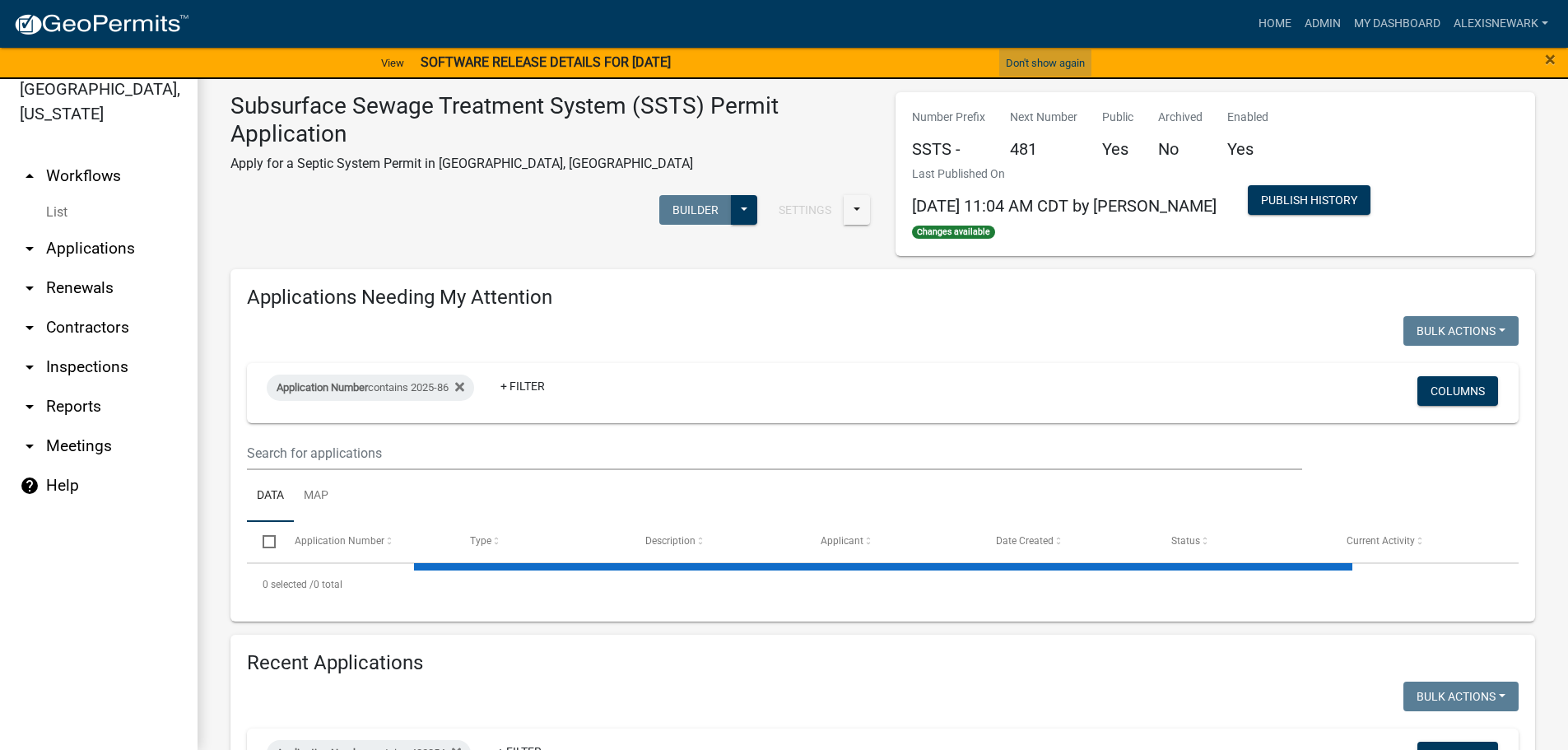
click at [1015, 69] on button "Don't show again" at bounding box center [1045, 63] width 92 height 27
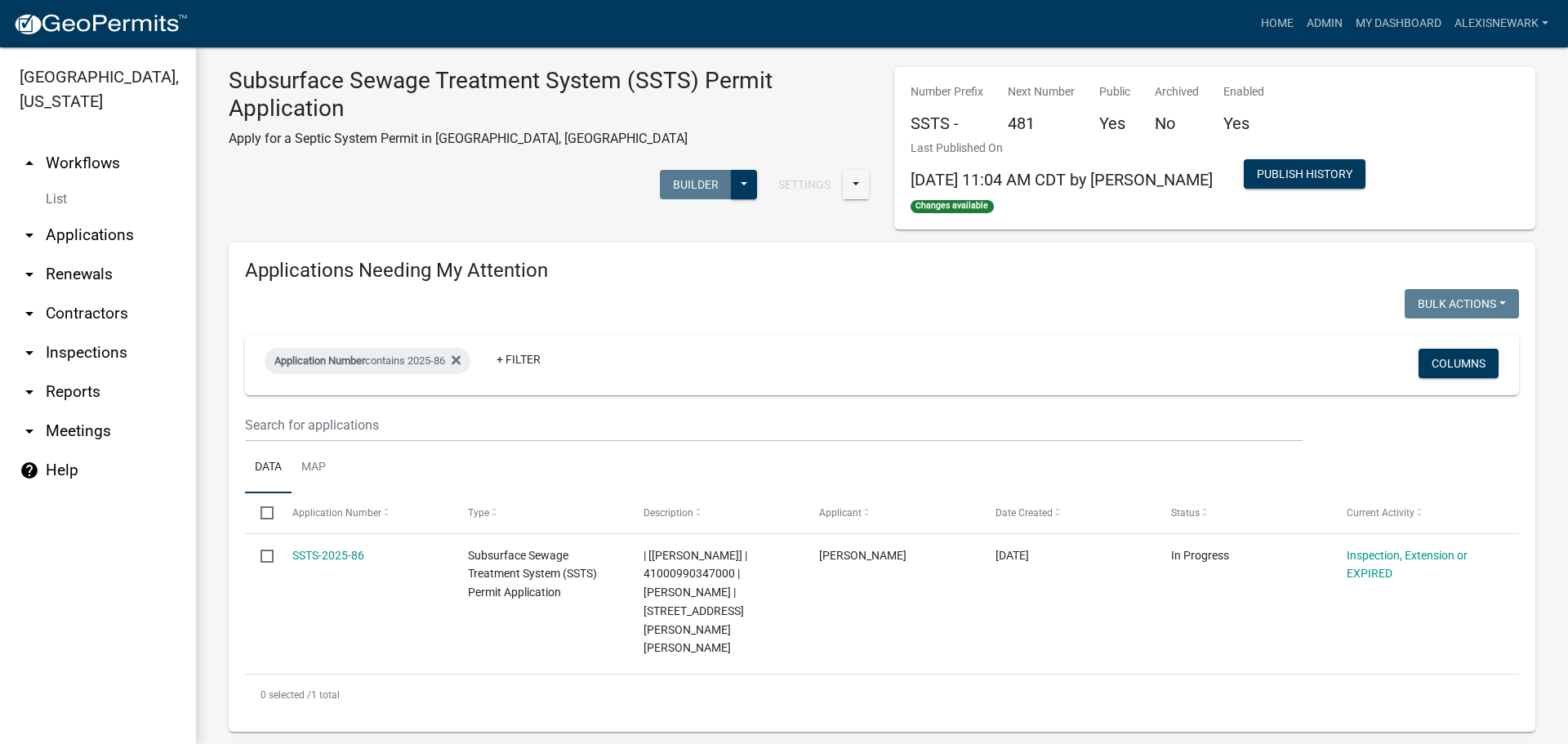
scroll to position [21, 0]
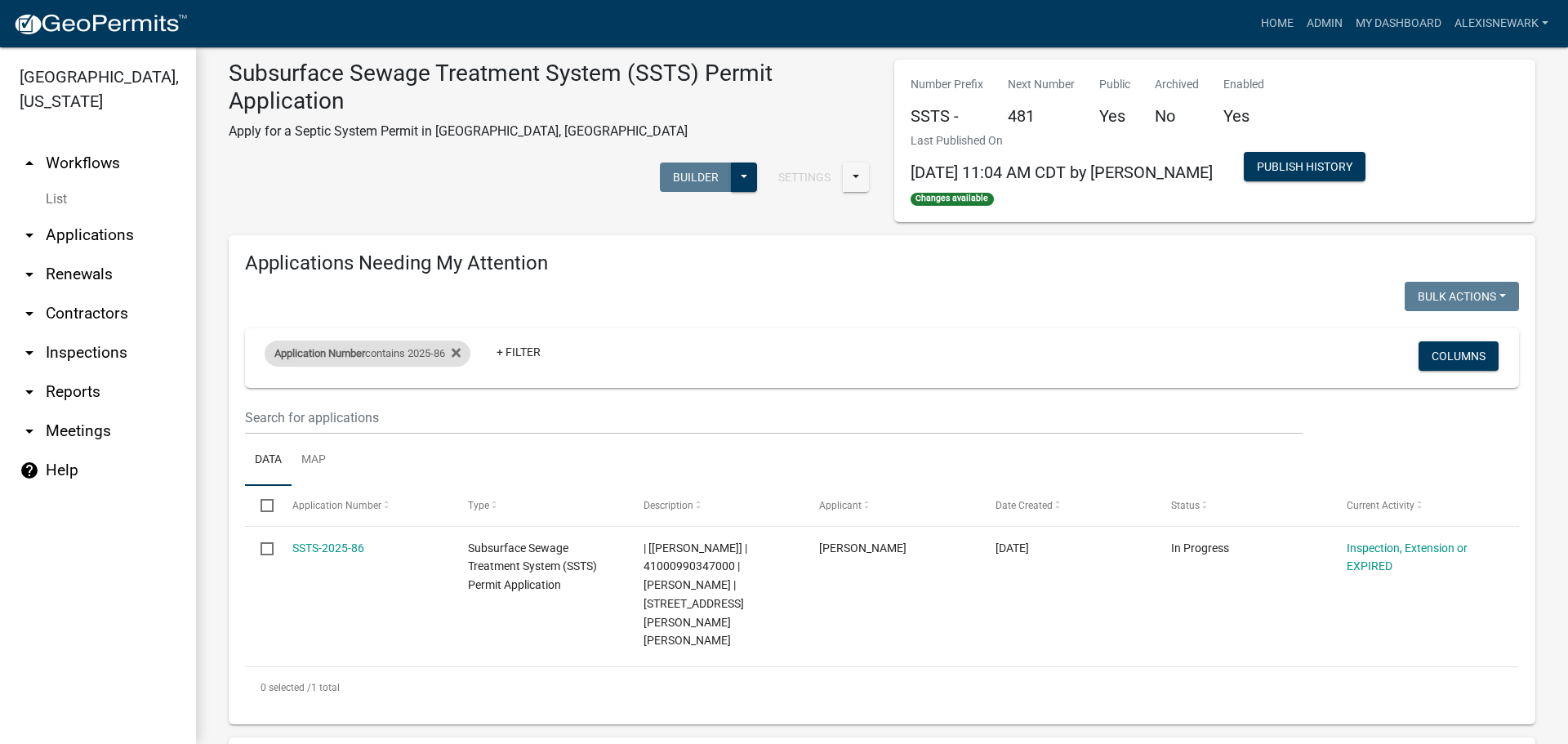
click at [360, 347] on span "Application Number" at bounding box center [319, 353] width 91 height 12
click at [348, 420] on input "2025-86" at bounding box center [374, 414] width 150 height 34
click at [347, 420] on input "2025-86" at bounding box center [374, 414] width 150 height 34
type input "2025-479"
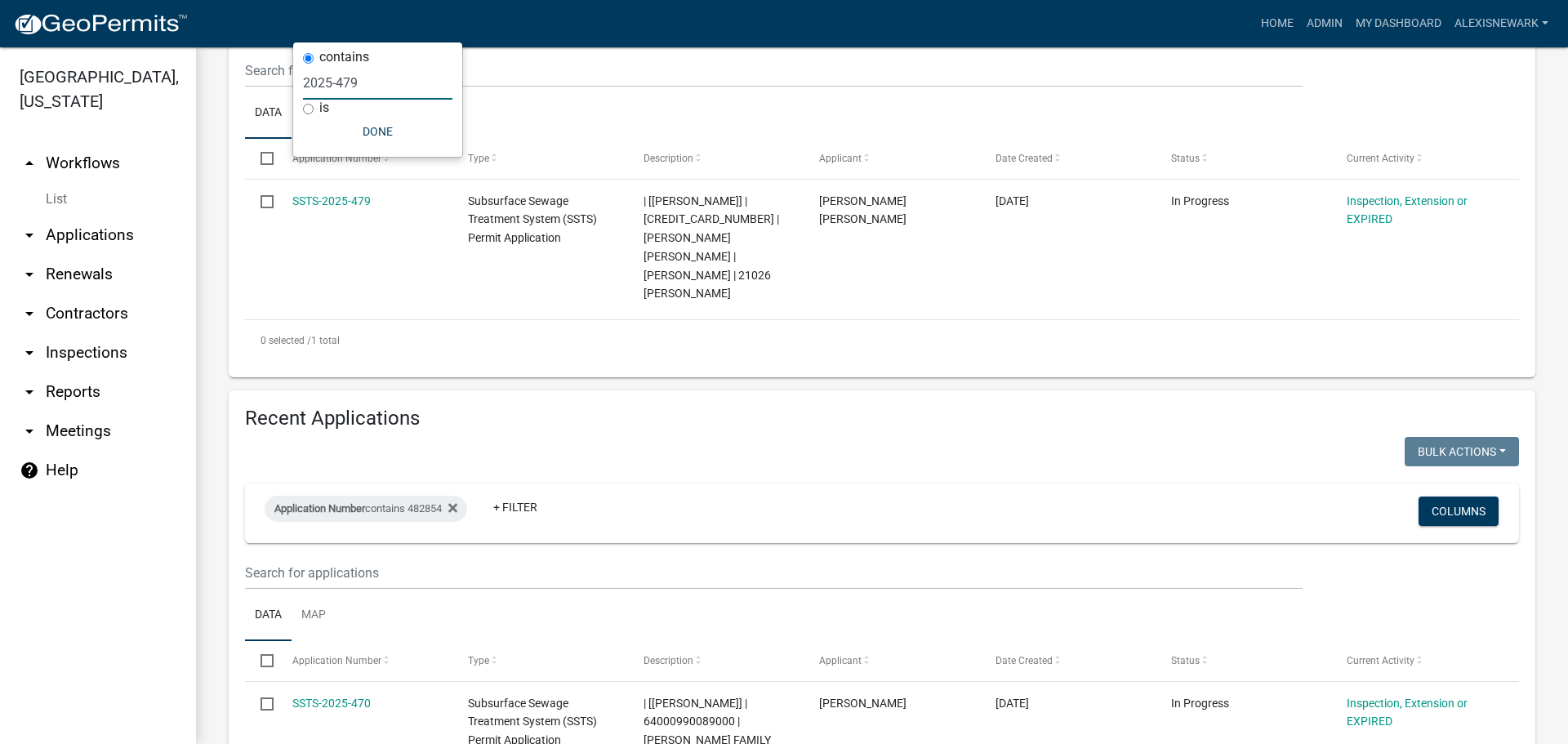
scroll to position [347, 0]
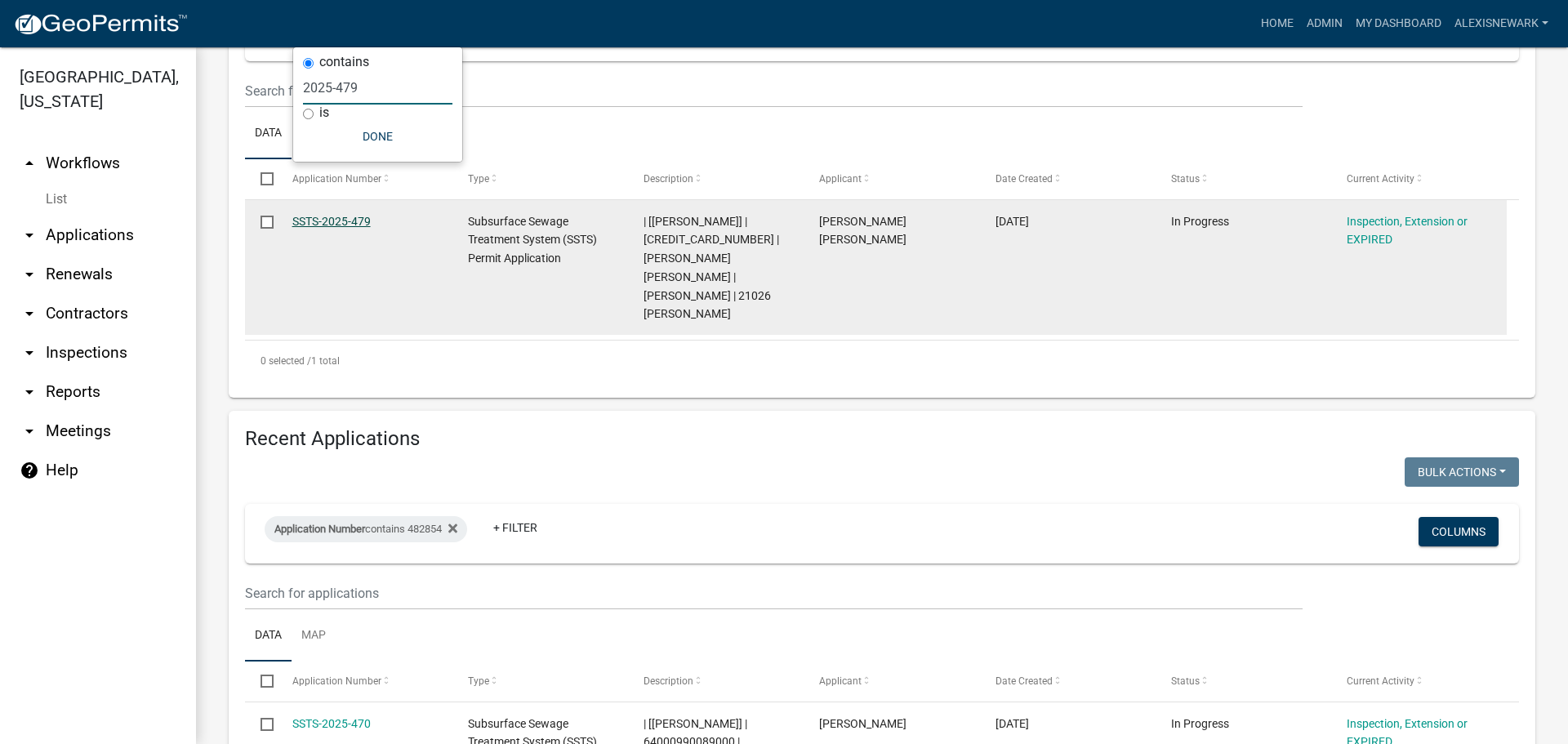
click at [310, 222] on link "SSTS-2025-479" at bounding box center [331, 220] width 79 height 13
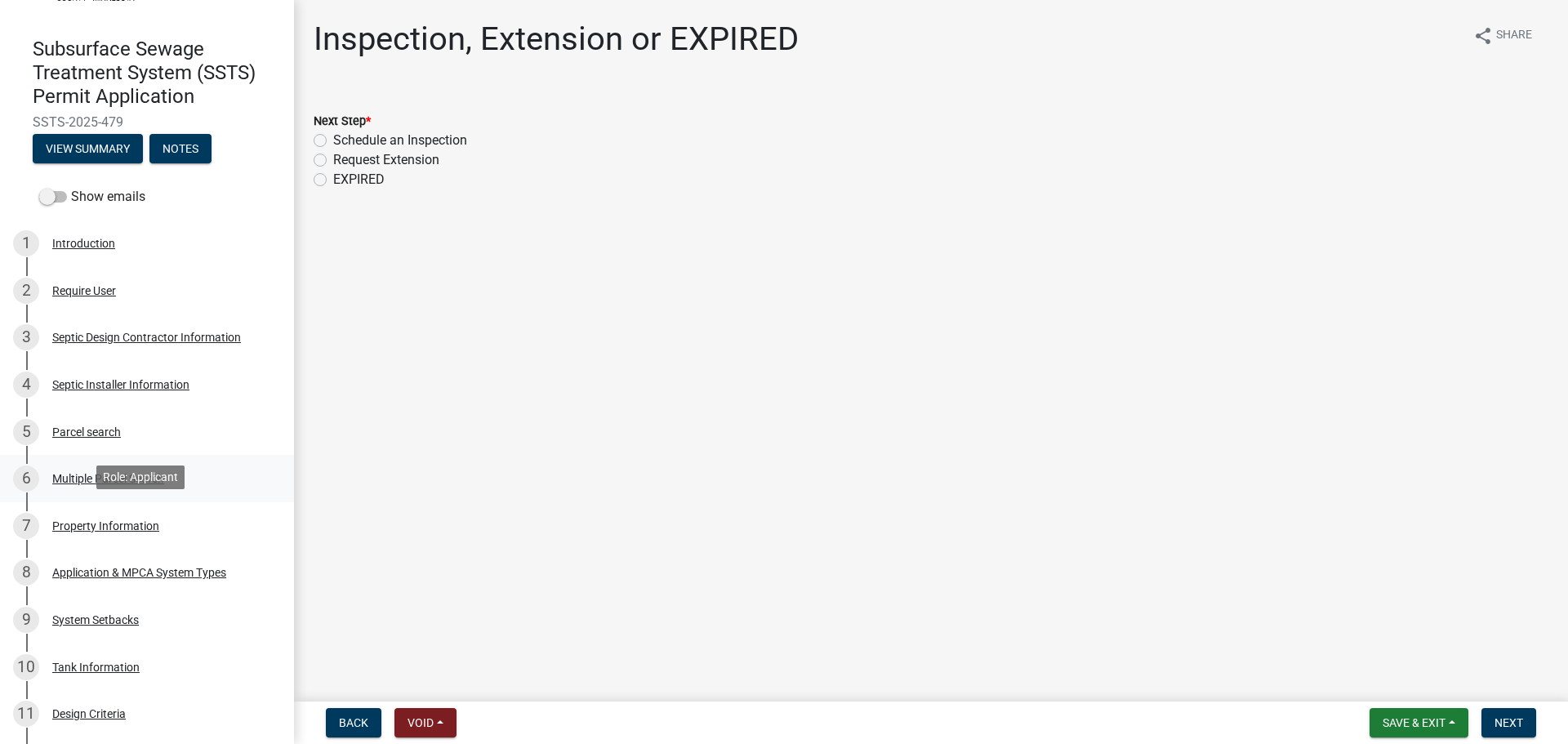
scroll to position [123, 0]
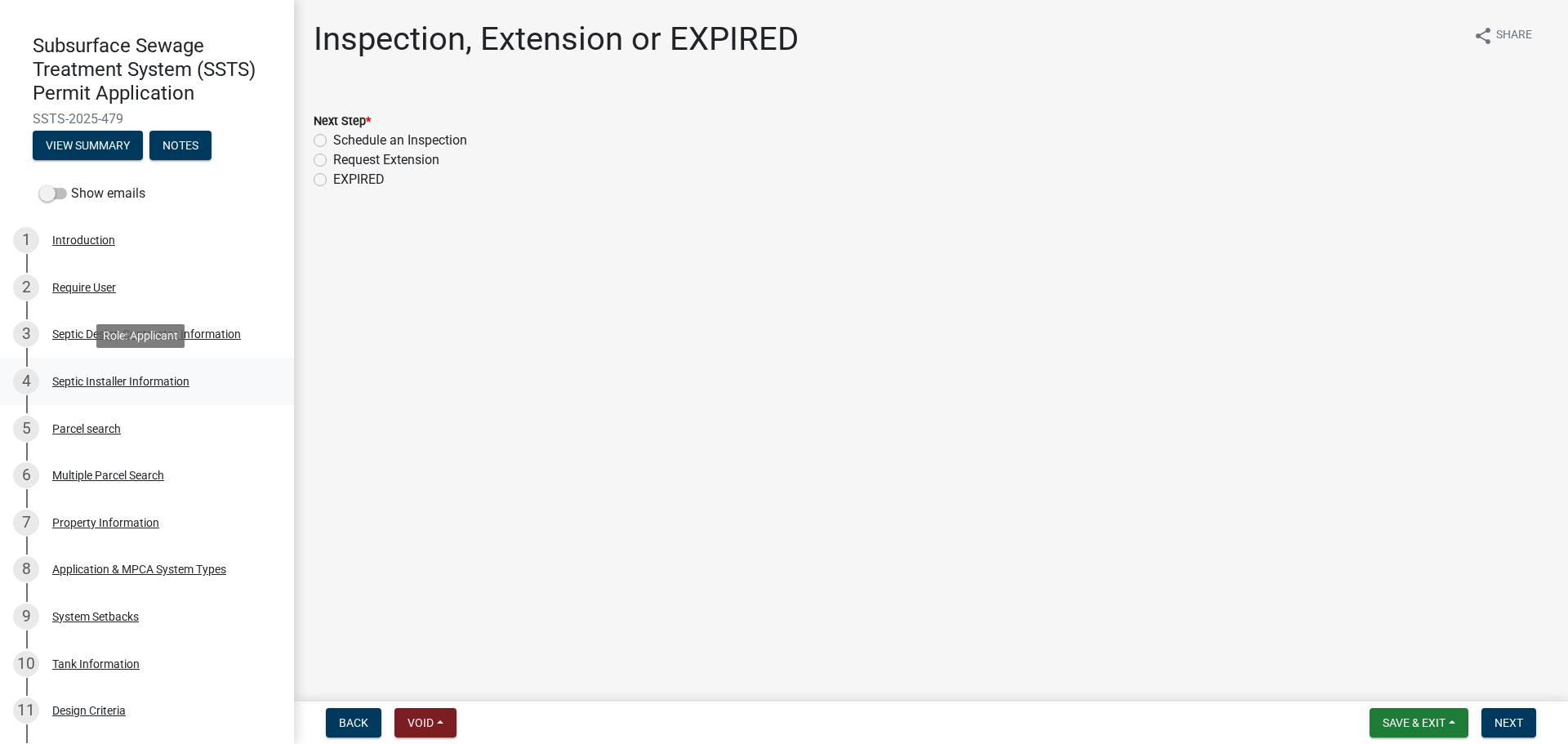
click at [207, 395] on link "4 Septic Installer Information" at bounding box center [147, 381] width 294 height 48
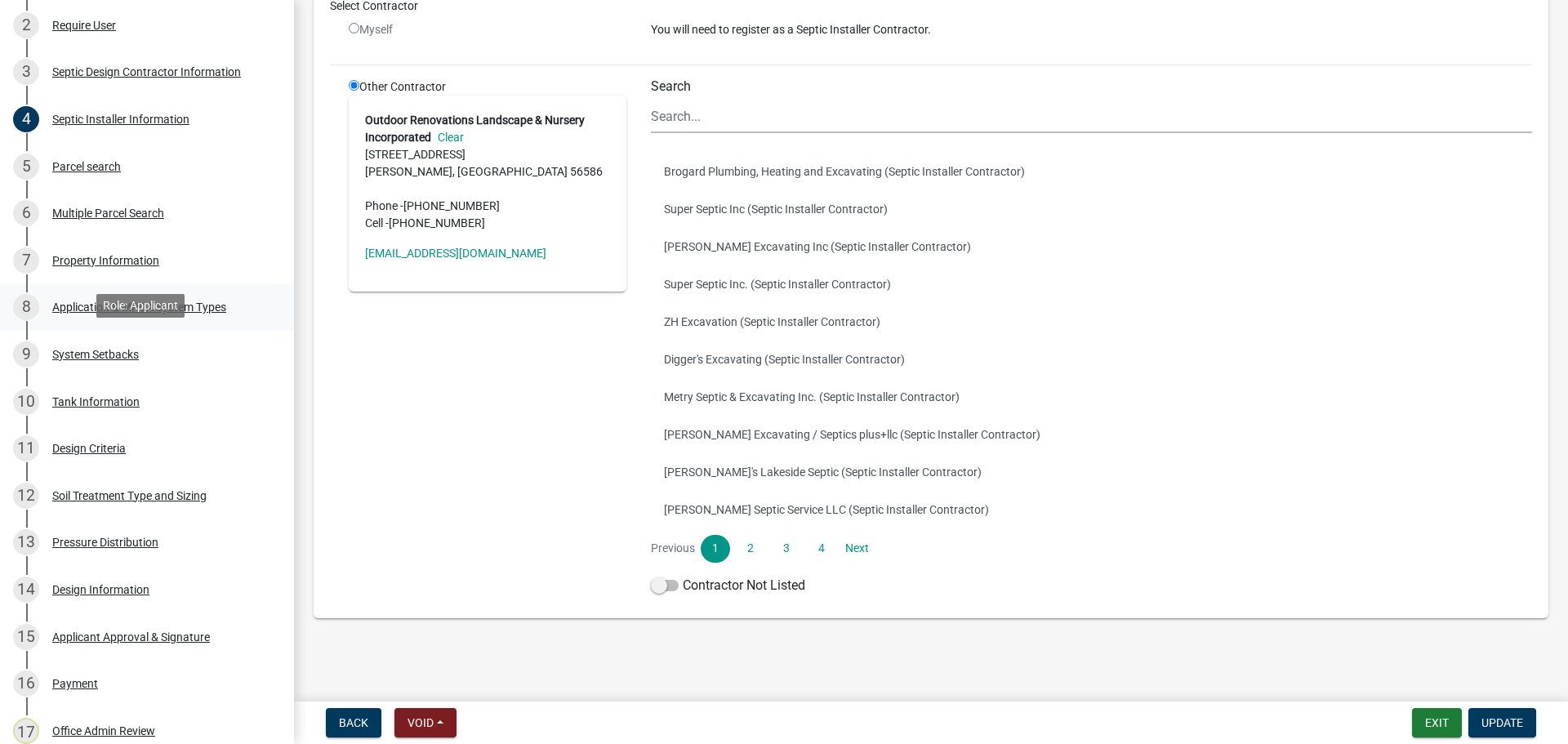
scroll to position [388, 0]
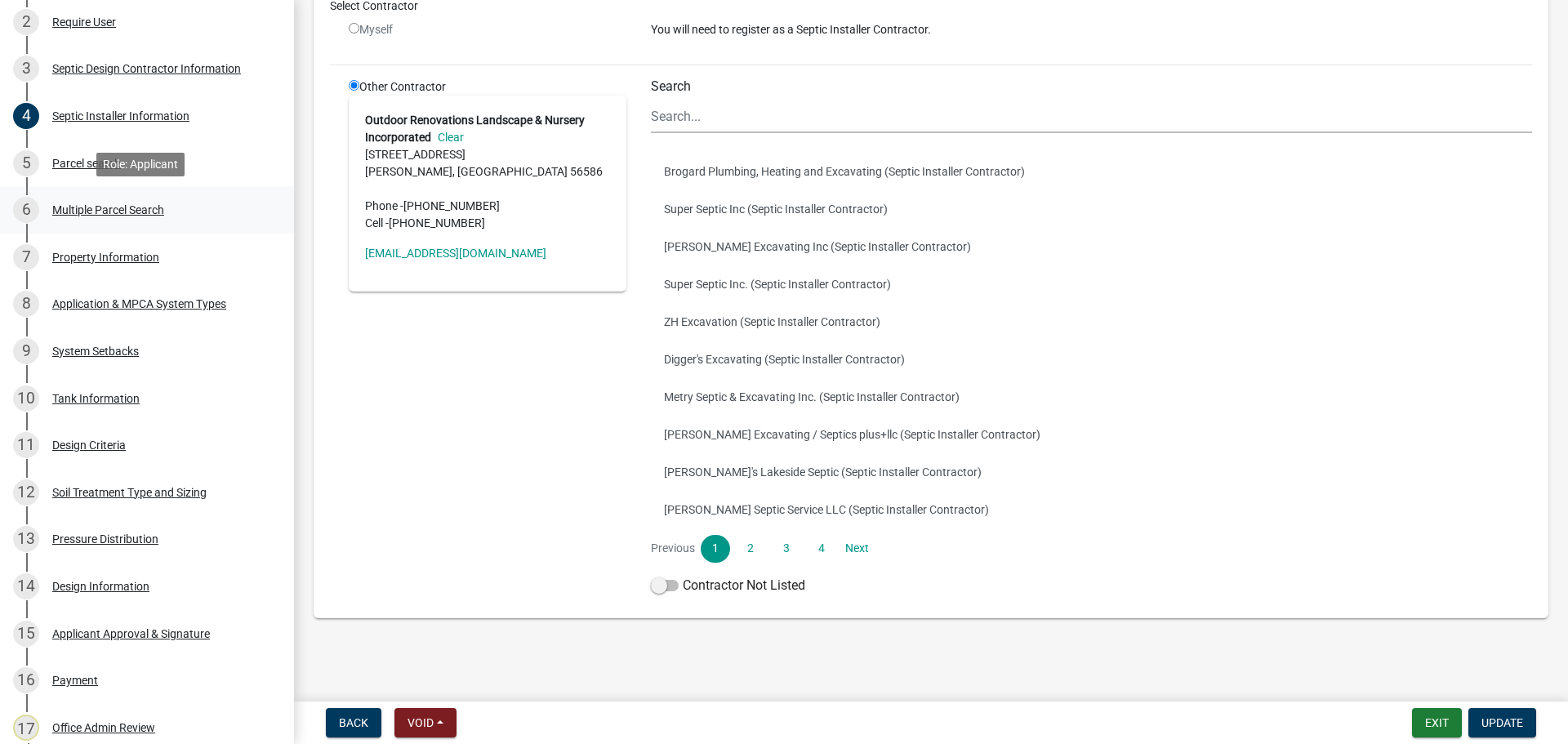
click at [196, 226] on link "6 Multiple Parcel Search" at bounding box center [147, 209] width 294 height 48
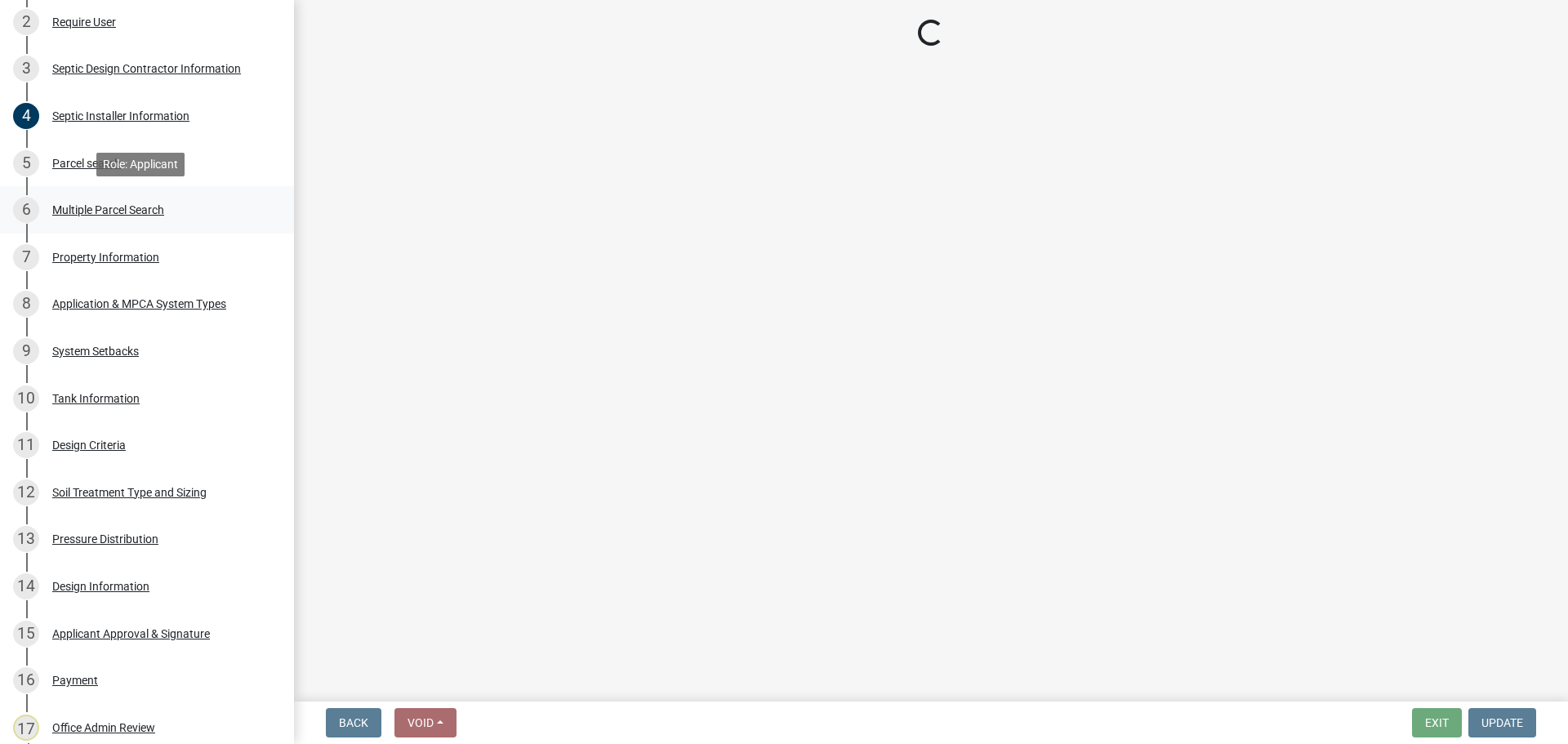
scroll to position [0, 0]
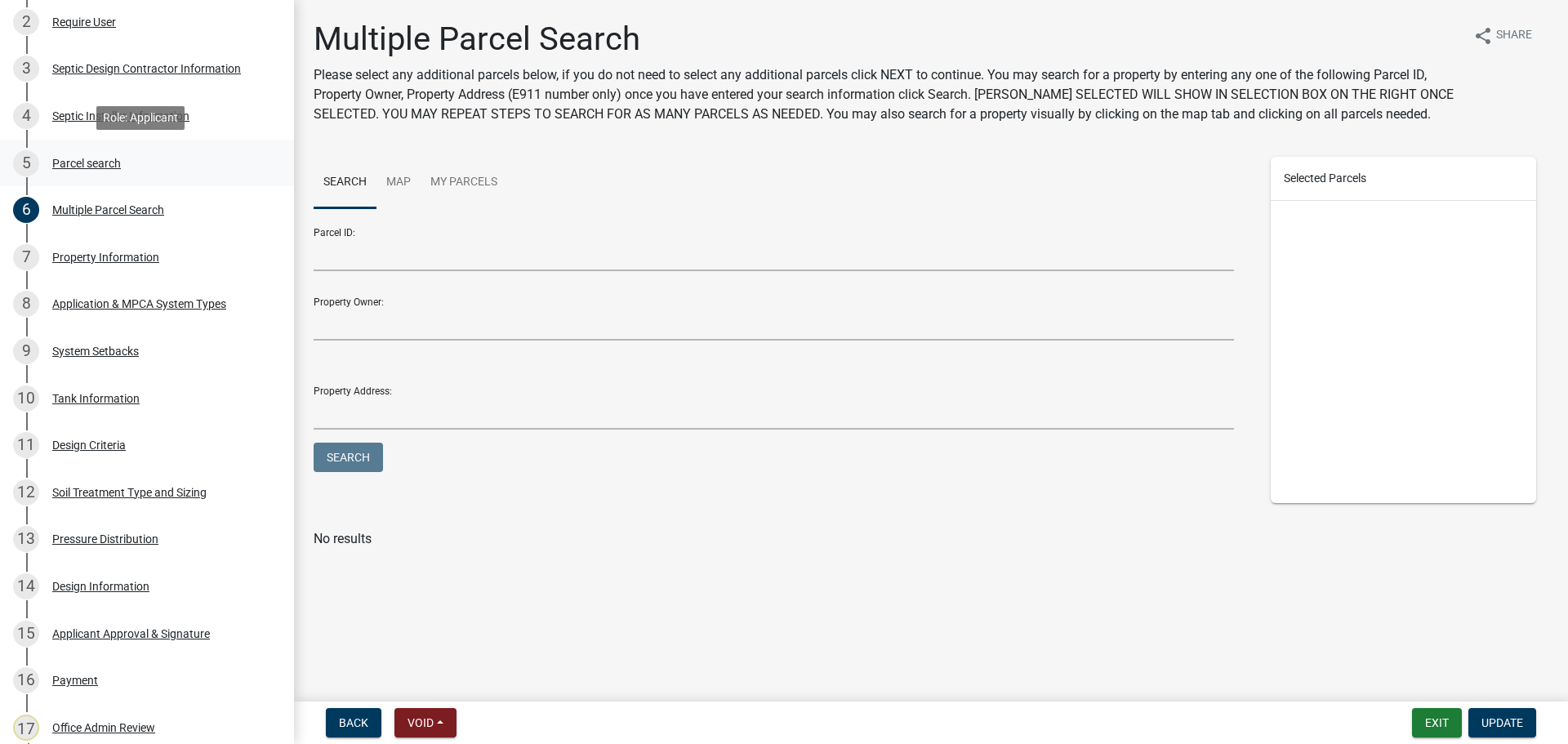
click at [161, 162] on div "5 Parcel search" at bounding box center [140, 163] width 255 height 26
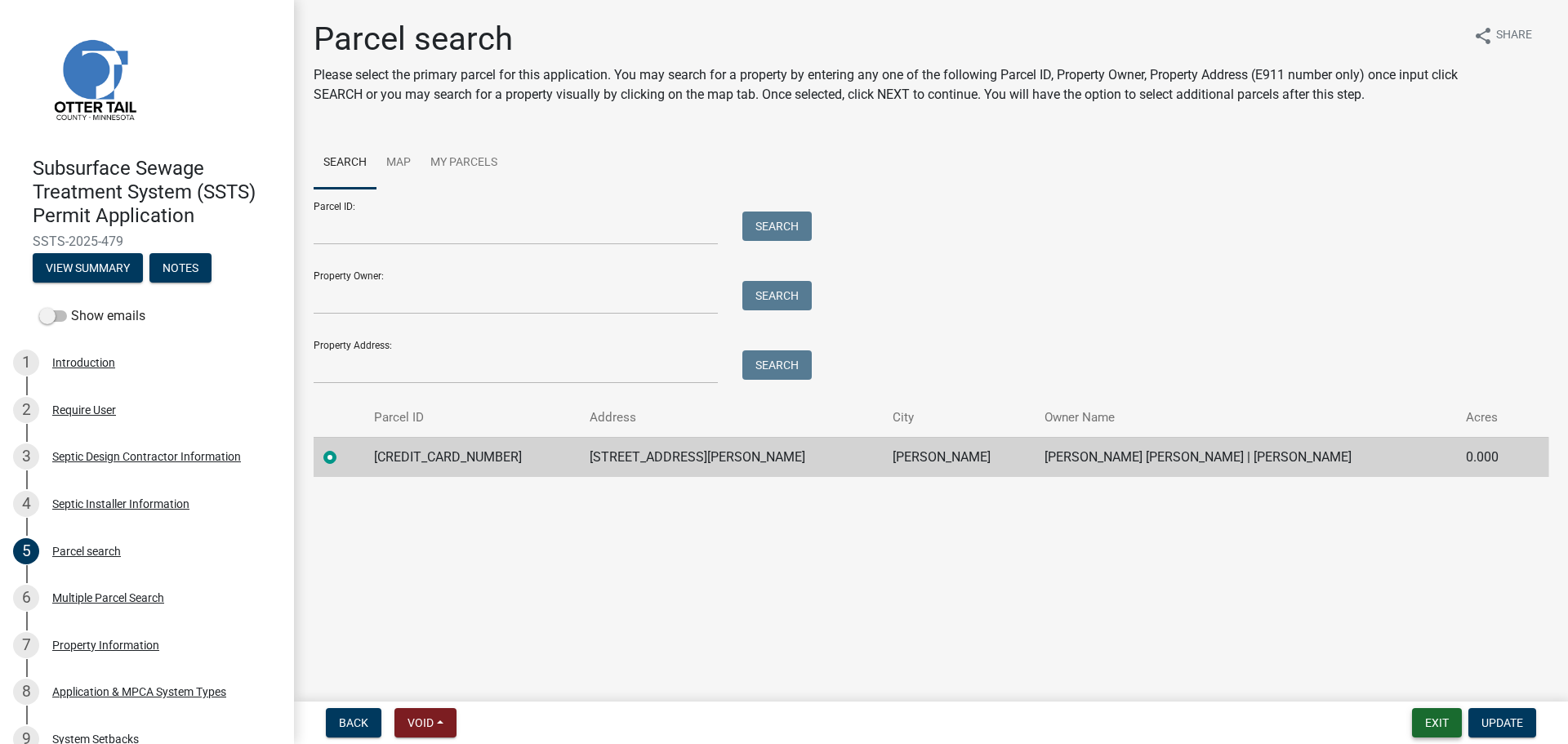
click at [1425, 720] on button "Exit" at bounding box center [1437, 722] width 50 height 29
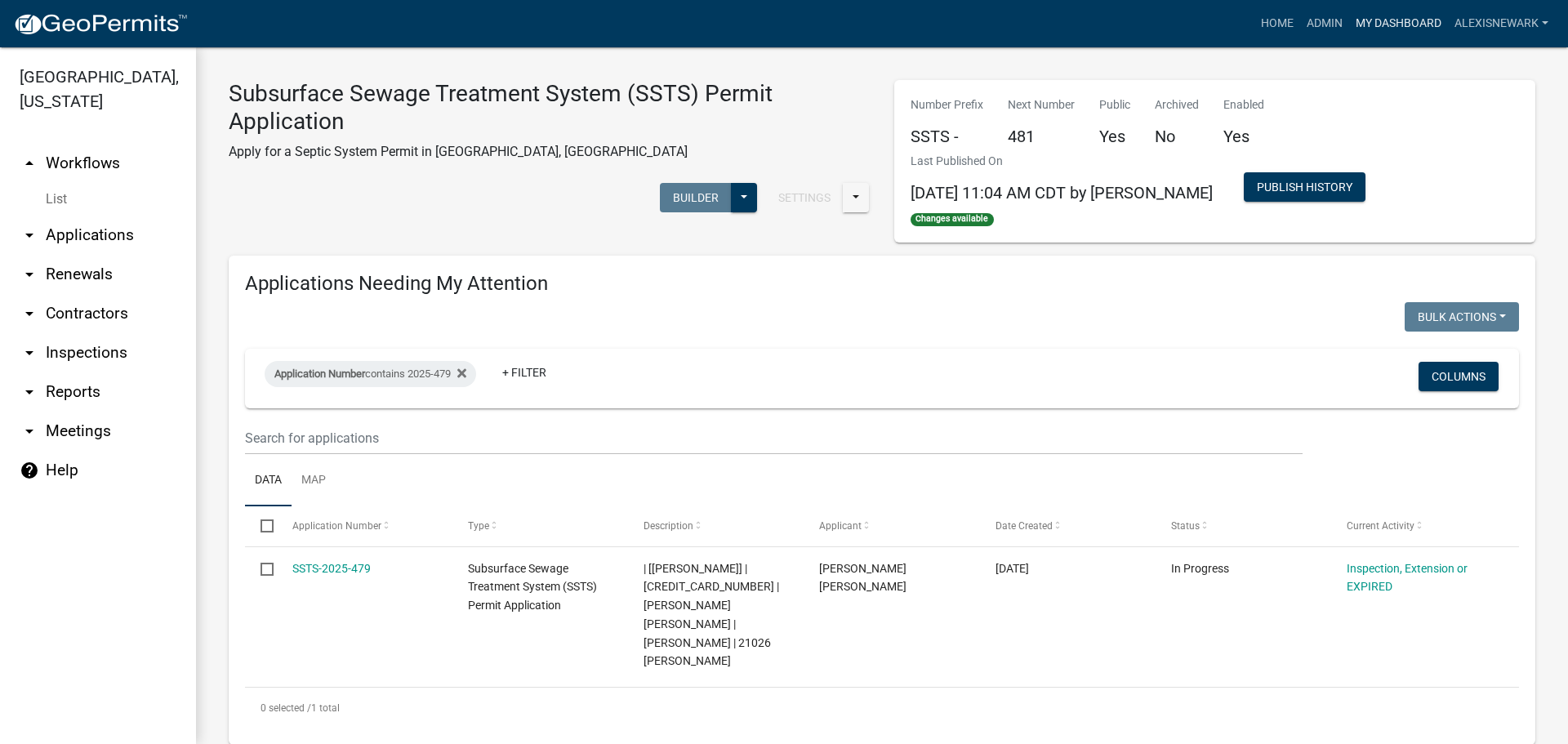
click at [1382, 22] on link "My Dashboard" at bounding box center [1399, 23] width 99 height 31
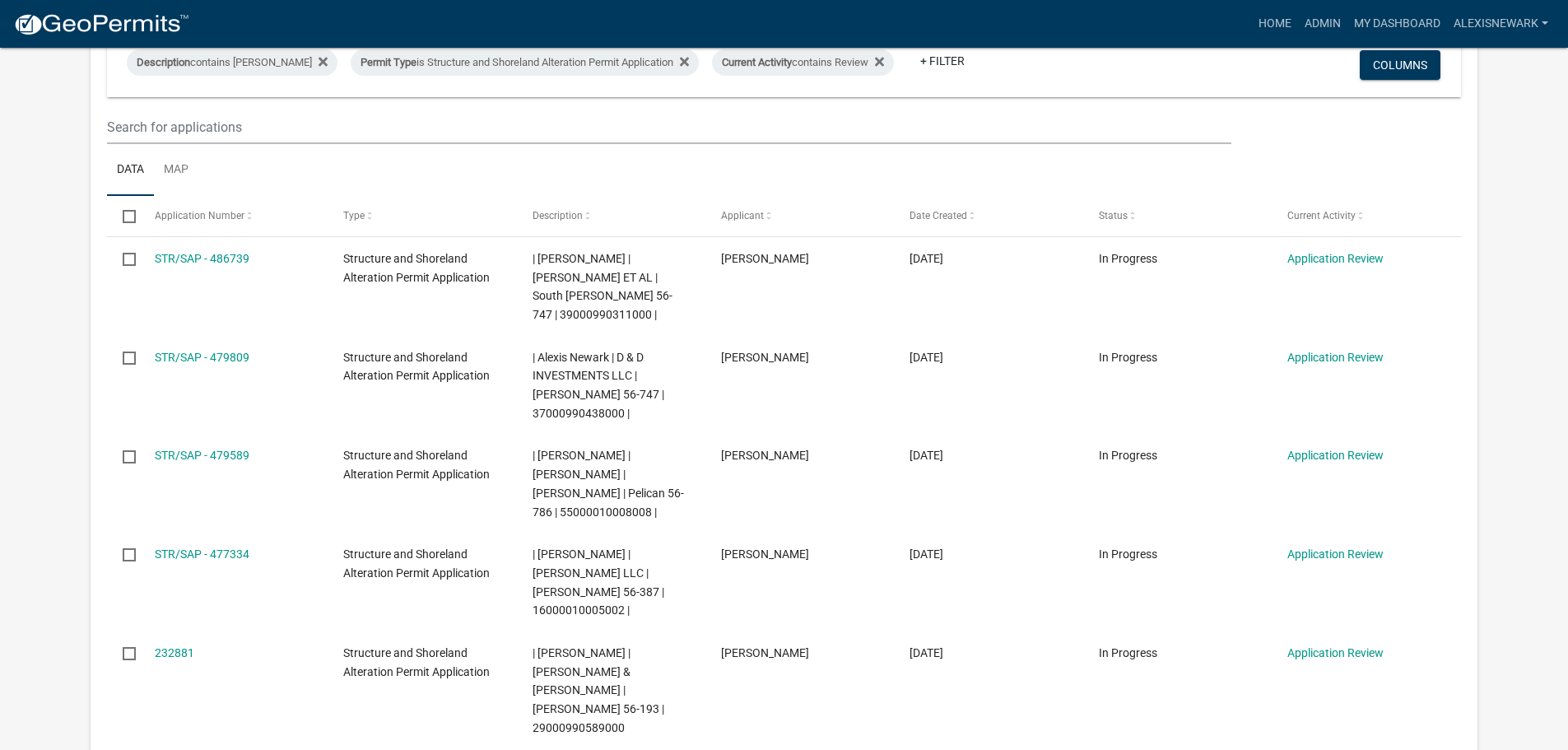
scroll to position [370, 0]
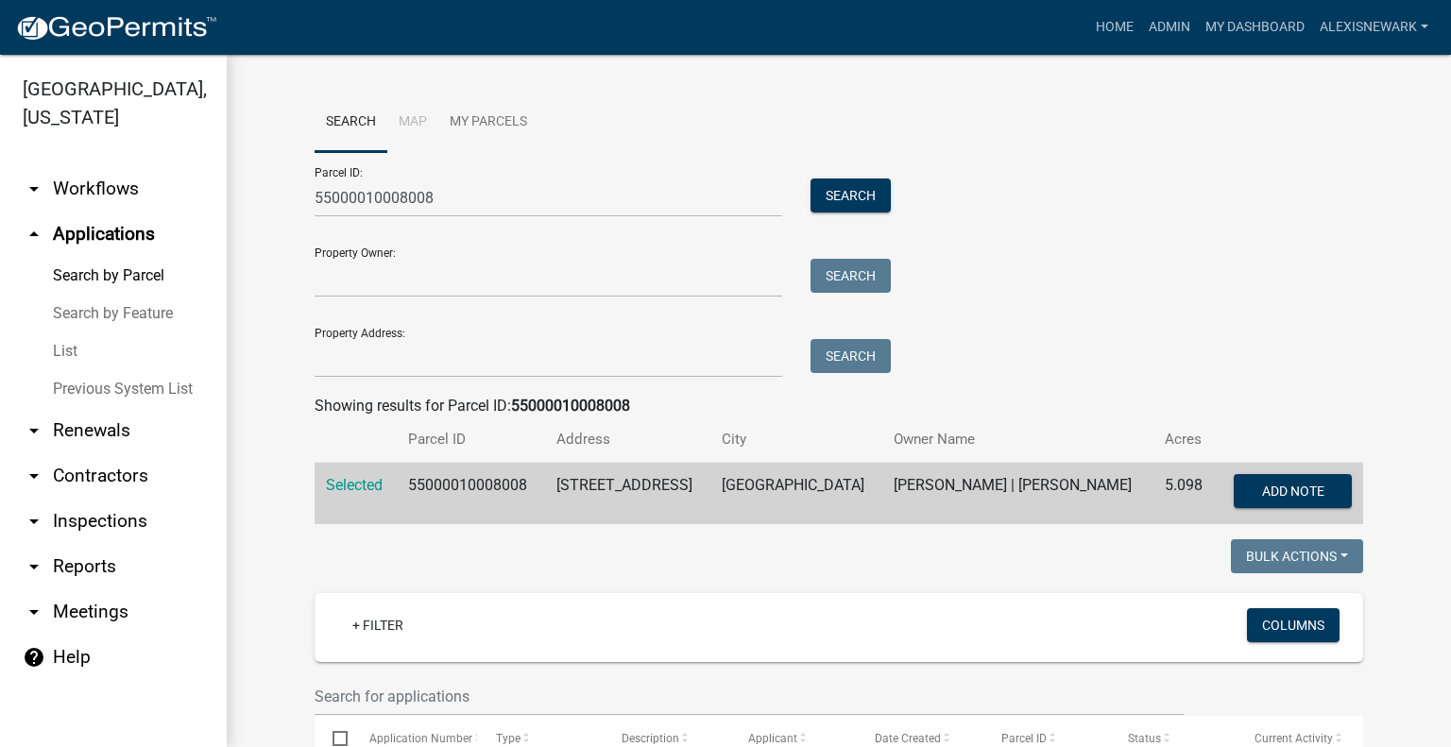
scroll to position [660, 0]
